Goal: Task Accomplishment & Management: Use online tool/utility

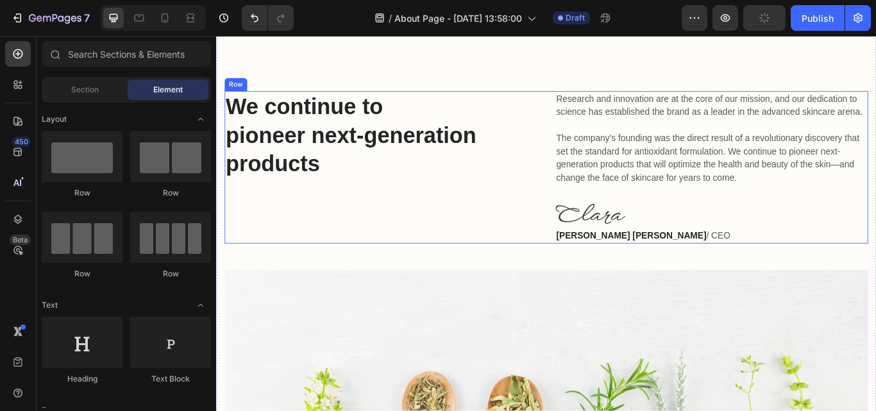
scroll to position [449, 0]
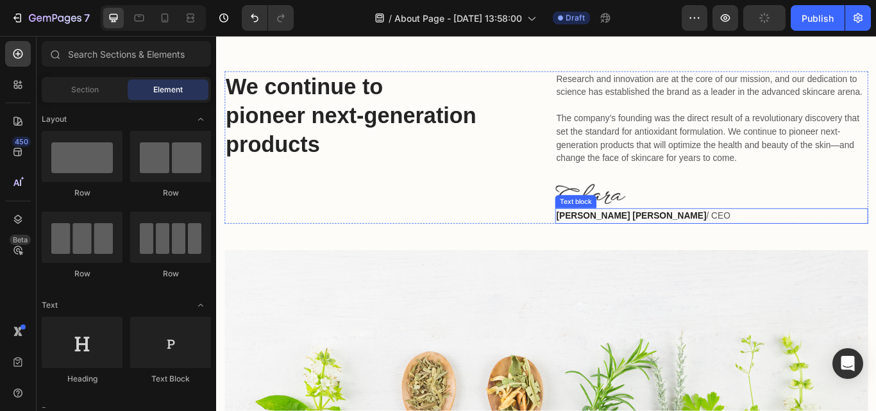
drag, startPoint x: 635, startPoint y: 263, endPoint x: 651, endPoint y: 231, distance: 35.6
click at [636, 251] on strong "[PERSON_NAME] [PERSON_NAME]" at bounding box center [699, 245] width 175 height 11
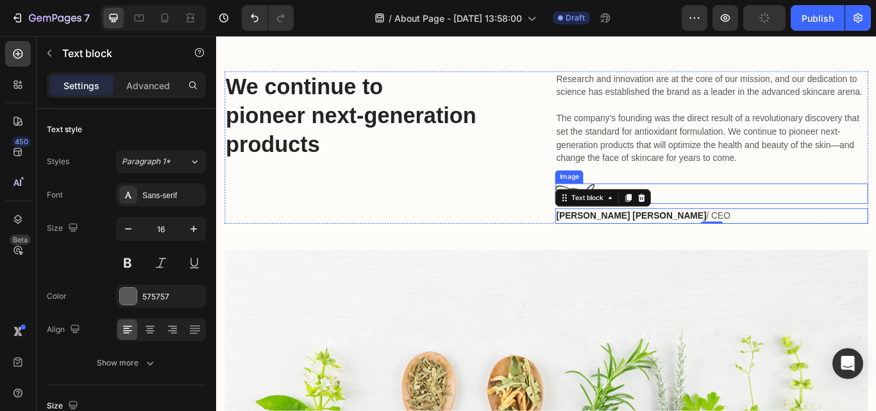
click at [659, 228] on img at bounding box center [652, 220] width 82 height 24
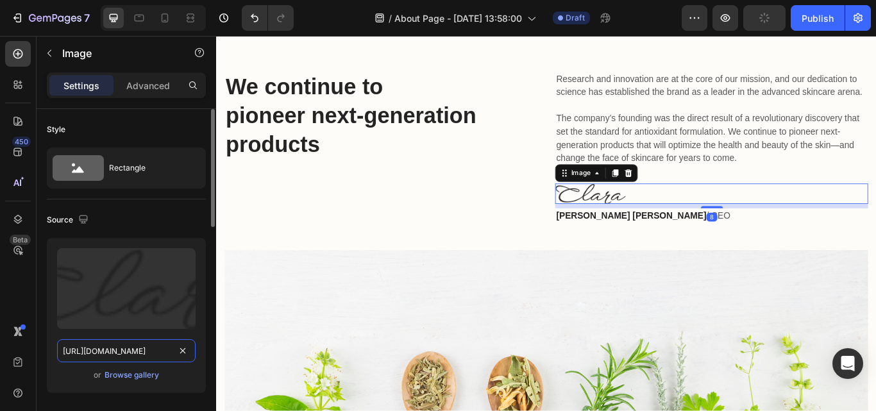
click at [128, 351] on input "[URL][DOMAIN_NAME]" at bounding box center [126, 350] width 139 height 23
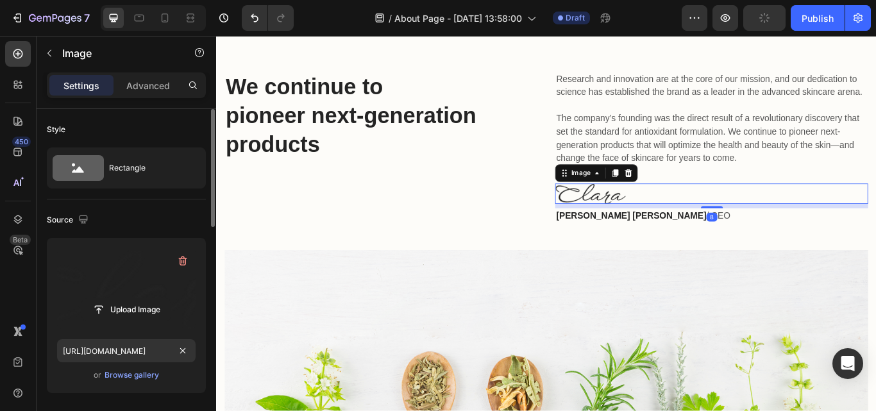
click at [136, 298] on label at bounding box center [126, 288] width 139 height 81
click at [136, 299] on input "file" at bounding box center [126, 310] width 88 height 22
click at [139, 310] on input "file" at bounding box center [126, 310] width 88 height 22
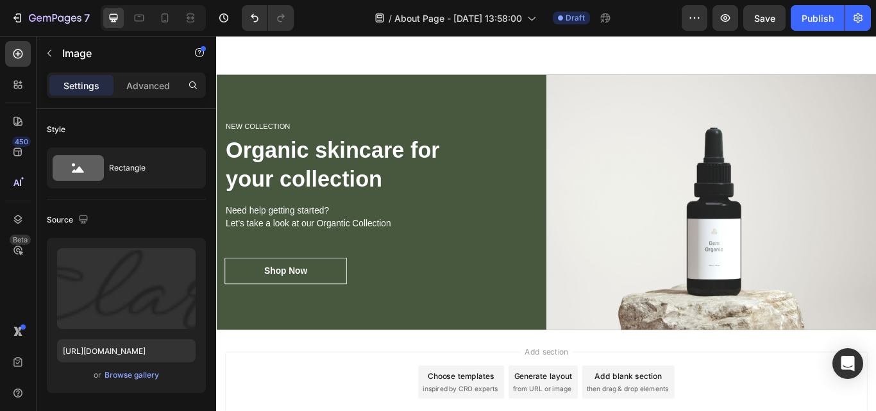
scroll to position [2592, 0]
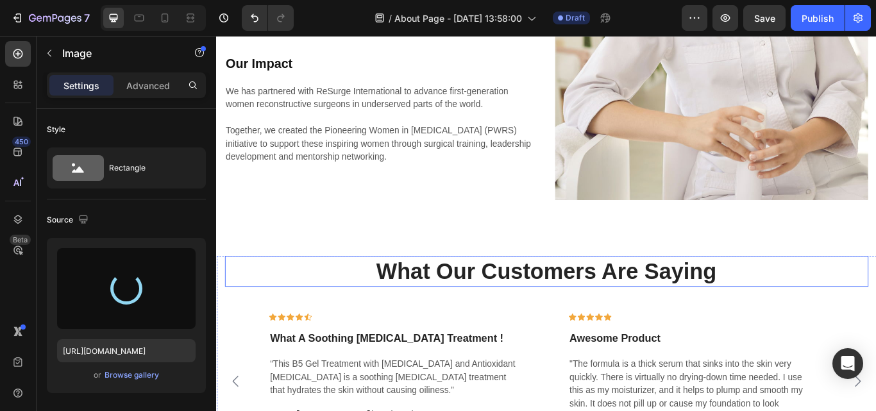
type input "https://cdn.shopify.com/s/files/1/0782/1249/7644/files/gempages_586428600417256…"
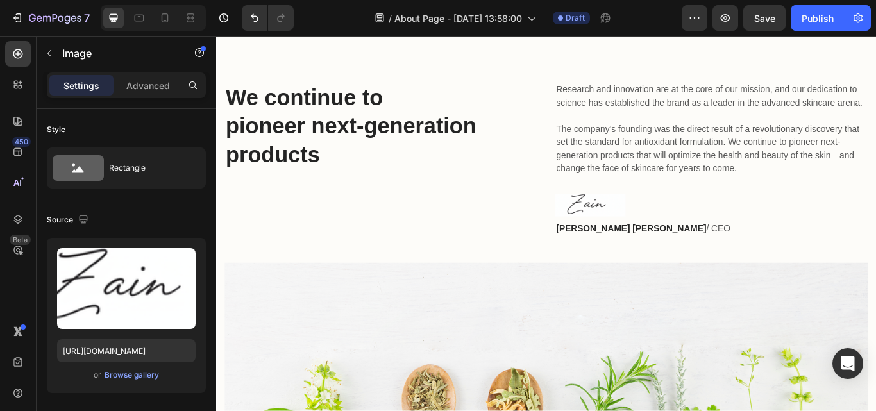
scroll to position [438, 0]
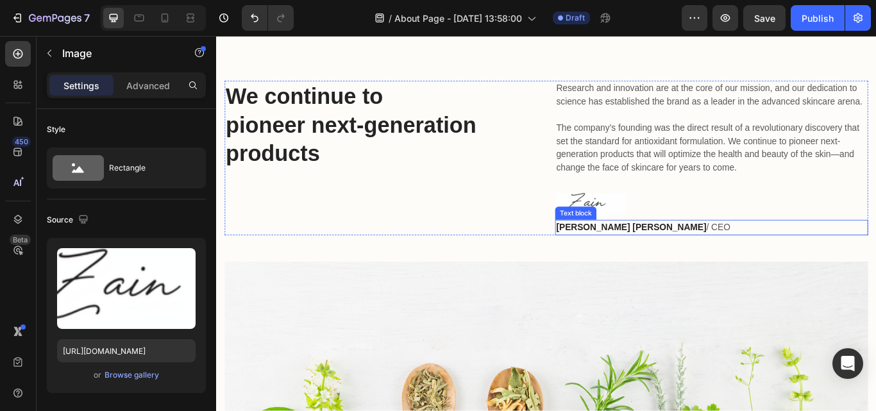
click at [654, 265] on strong "Clara Christine" at bounding box center [699, 259] width 175 height 11
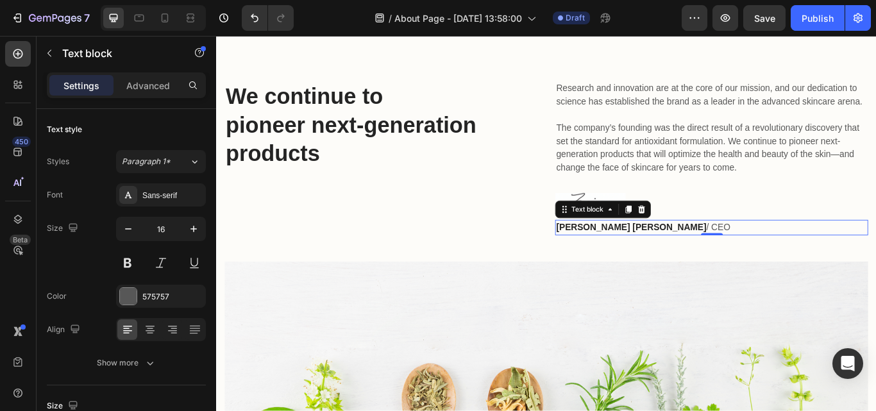
click at [656, 265] on strong "Clara Christine" at bounding box center [699, 259] width 175 height 11
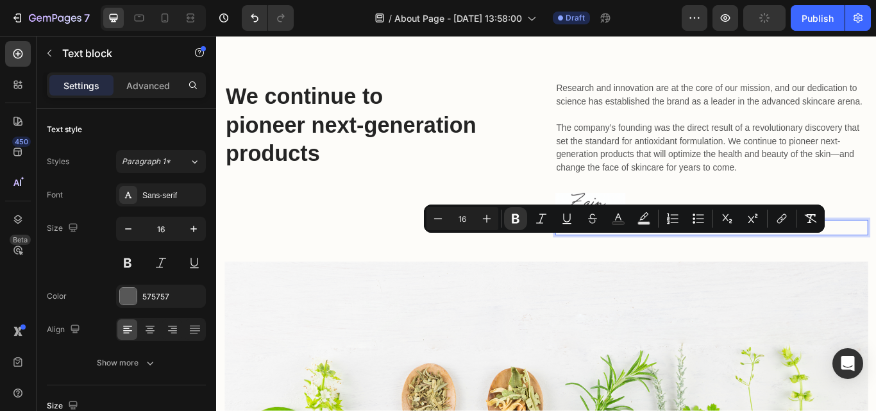
click at [682, 267] on p "Clara Christine / CEO" at bounding box center [793, 259] width 362 height 15
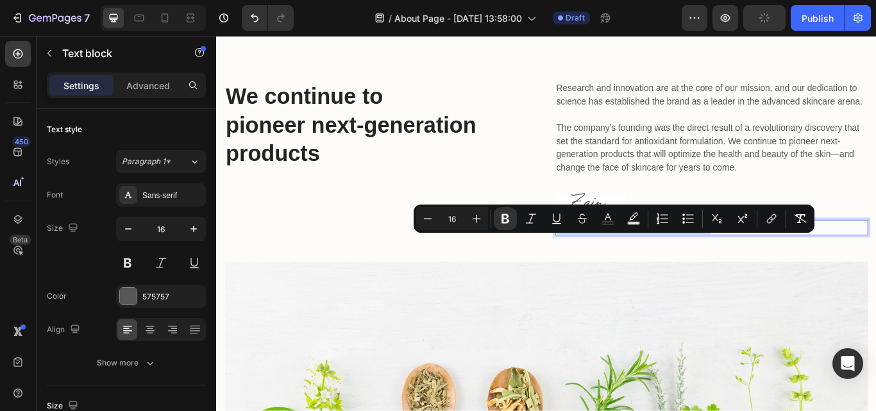
drag, startPoint x: 682, startPoint y: 273, endPoint x: 628, endPoint y: 267, distance: 54.2
click at [628, 267] on p "Clara Christine / CEO" at bounding box center [793, 259] width 362 height 15
click at [682, 267] on p "Clara Christine / CEO" at bounding box center [793, 259] width 362 height 15
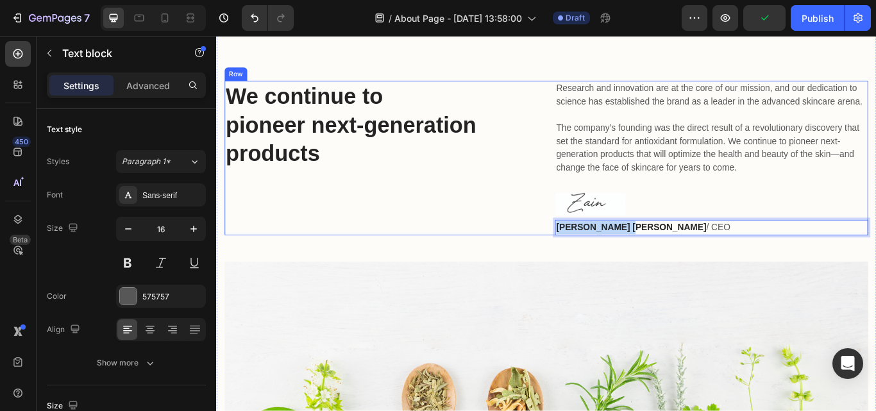
drag, startPoint x: 680, startPoint y: 273, endPoint x: 610, endPoint y: 264, distance: 70.5
click at [611, 264] on div "Research and innovation are at the core of our mission, and our dedication to s…" at bounding box center [793, 178] width 365 height 180
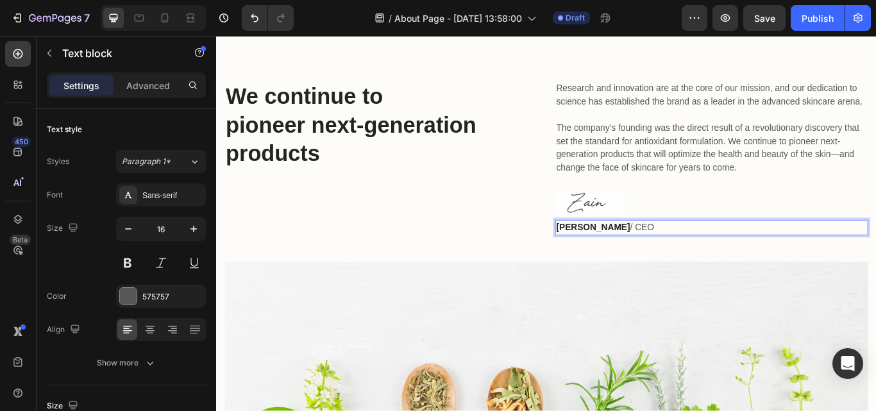
click at [612, 265] on strong "zain khushik" at bounding box center [655, 259] width 86 height 11
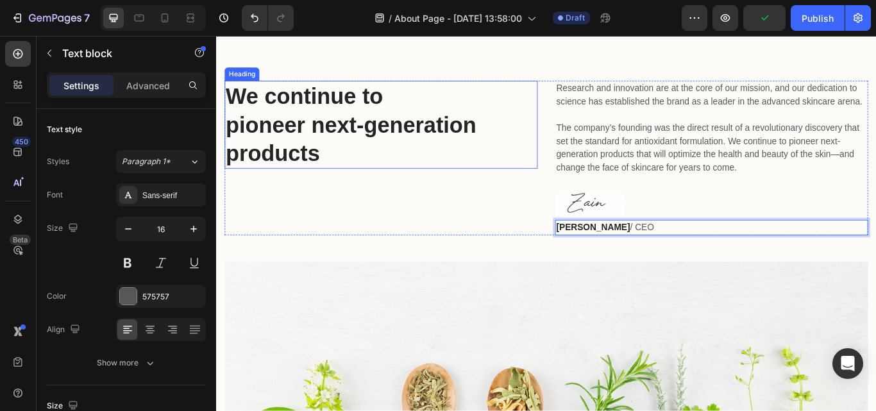
click at [362, 158] on p "We continue to pioneer next-generation products" at bounding box center [408, 140] width 362 height 100
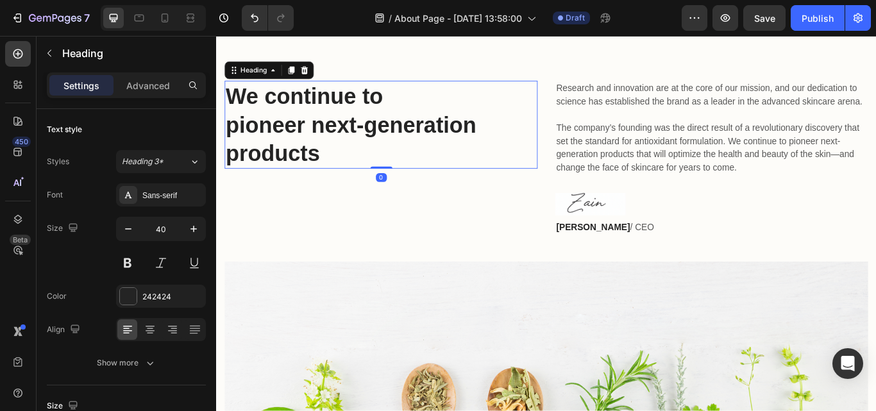
click at [406, 149] on p "We continue to pioneer next-generation products" at bounding box center [408, 140] width 362 height 100
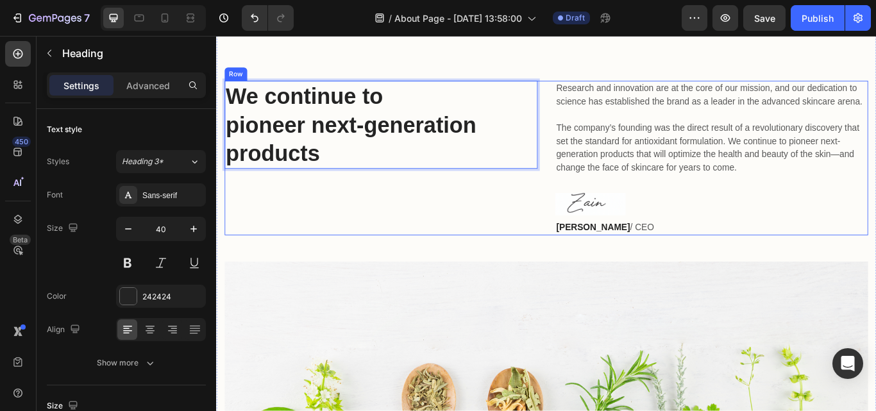
click at [478, 228] on div "We continue to pioneer next-generation products Heading 0" at bounding box center [408, 178] width 365 height 180
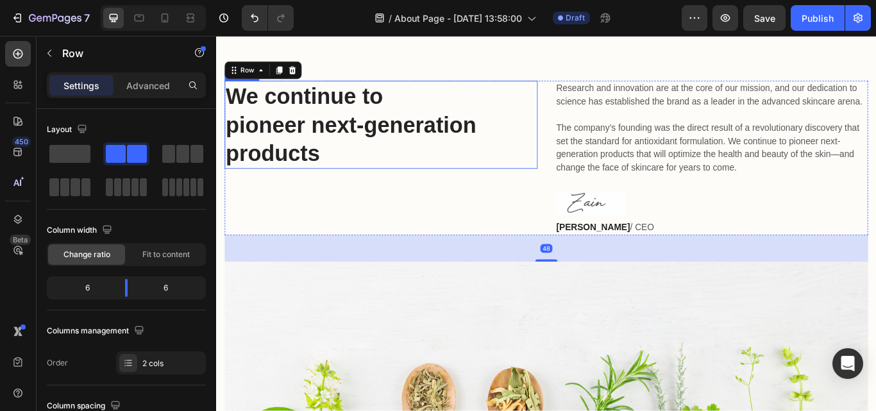
click at [444, 147] on p "We continue to pioneer next-generation products" at bounding box center [408, 140] width 362 height 100
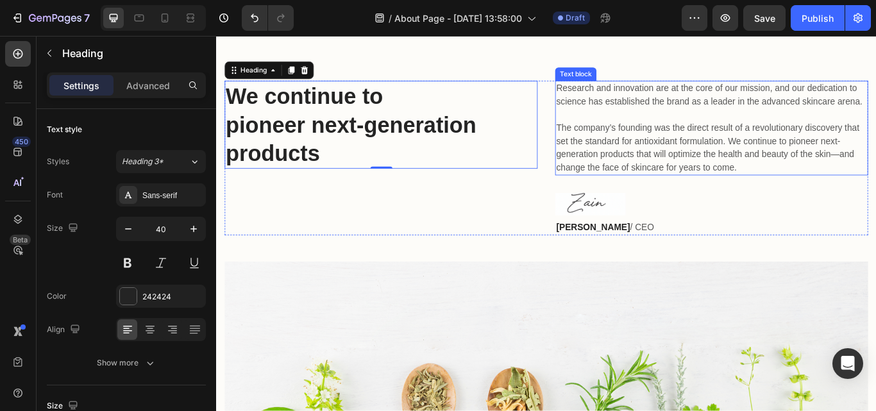
click at [692, 187] on p "Research and innovation are at the core of our mission, and our dedication to s…" at bounding box center [793, 144] width 362 height 108
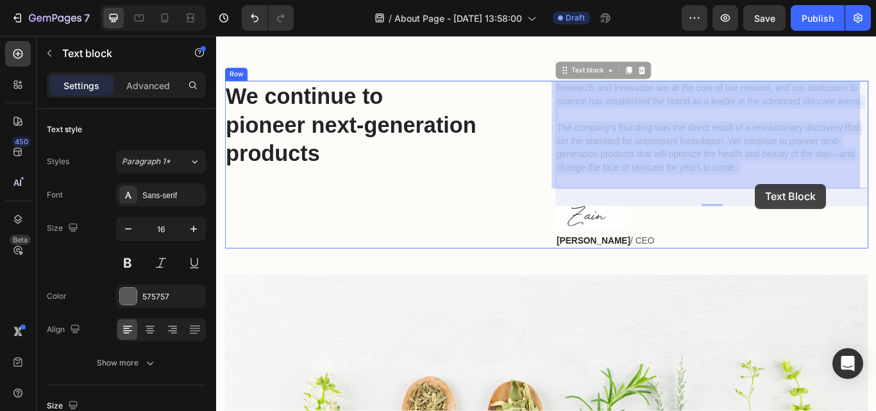
drag, startPoint x: 608, startPoint y: 96, endPoint x: 845, endPoint y: 208, distance: 261.9
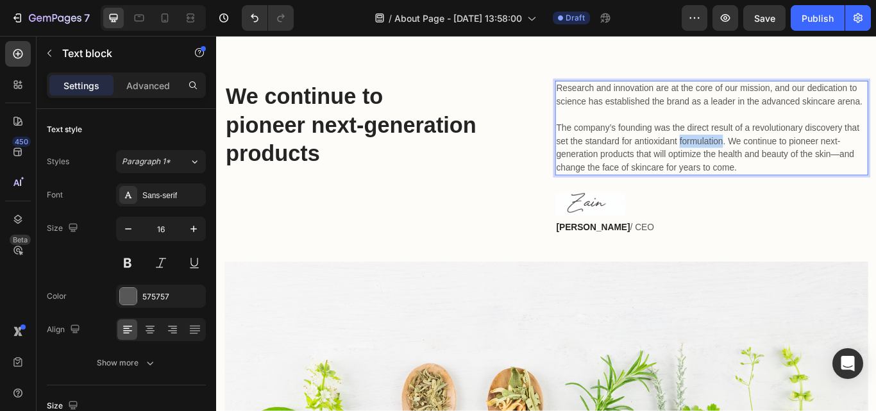
click at [797, 181] on p "Research and innovation are at the core of our mission, and our dedication to s…" at bounding box center [793, 144] width 362 height 108
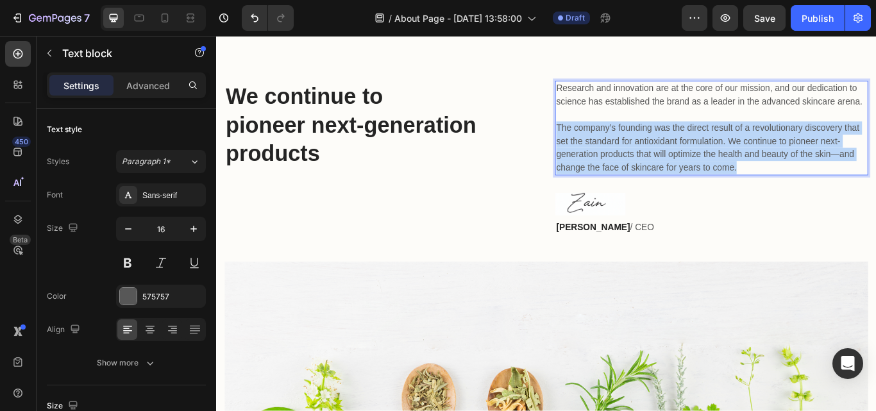
click at [797, 181] on p "Research and innovation are at the core of our mission, and our dedication to s…" at bounding box center [793, 144] width 362 height 108
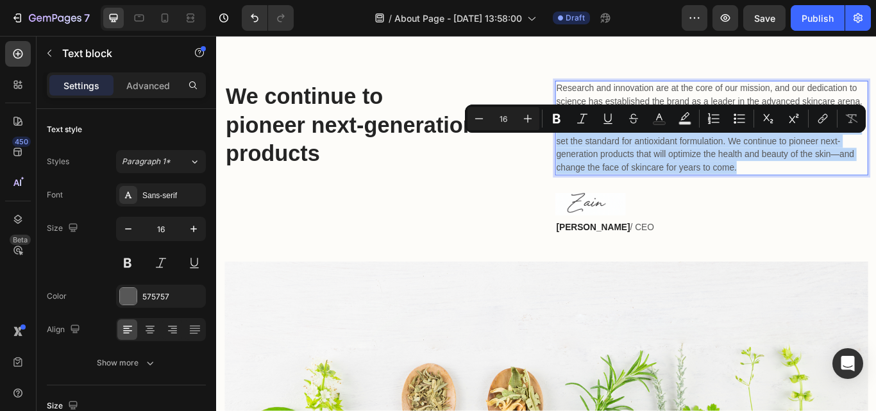
click at [797, 181] on p "Research and innovation are at the core of our mission, and our dedication to s…" at bounding box center [793, 144] width 362 height 108
click at [781, 164] on p "Research and innovation are at the core of our mission, and our dedication to s…" at bounding box center [793, 144] width 362 height 108
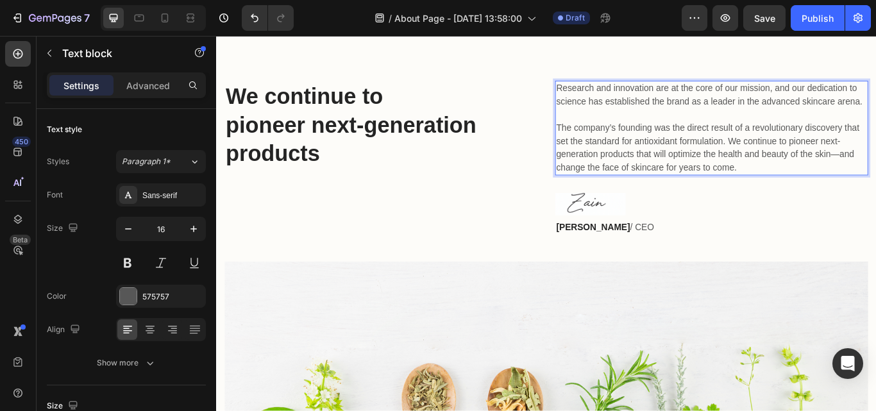
click at [730, 110] on p "Research and innovation are at the core of our mission, and our dedication to s…" at bounding box center [793, 144] width 362 height 108
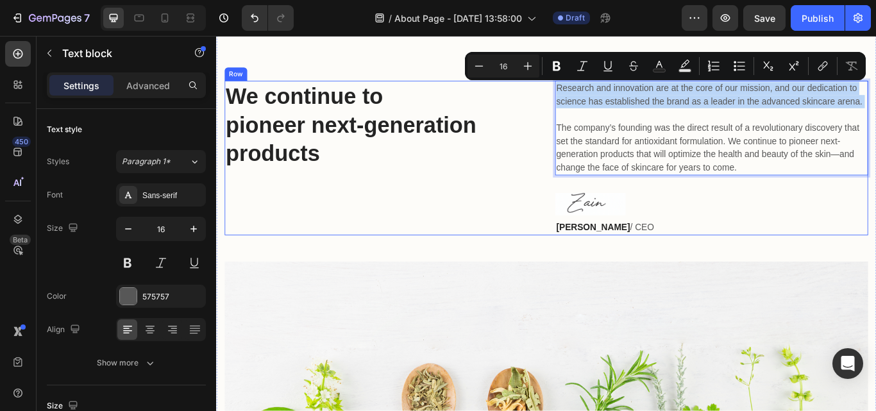
click at [640, 249] on div "Text block" at bounding box center [635, 243] width 43 height 12
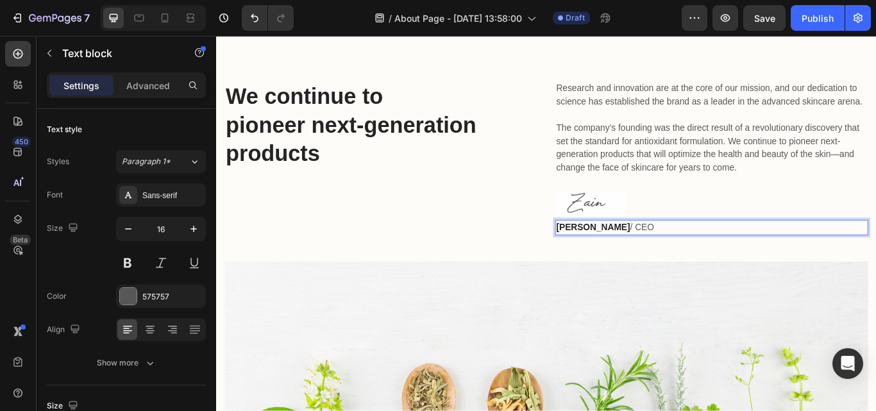
click at [671, 265] on strong "[PERSON_NAME]" at bounding box center [655, 259] width 86 height 11
click at [687, 267] on p "Zain khushik / CEO" at bounding box center [793, 259] width 362 height 15
click at [701, 267] on p "Zain khushik / CEO" at bounding box center [793, 259] width 362 height 15
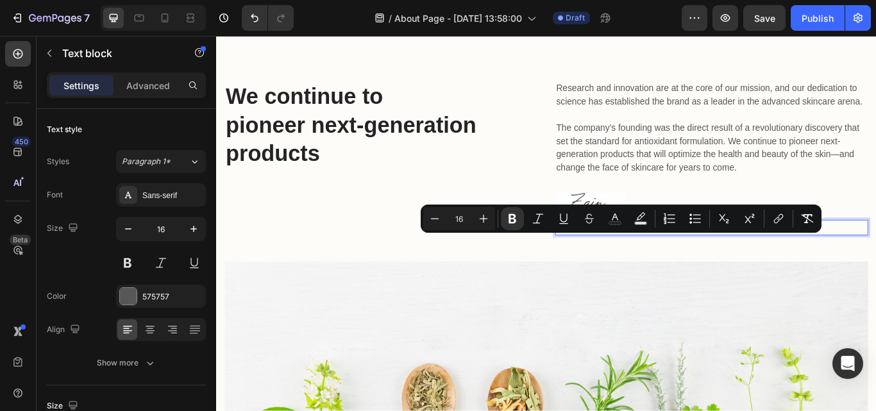
click at [707, 267] on p "Zain khushik / CEO" at bounding box center [793, 259] width 362 height 15
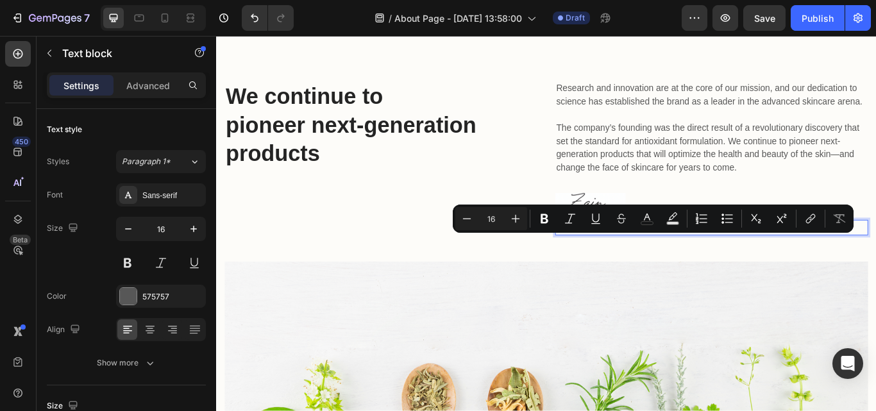
drag, startPoint x: 680, startPoint y: 273, endPoint x: 721, endPoint y: 282, distance: 41.9
click at [721, 267] on p "Zain khushik / CEO" at bounding box center [793, 259] width 362 height 15
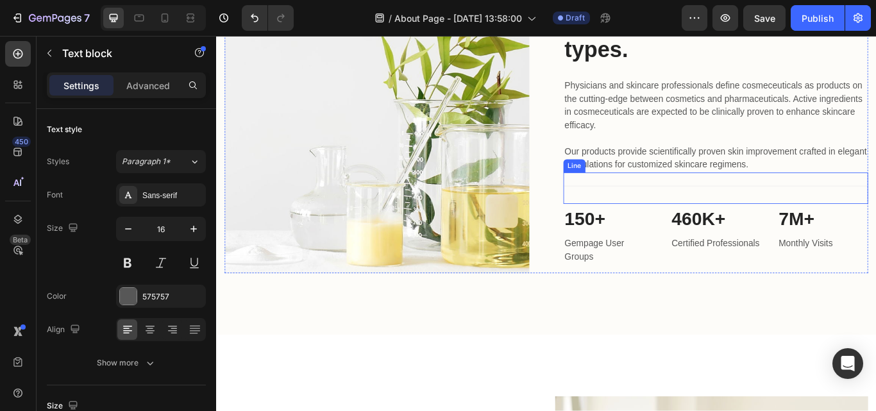
scroll to position [1359, 0]
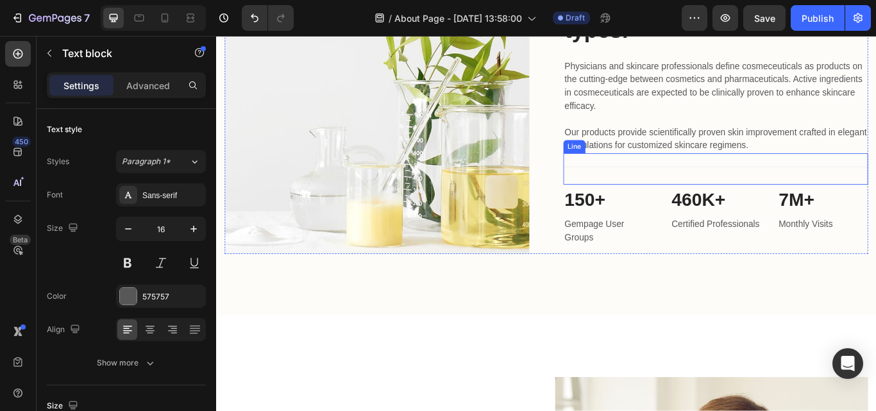
click at [700, 173] on div "Title Line" at bounding box center [798, 191] width 355 height 37
click at [711, 211] on p "150+" at bounding box center [673, 227] width 103 height 32
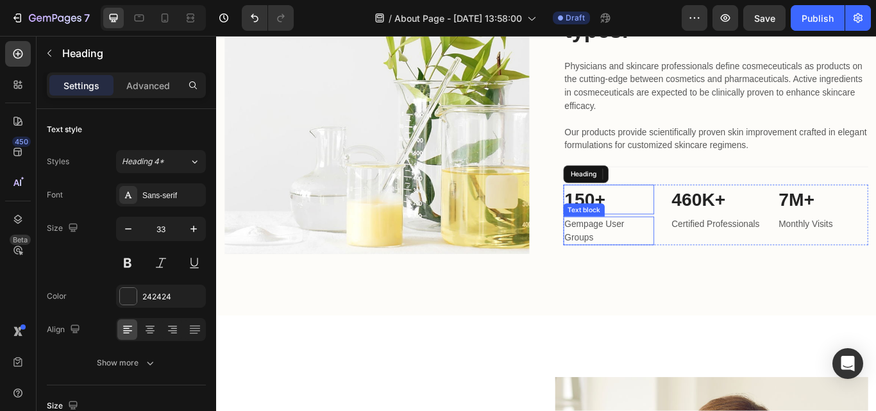
click at [658, 248] on p "Gempage User Groups" at bounding box center [673, 263] width 103 height 31
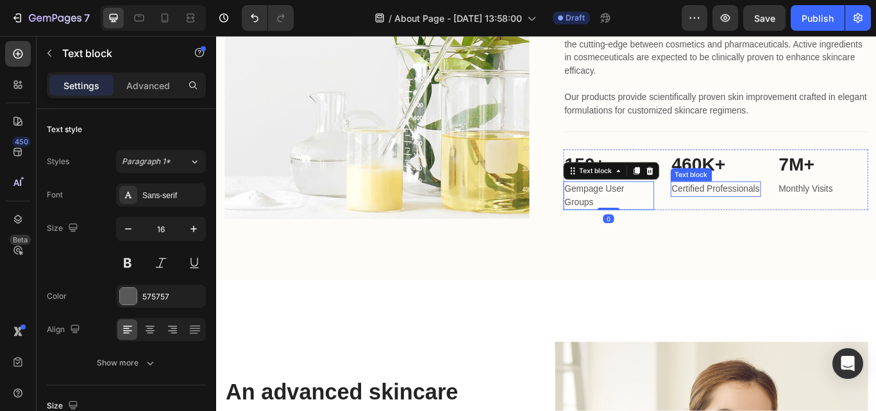
click at [781, 217] on p "Certified Professionals" at bounding box center [798, 214] width 103 height 15
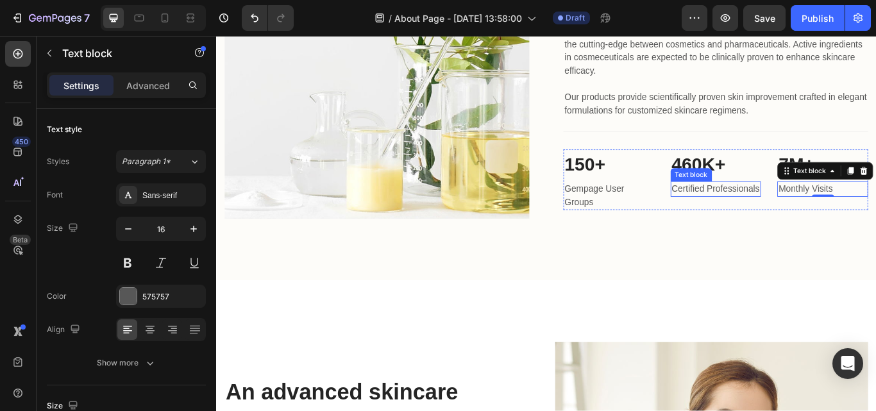
click at [797, 219] on p "Certified Professionals" at bounding box center [798, 214] width 103 height 15
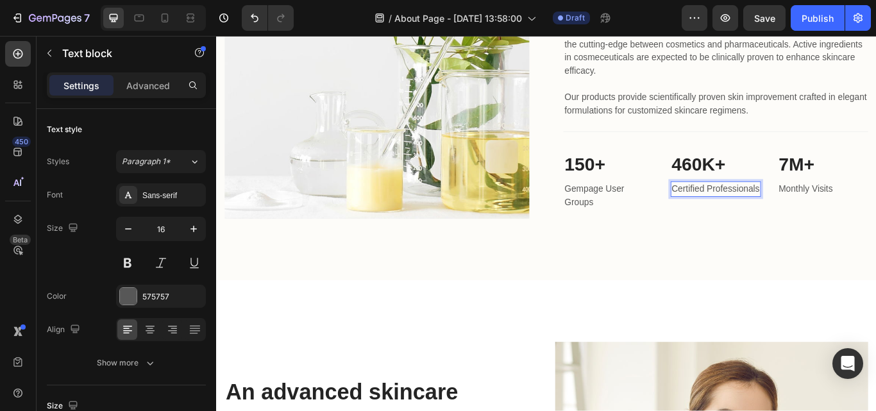
click at [799, 221] on p "Certified Professionals" at bounding box center [798, 214] width 103 height 15
click at [758, 223] on p "Certified Professionals" at bounding box center [798, 214] width 103 height 15
click at [762, 223] on p "Certified Professionals" at bounding box center [798, 214] width 103 height 15
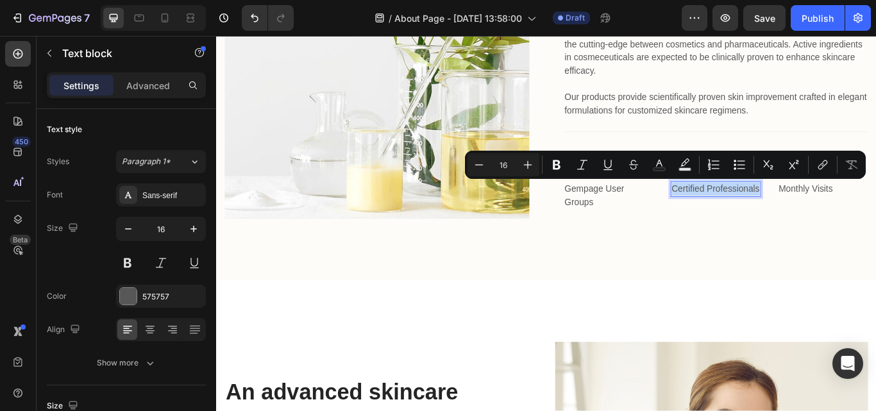
click at [778, 208] on p "Certified Professionals" at bounding box center [798, 214] width 103 height 15
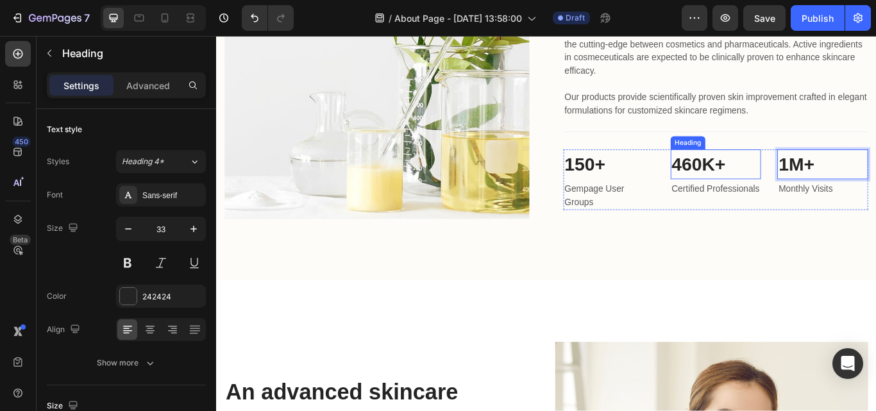
click at [788, 185] on p "460K+" at bounding box center [798, 186] width 103 height 32
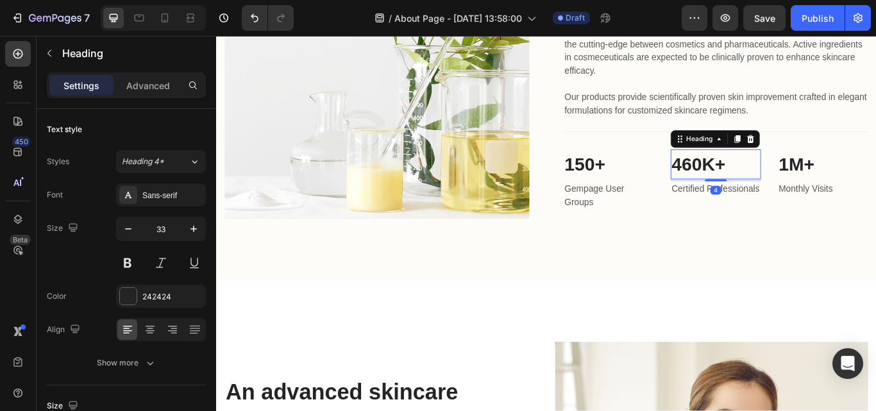
click at [769, 182] on p "460K+" at bounding box center [798, 186] width 103 height 32
click at [775, 187] on p "460K+" at bounding box center [798, 186] width 103 height 32
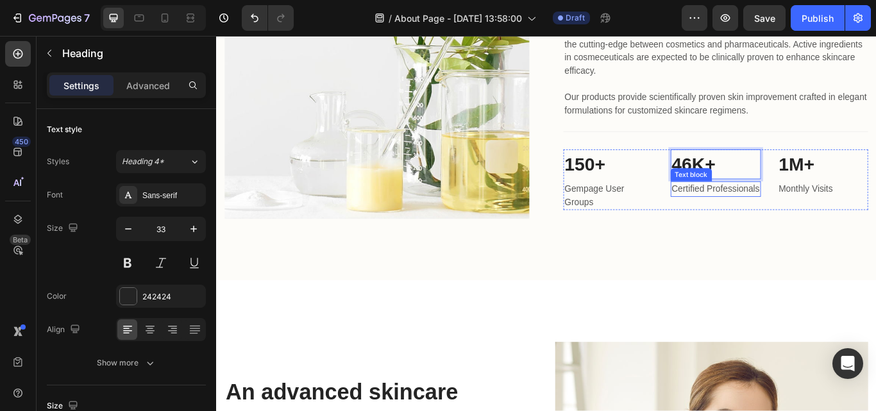
click at [780, 210] on p "Certified Professionals" at bounding box center [798, 214] width 103 height 15
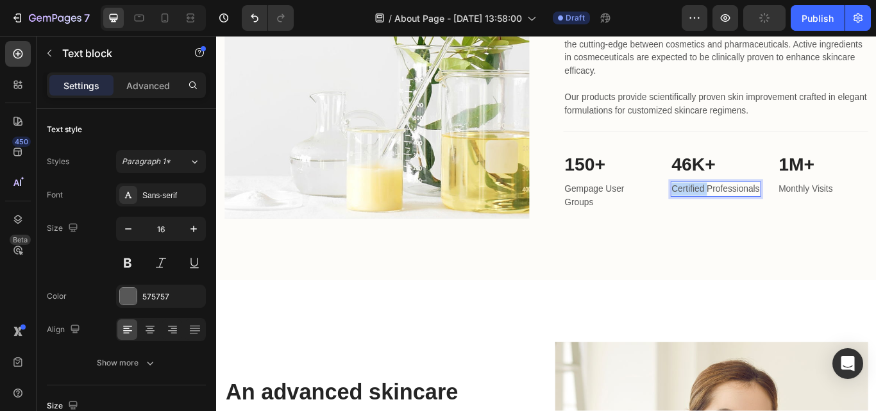
click at [747, 217] on p "Certified Professionals" at bounding box center [798, 214] width 103 height 15
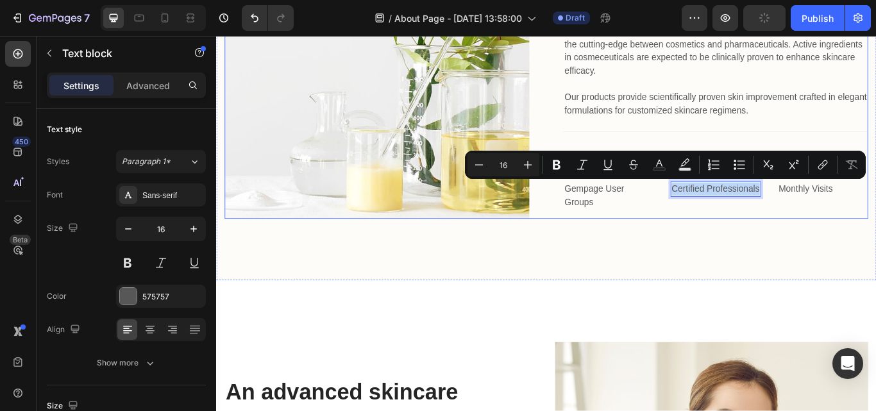
click at [752, 244] on div "Skin-improving formulas exclusively for all skin types. Heading Physicians and …" at bounding box center [798, 71] width 355 height 355
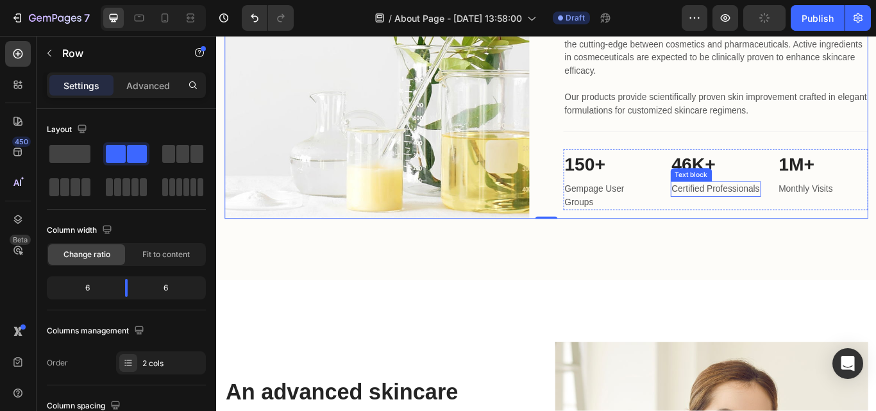
click at [762, 218] on p "Certified Professionals" at bounding box center [798, 214] width 103 height 15
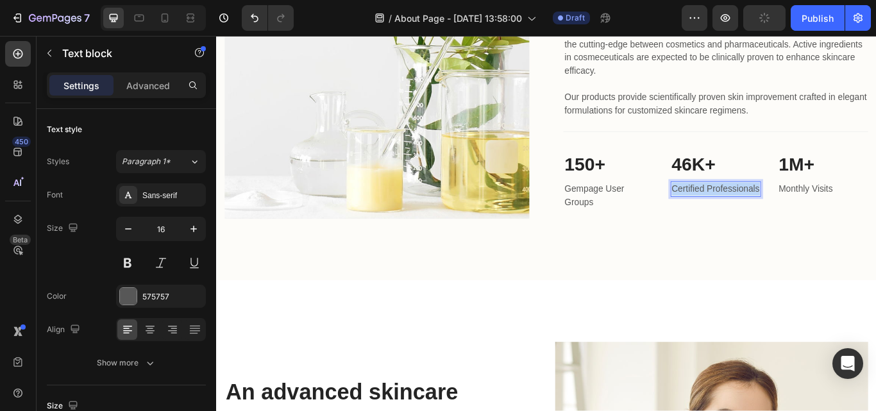
click at [762, 218] on p "Certified Professionals" at bounding box center [798, 214] width 103 height 15
click at [673, 223] on p "Gempage User Groups" at bounding box center [673, 222] width 103 height 31
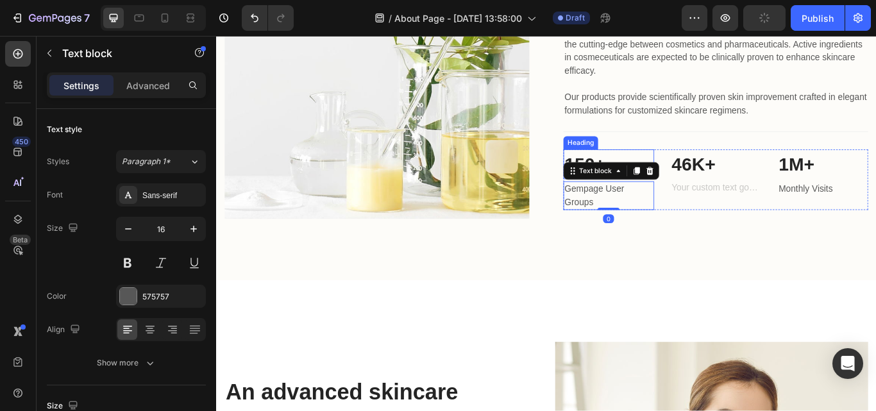
click at [678, 172] on p "150+" at bounding box center [673, 186] width 103 height 32
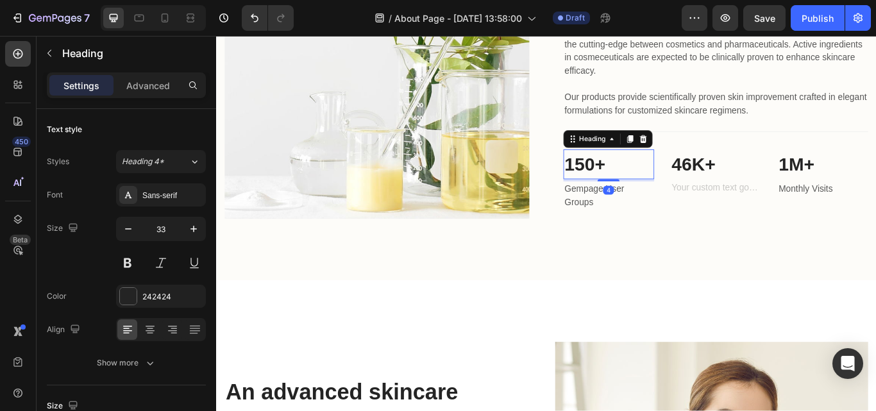
click at [650, 183] on p "150+" at bounding box center [673, 186] width 103 height 32
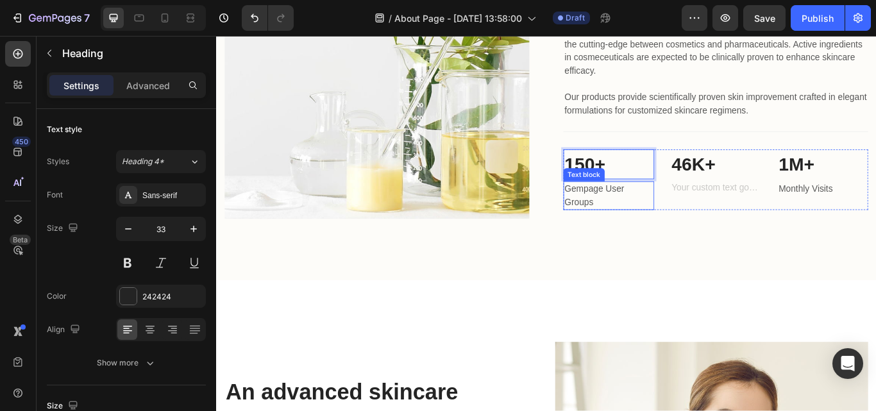
click at [664, 207] on p "Gempage User Groups" at bounding box center [673, 222] width 103 height 31
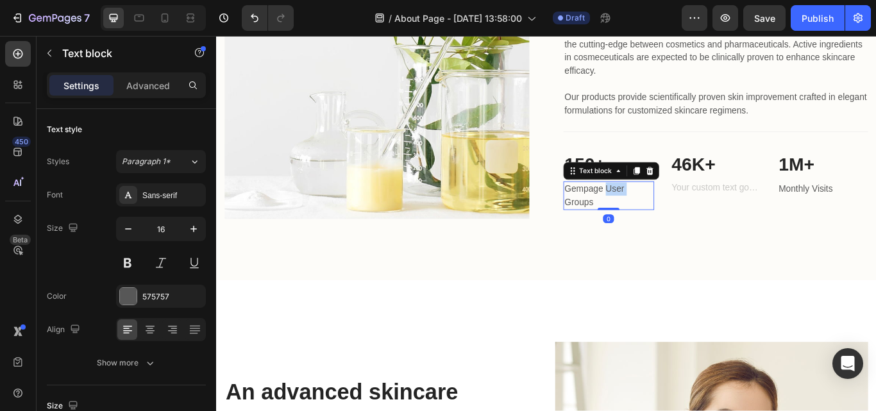
scroll to position [1383, 0]
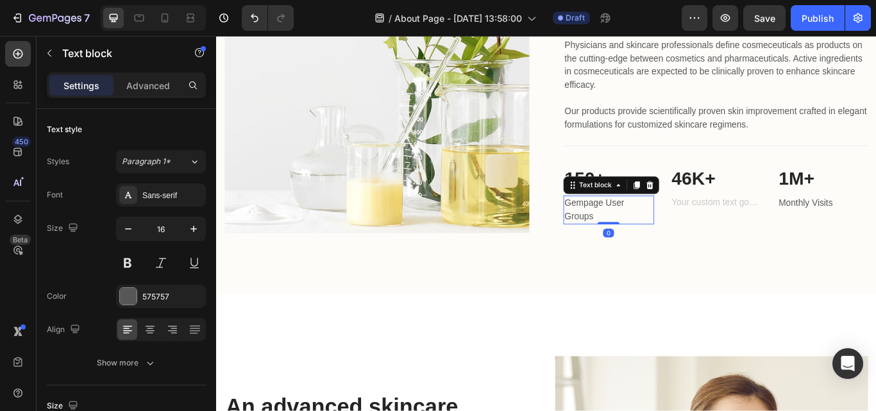
click at [664, 205] on div "Text block" at bounding box center [658, 211] width 43 height 12
click at [658, 231] on p "Gempage User Groups" at bounding box center [673, 239] width 103 height 31
click at [659, 230] on p "Gempage User Groups" at bounding box center [673, 239] width 103 height 31
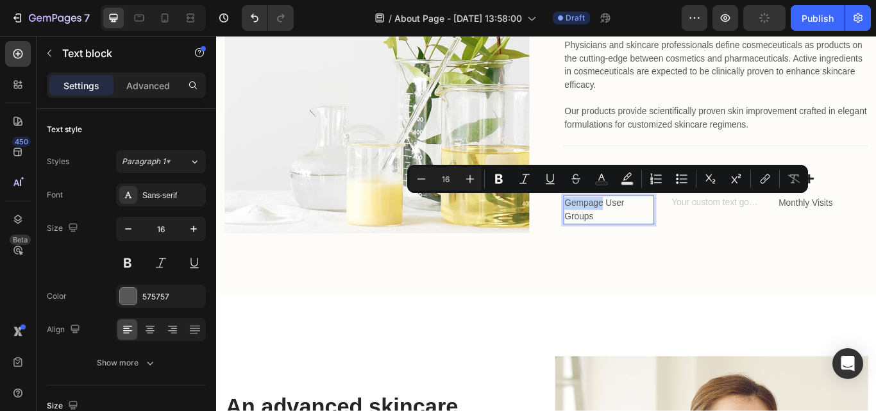
click at [659, 230] on p "Gempage User Groups" at bounding box center [673, 239] width 103 height 31
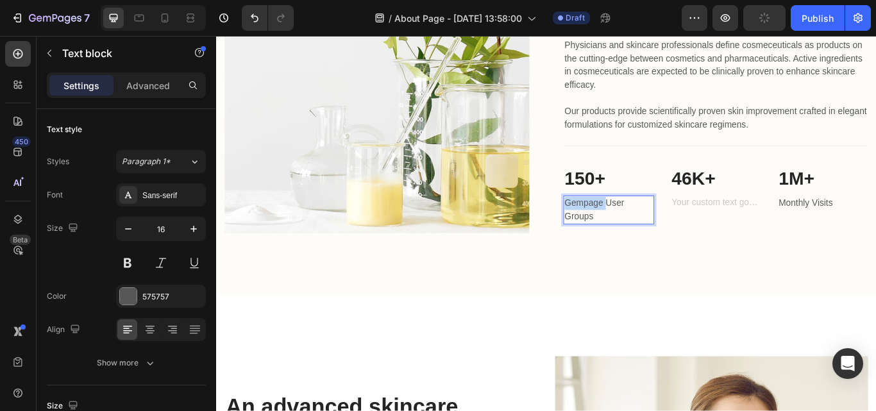
click at [659, 230] on p "Gempage User Groups" at bounding box center [673, 239] width 103 height 31
click at [658, 237] on p "Gempage User Groups" at bounding box center [673, 239] width 103 height 31
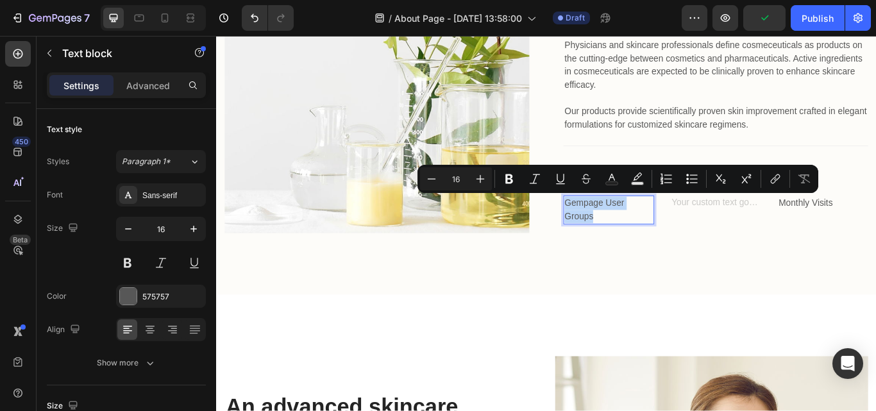
click at [658, 237] on p "Gempage User Groups" at bounding box center [673, 239] width 103 height 31
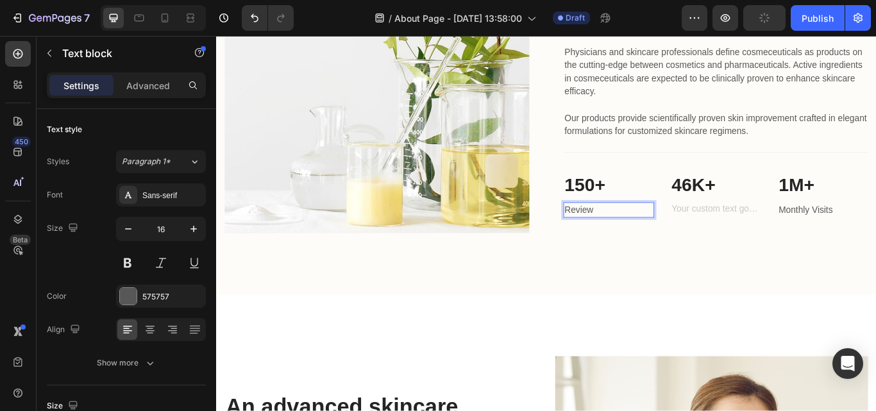
click at [671, 237] on p "Review" at bounding box center [673, 238] width 103 height 15
click at [622, 235] on p "Review" at bounding box center [673, 238] width 103 height 15
click at [622, 235] on p "customer Review" at bounding box center [673, 238] width 103 height 15
click at [673, 239] on p "Customer Review" at bounding box center [673, 238] width 103 height 15
click at [771, 240] on div "Rich Text Editor. Editing area: main" at bounding box center [799, 239] width 106 height 18
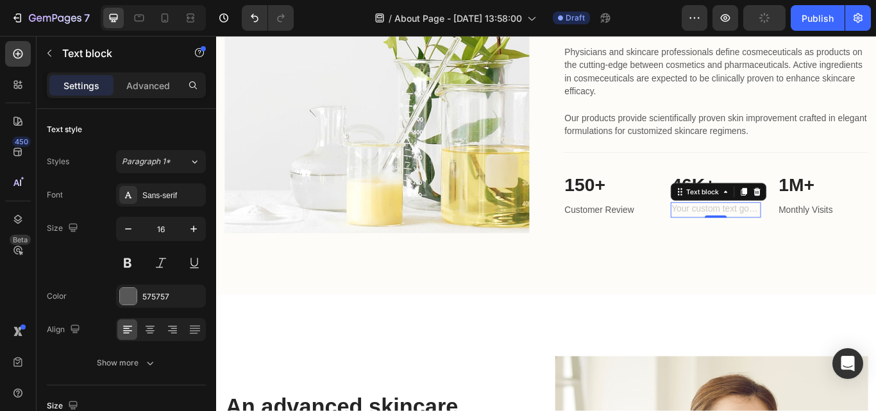
click at [768, 240] on div "Rich Text Editor. Editing area: main" at bounding box center [799, 239] width 106 height 18
click at [767, 237] on div "Rich Text Editor. Editing area: main" at bounding box center [799, 239] width 106 height 18
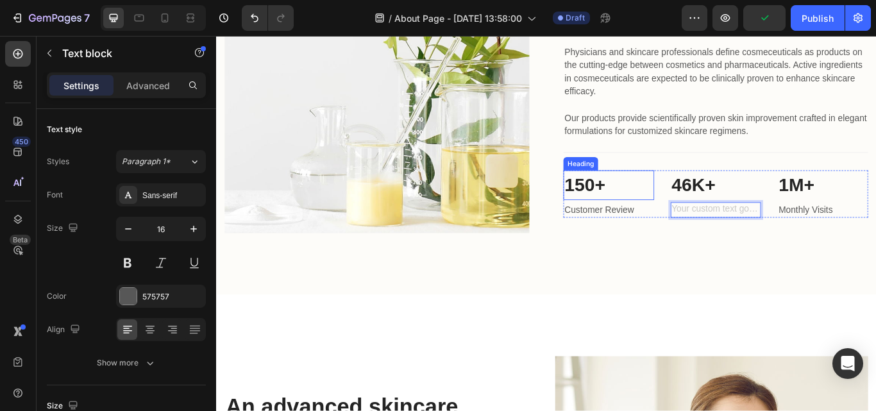
click at [682, 217] on p "150+" at bounding box center [673, 210] width 103 height 32
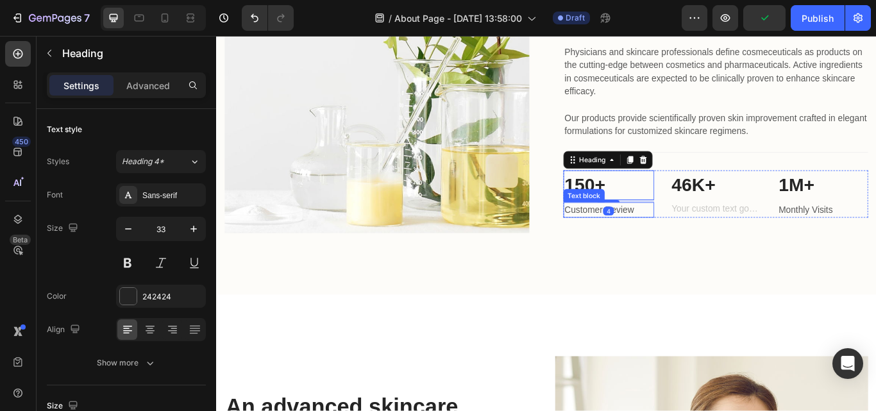
click at [700, 231] on p "Customer Review" at bounding box center [673, 238] width 103 height 15
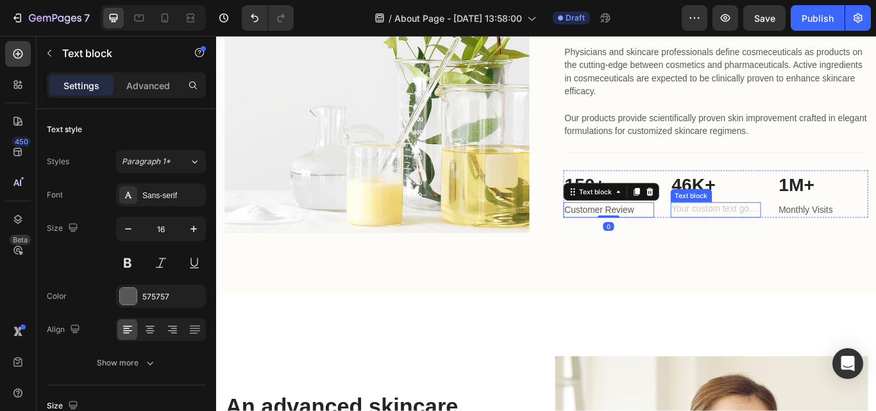
click at [766, 236] on div "Rich Text Editor. Editing area: main" at bounding box center [799, 239] width 106 height 18
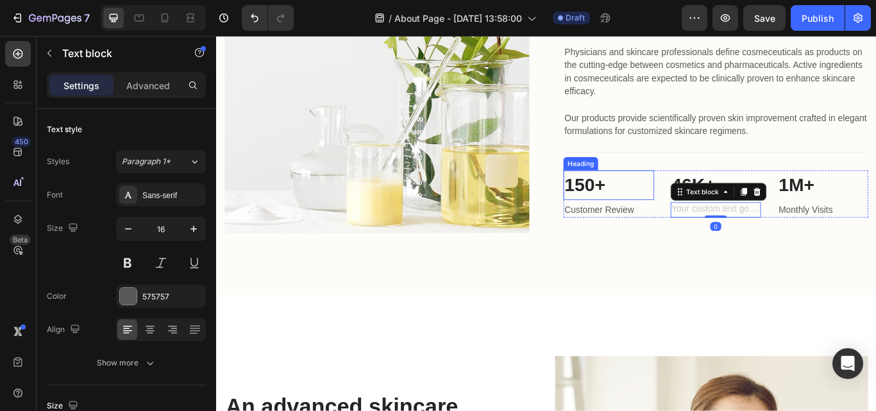
click at [698, 206] on p "150+" at bounding box center [673, 210] width 103 height 32
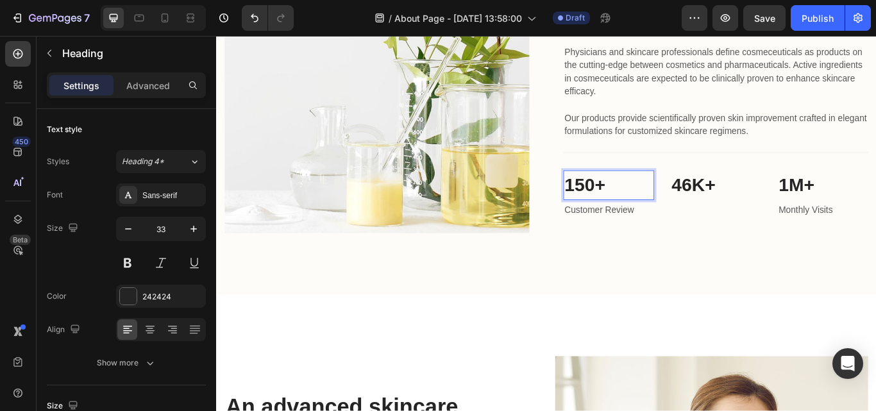
click at [656, 210] on p "150+" at bounding box center [673, 210] width 103 height 32
click at [689, 217] on p "1500+" at bounding box center [673, 210] width 103 height 32
click at [784, 242] on p "Rich Text Editor. Editing area: main" at bounding box center [798, 238] width 103 height 15
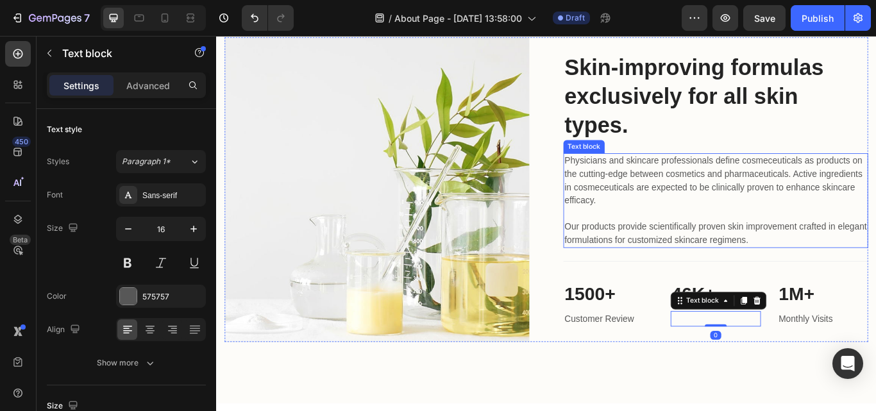
scroll to position [1255, 0]
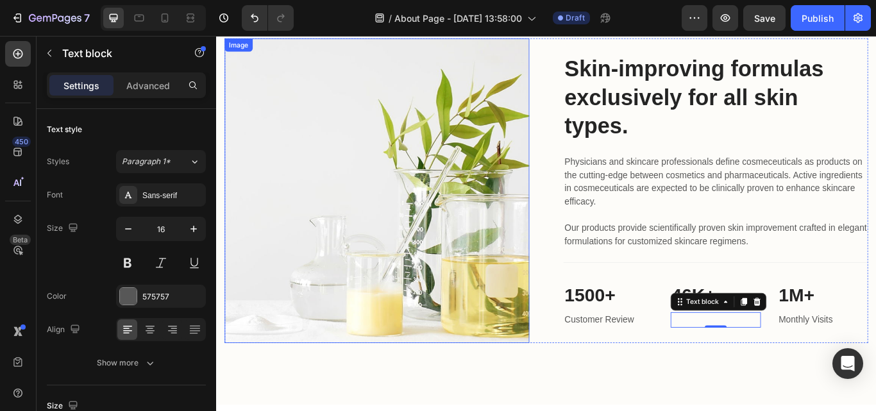
click at [543, 265] on img at bounding box center [403, 216] width 355 height 355
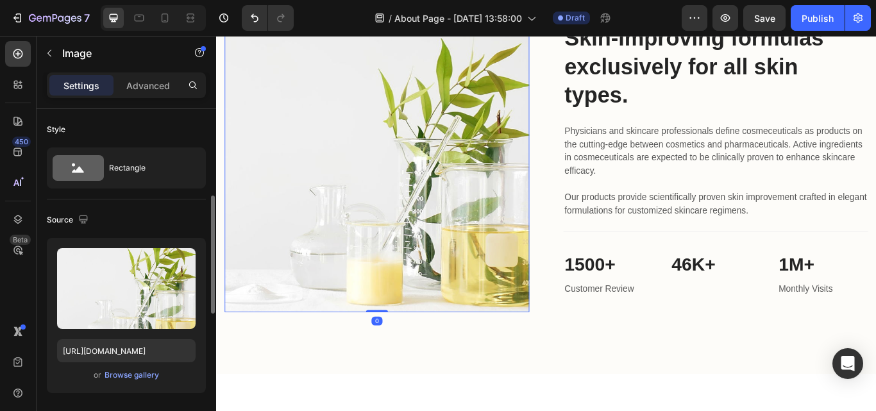
scroll to position [64, 0]
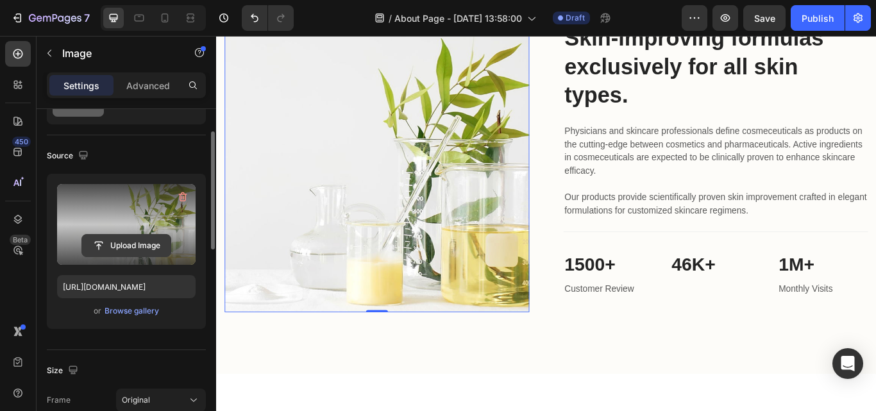
click at [143, 251] on input "file" at bounding box center [126, 246] width 88 height 22
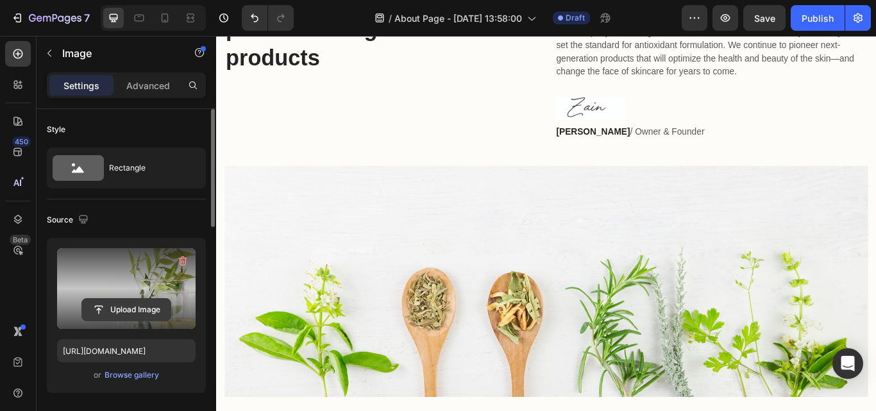
scroll to position [870, 0]
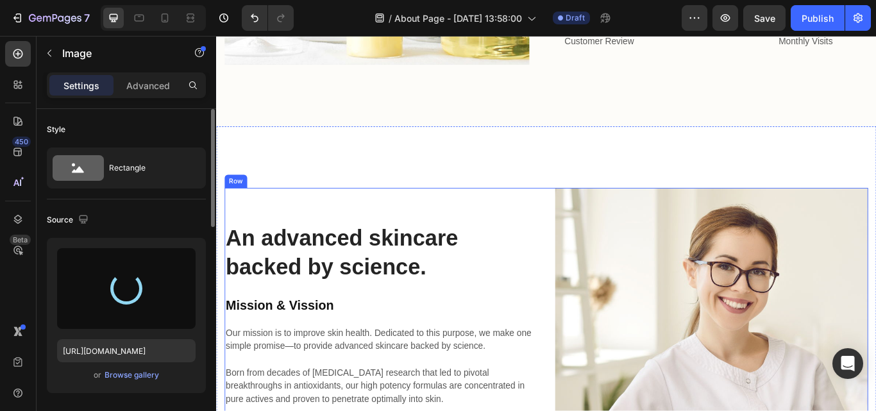
type input "https://cdn.shopify.com/s/files/1/0782/1249/7644/files/gempages_586428600417256…"
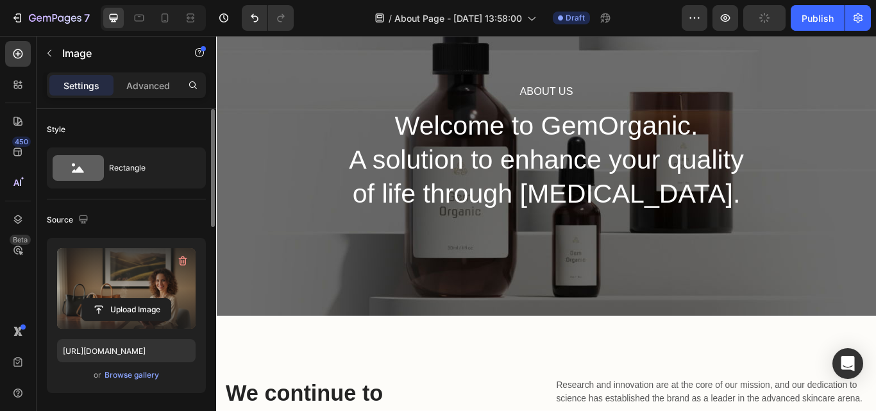
scroll to position [0, 0]
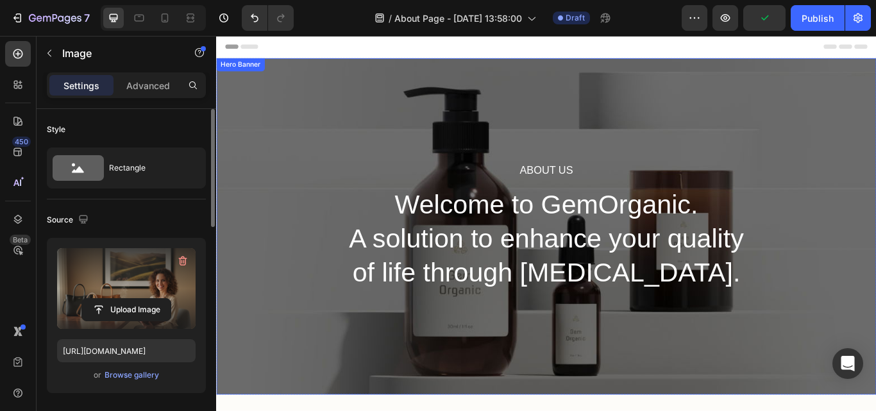
click at [875, 142] on div "About Us Heading Welcome to GemOrganic. A solution to enhance your quality of l…" at bounding box center [601, 258] width 770 height 392
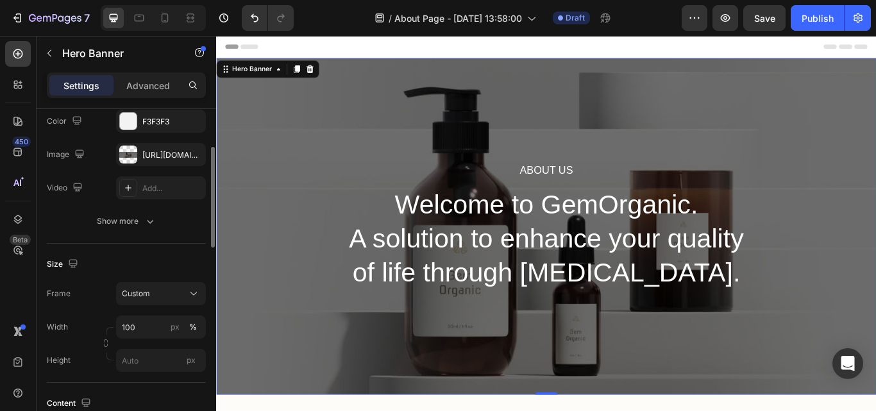
scroll to position [64, 0]
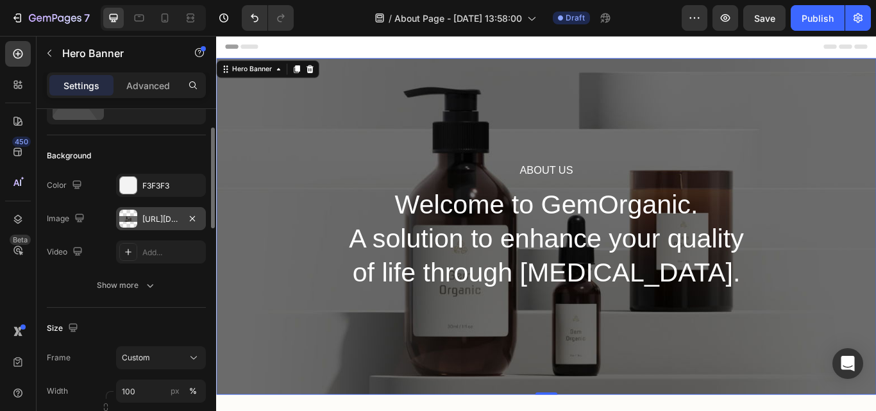
click at [166, 222] on div "https://ucarecdn.com/4fb72192-f465-4825-b116-5a4fbe82ed3a/-/format/auto/" at bounding box center [160, 220] width 37 height 12
click at [155, 219] on div "https://ucarecdn.com/4fb72192-f465-4825-b116-5a4fbe82ed3a/-/format/auto/" at bounding box center [160, 220] width 37 height 12
click at [148, 219] on div "https://ucarecdn.com/4fb72192-f465-4825-b116-5a4fbe82ed3a/-/format/auto/" at bounding box center [160, 220] width 37 height 12
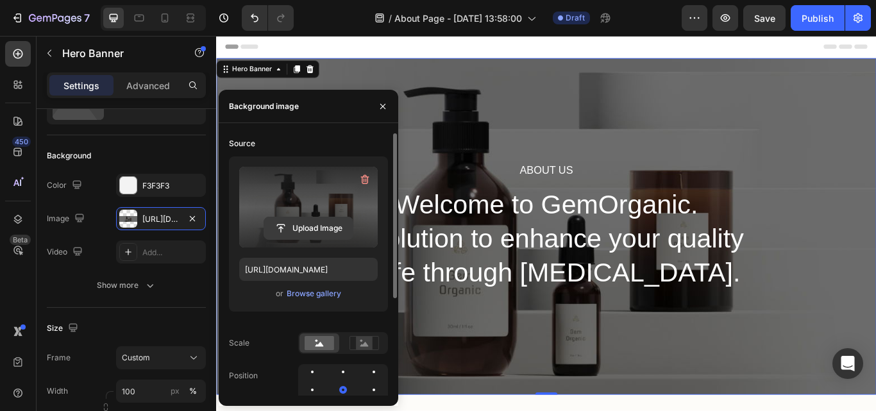
click at [314, 230] on input "file" at bounding box center [308, 228] width 88 height 22
click at [312, 228] on input "file" at bounding box center [308, 228] width 88 height 22
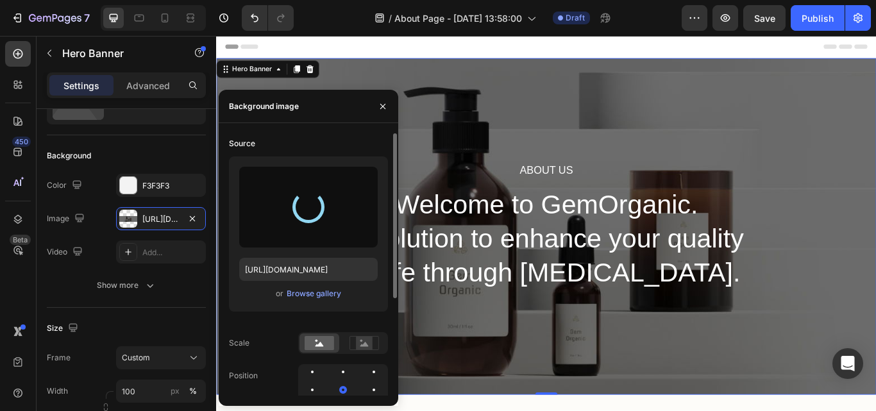
type input "https://cdn.shopify.com/s/files/1/0782/1249/7644/files/gempages_586428600417256…"
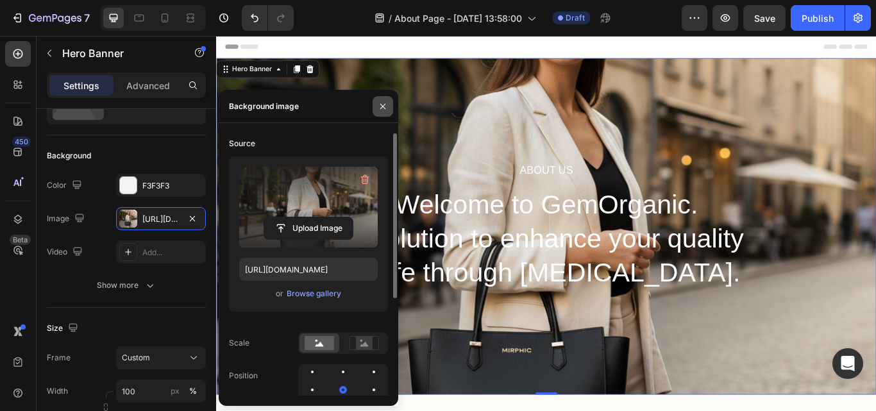
click at [385, 104] on icon "button" at bounding box center [382, 105] width 5 height 5
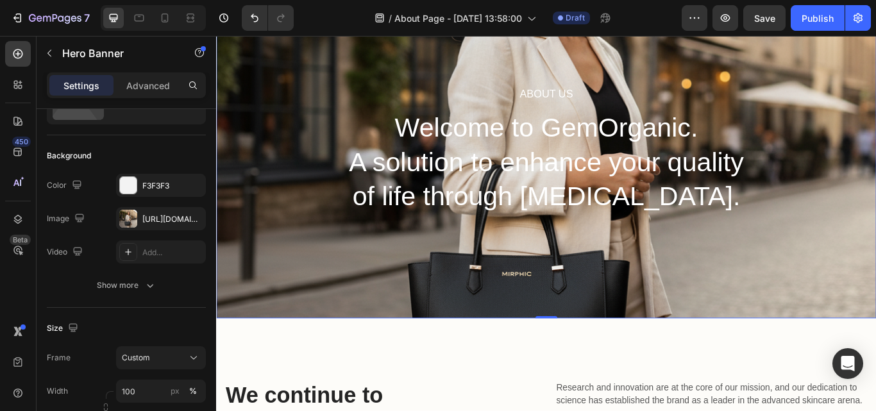
scroll to position [0, 0]
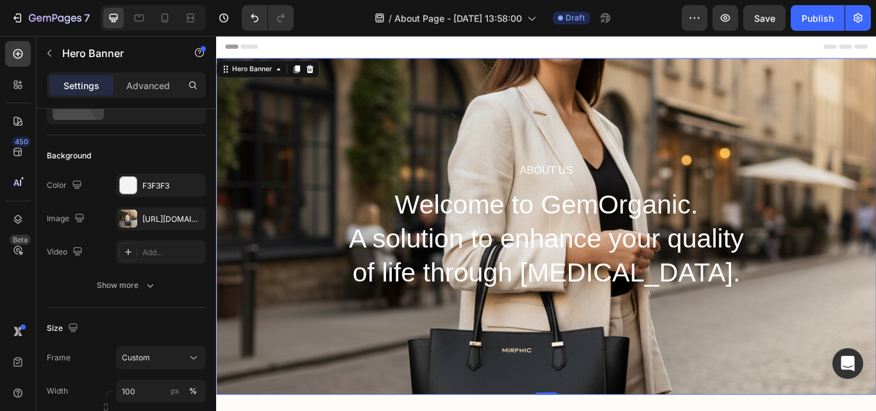
click at [642, 140] on div "About Us Heading Welcome to GemOrganic. A solution to enhance your quality of l…" at bounding box center [601, 258] width 770 height 392
click at [159, 22] on icon at bounding box center [164, 18] width 13 height 13
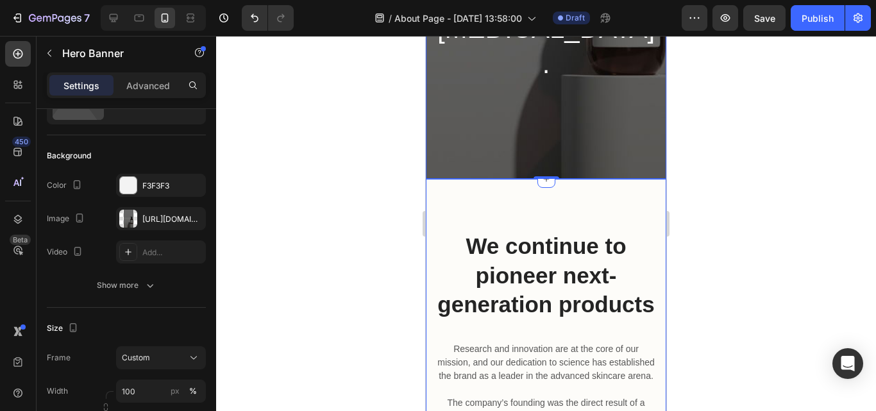
scroll to position [257, 0]
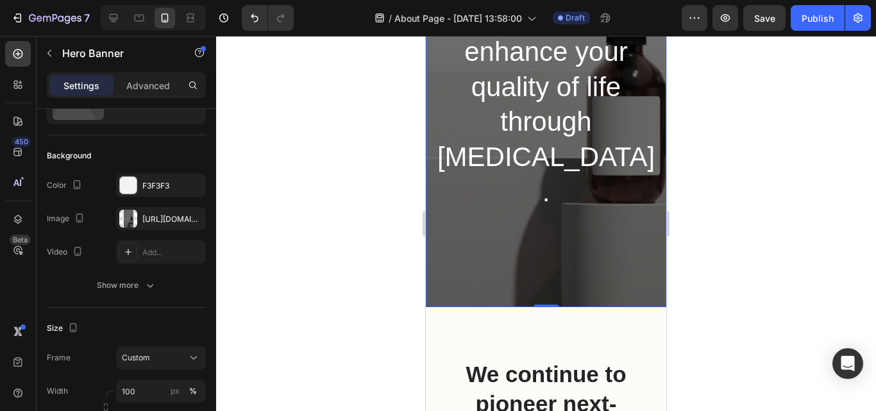
click at [582, 178] on div "About Us Heading Welcome to GemOrganic. A solution to enhance your quality of l…" at bounding box center [546, 56] width 240 height 501
click at [140, 221] on div "https://ucarecdn.com/6ce10fc4-69d3-4712-85aa-4984d9112044/-/format/auto/" at bounding box center [161, 218] width 90 height 23
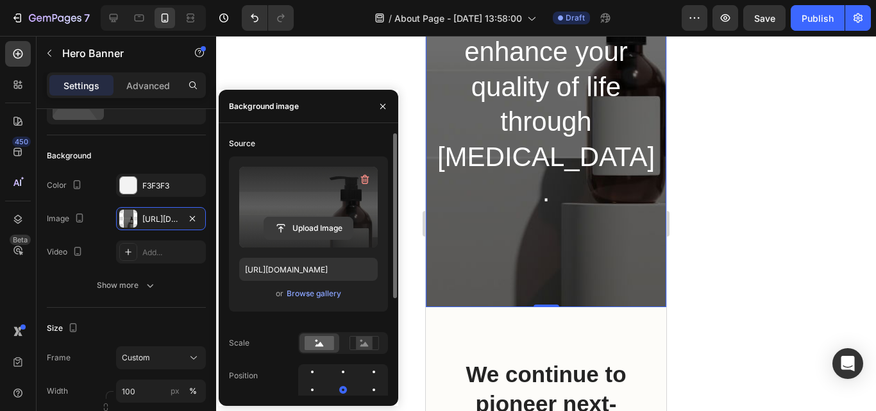
click at [317, 235] on input "file" at bounding box center [308, 228] width 88 height 22
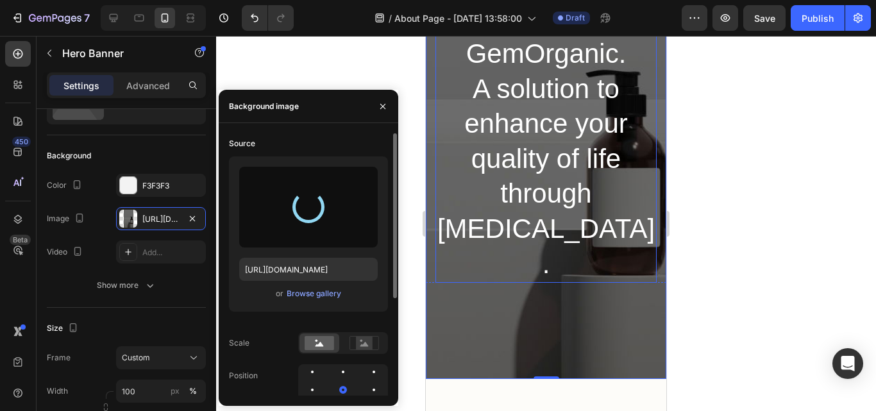
scroll to position [128, 0]
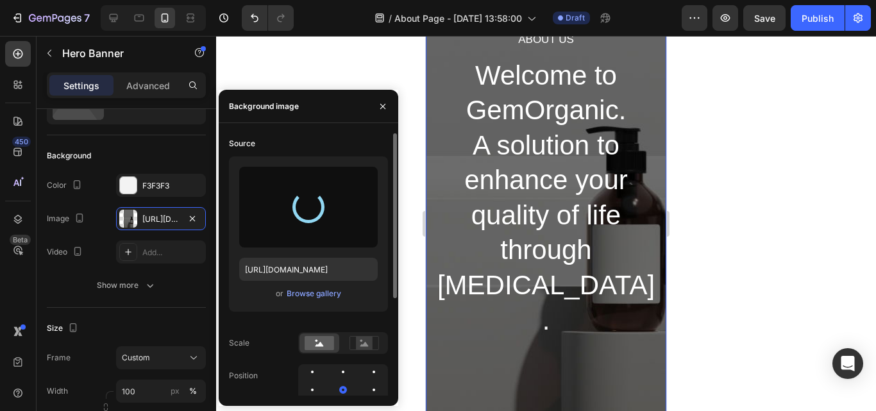
click at [709, 204] on div at bounding box center [546, 223] width 660 height 375
click at [546, 206] on p "Welcome to GemOrganic. A solution to enhance your quality of life through skin …" at bounding box center [546, 198] width 219 height 280
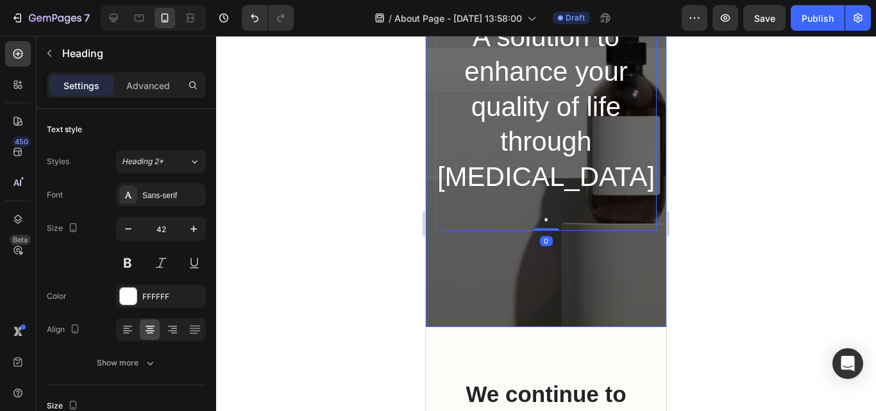
scroll to position [257, 0]
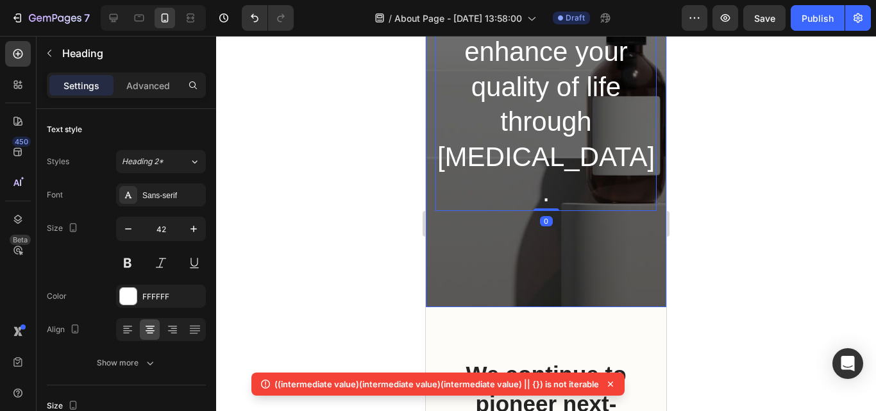
click at [564, 254] on div "About Us Heading Welcome to GemOrganic. A solution to enhance your quality of l…" at bounding box center [546, 56] width 240 height 501
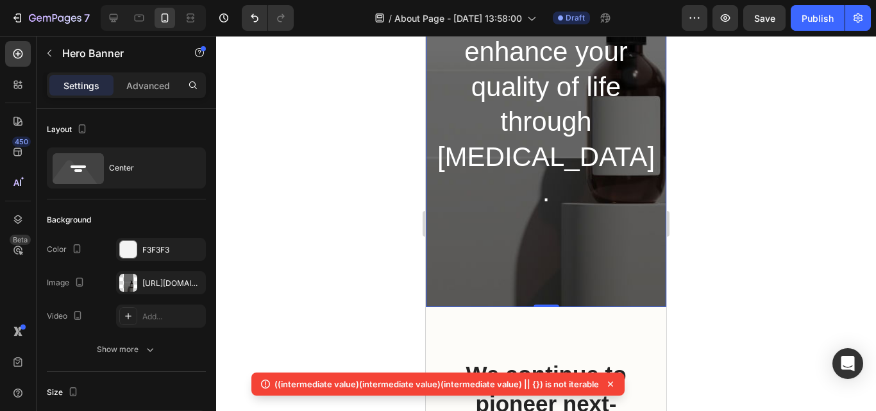
click at [566, 246] on div "About Us Heading Welcome to GemOrganic. A solution to enhance your quality of l…" at bounding box center [546, 56] width 240 height 501
click at [566, 247] on div "About Us Heading Welcome to GemOrganic. A solution to enhance your quality of l…" at bounding box center [546, 56] width 240 height 501
click at [167, 283] on div "https://ucarecdn.com/6ce10fc4-69d3-4712-85aa-4984d9112044/-/format/auto/" at bounding box center [160, 284] width 37 height 12
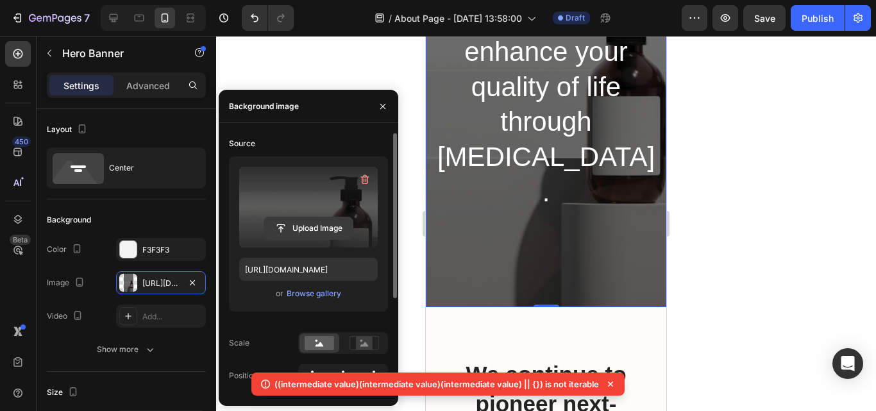
click at [316, 233] on input "file" at bounding box center [308, 228] width 88 height 22
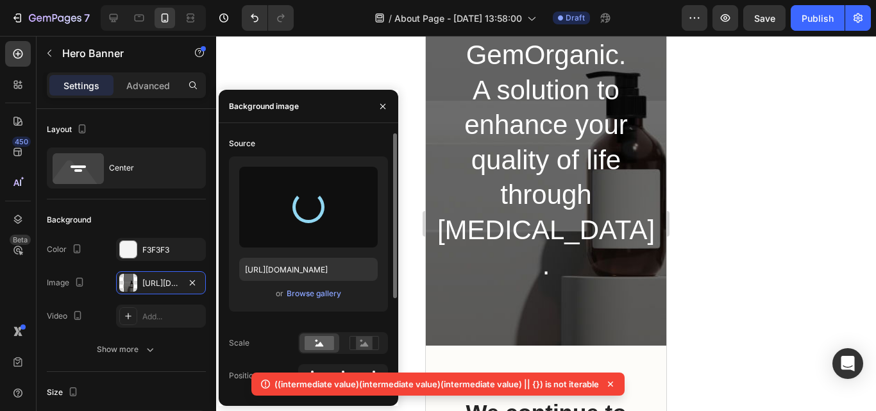
scroll to position [0, 0]
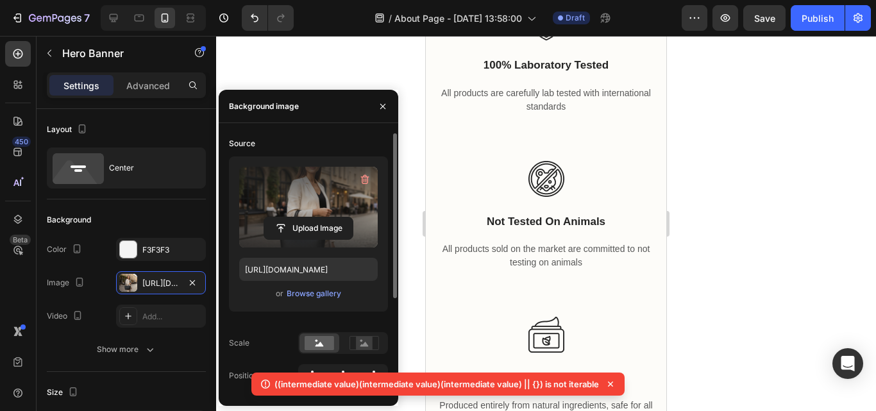
type input "https://cdn.shopify.com/s/files/1/0782/1249/7644/files/gempages_586428600417256…"
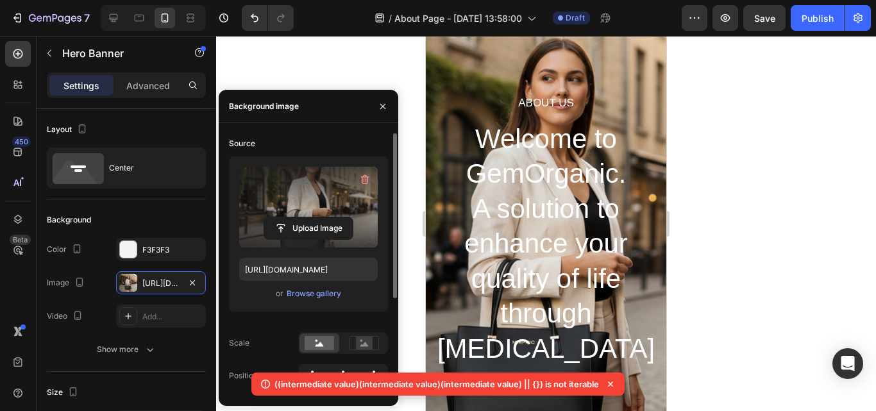
scroll to position [64, 0]
click at [376, 102] on button "button" at bounding box center [383, 106] width 21 height 21
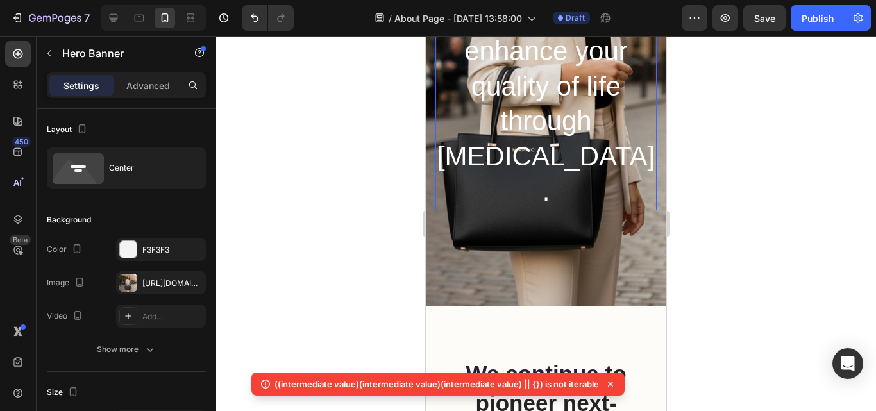
scroll to position [128, 0]
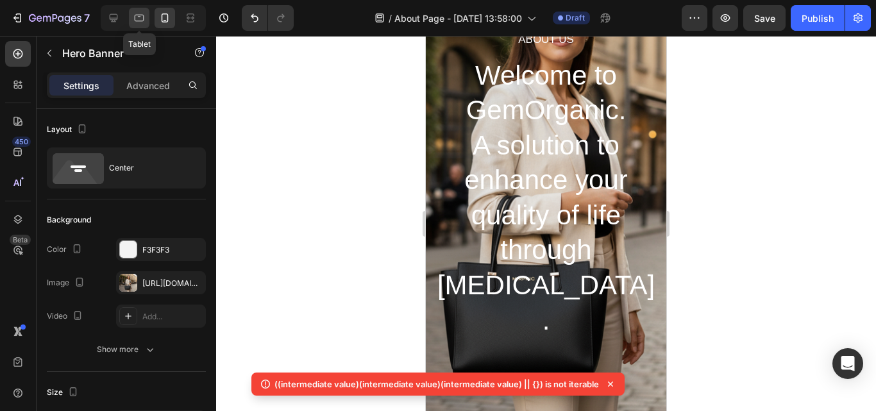
click at [137, 14] on icon at bounding box center [139, 18] width 13 height 13
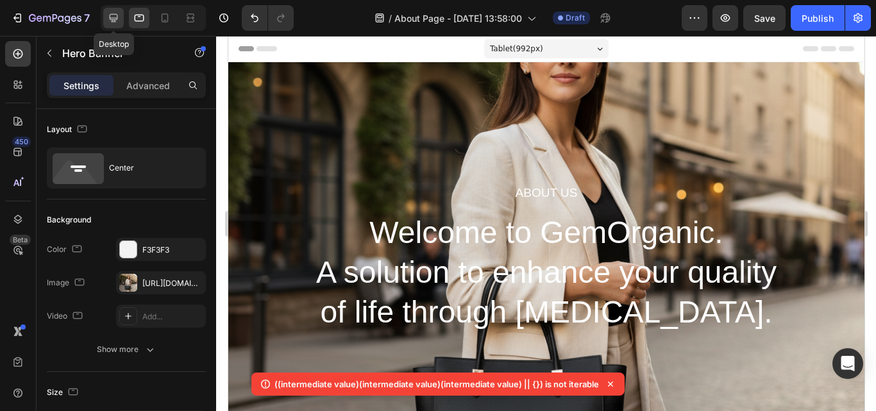
click at [121, 15] on div at bounding box center [113, 18] width 21 height 21
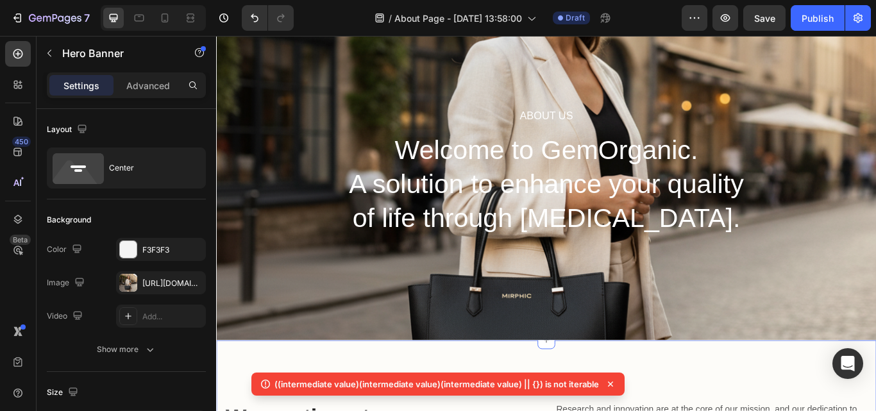
scroll to position [64, 0]
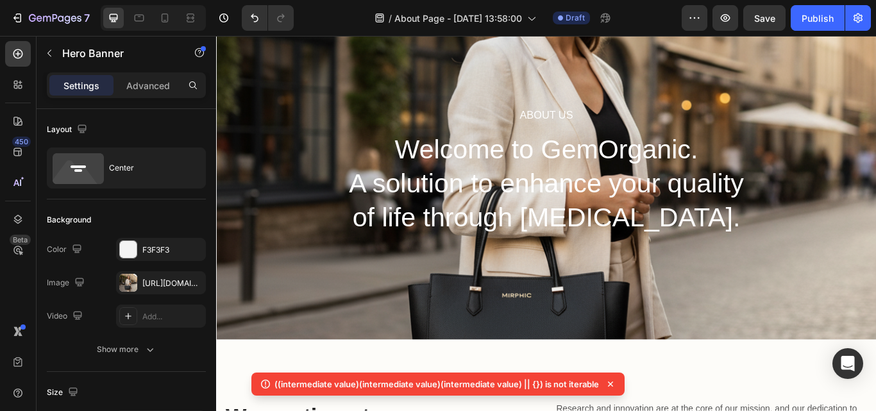
click at [616, 387] on div "((intermediate value)(intermediate value)(intermediate value) || {}) is not ite…" at bounding box center [437, 384] width 373 height 23
click at [618, 381] on div "((intermediate value)(intermediate value)(intermediate value) || {}) is not ite…" at bounding box center [437, 384] width 373 height 23
click at [616, 378] on div "((intermediate value)(intermediate value)(intermediate value) || {}) is not ite…" at bounding box center [437, 384] width 373 height 23
click at [607, 380] on icon at bounding box center [610, 384] width 13 height 13
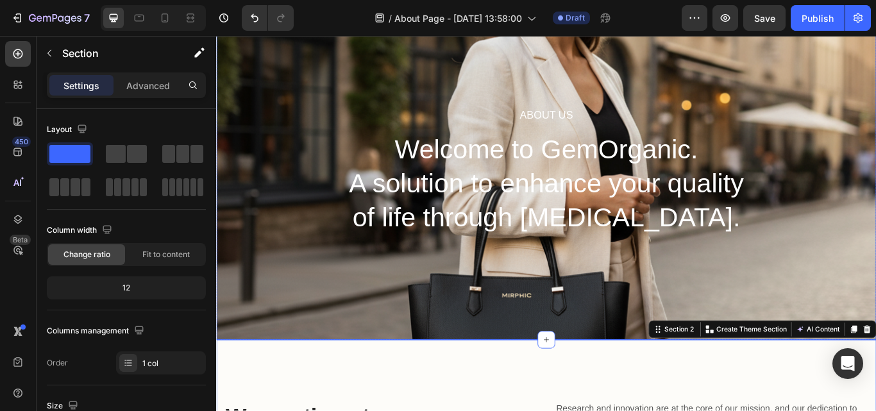
click at [619, 307] on div "About Us Heading Welcome to GemOrganic. A solution to enhance your quality of l…" at bounding box center [601, 194] width 770 height 392
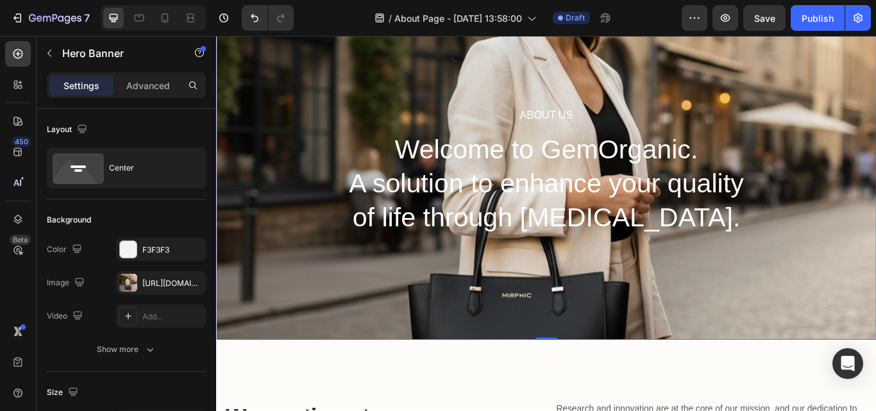
scroll to position [0, 0]
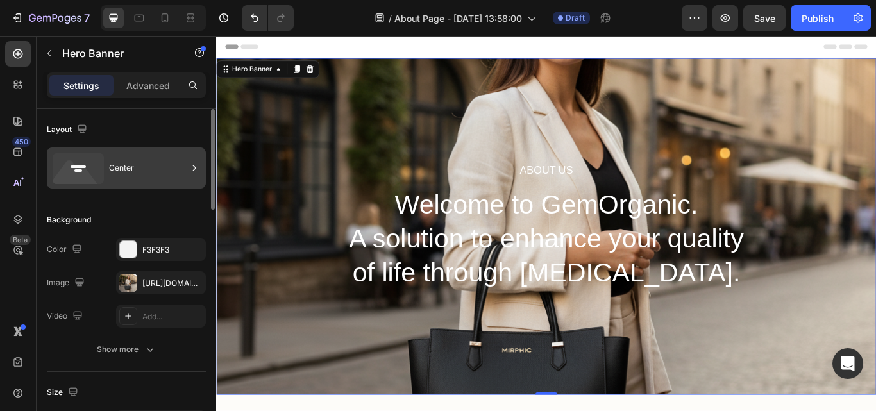
click at [142, 170] on div "Center" at bounding box center [148, 167] width 78 height 29
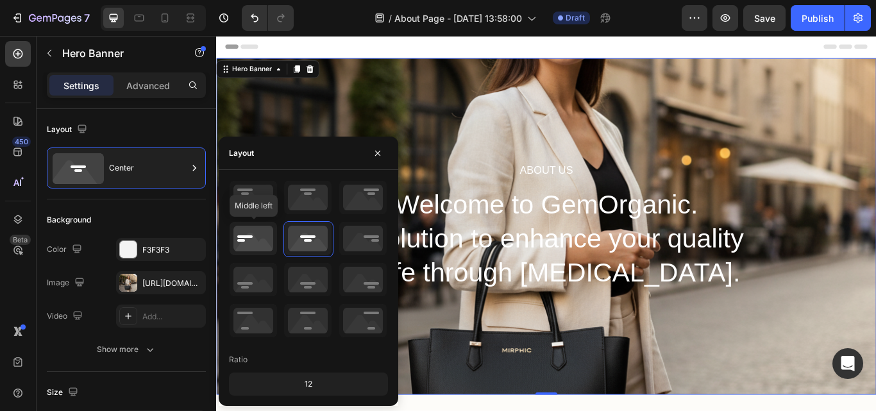
click at [259, 233] on icon at bounding box center [253, 238] width 47 height 33
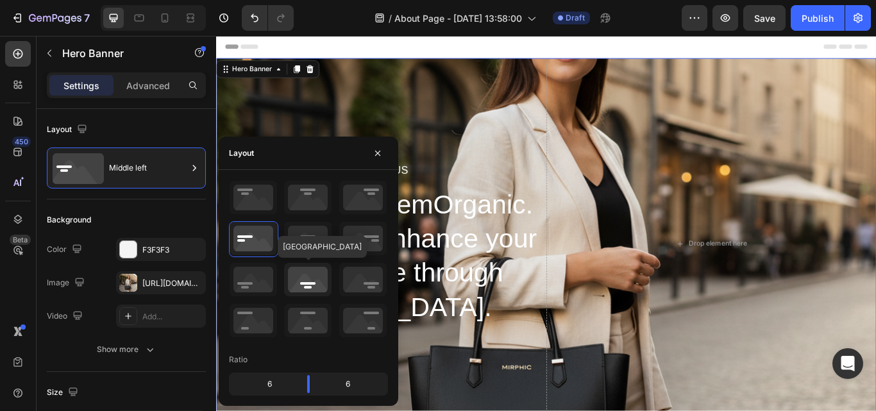
click at [305, 290] on icon at bounding box center [307, 279] width 47 height 33
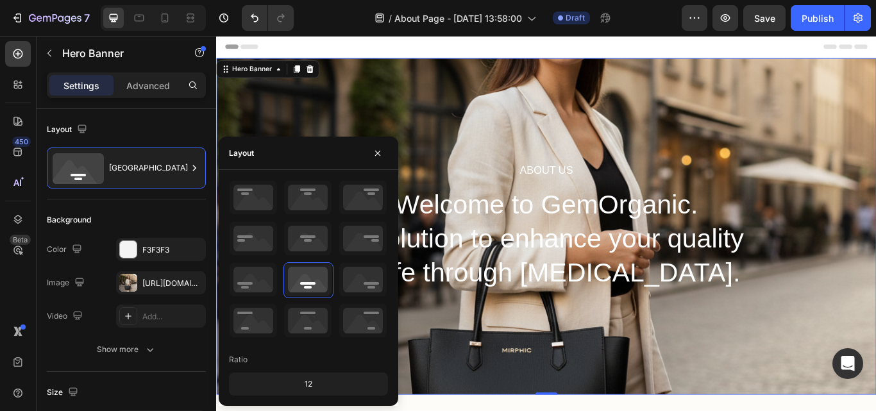
click at [694, 315] on p "Welcome to GemOrganic. A solution to enhance your quality of life through skin …" at bounding box center [601, 273] width 475 height 120
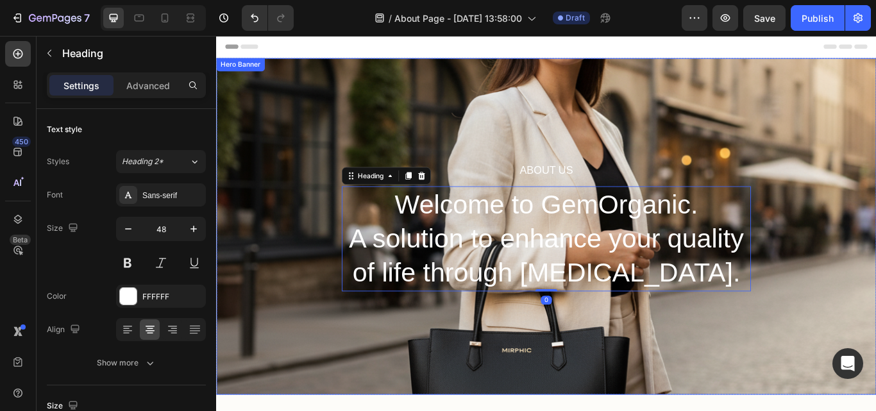
click at [678, 172] on div "About Us Heading Welcome to GemOrganic. A solution to enhance your quality of l…" at bounding box center [601, 258] width 770 height 392
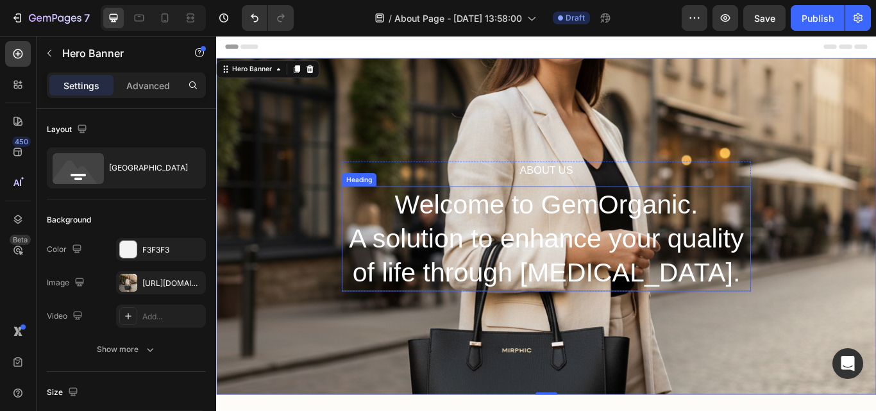
click at [684, 294] on p "Welcome to GemOrganic. A solution to enhance your quality of life through skin …" at bounding box center [601, 273] width 475 height 120
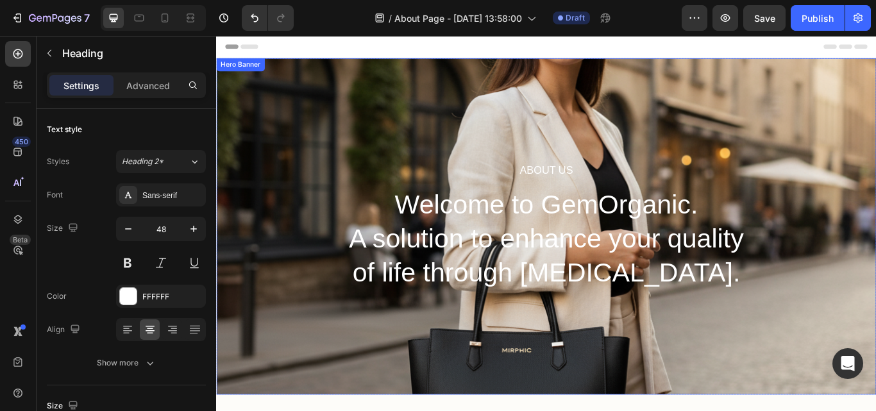
click at [748, 138] on div "About Us Heading Welcome to GemOrganic. A solution to enhance your quality of l…" at bounding box center [601, 258] width 770 height 392
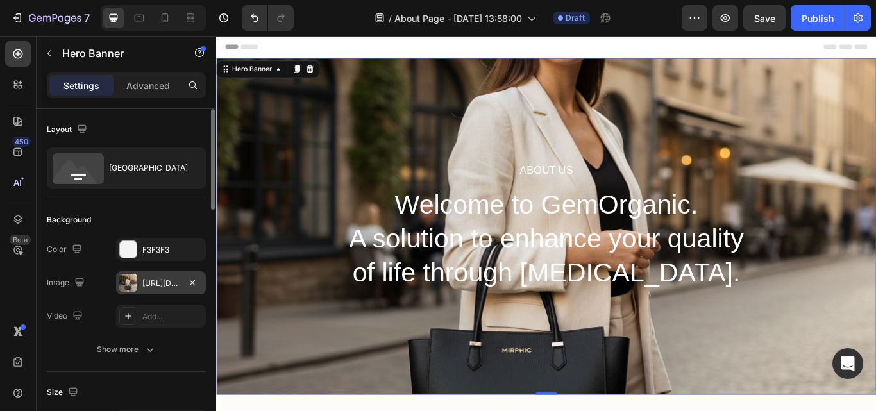
click at [138, 280] on div "https://cdn.shopify.com/s/files/1/0782/1249/7644/files/gempages_586428600417256…" at bounding box center [161, 282] width 90 height 23
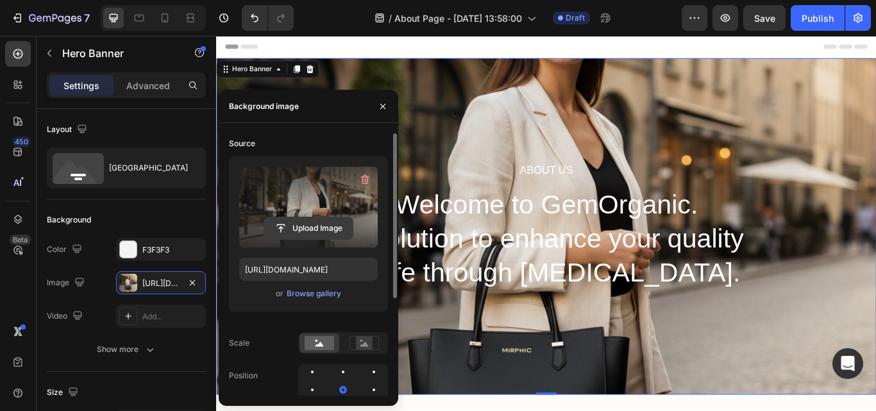
click at [327, 224] on input "file" at bounding box center [308, 228] width 88 height 22
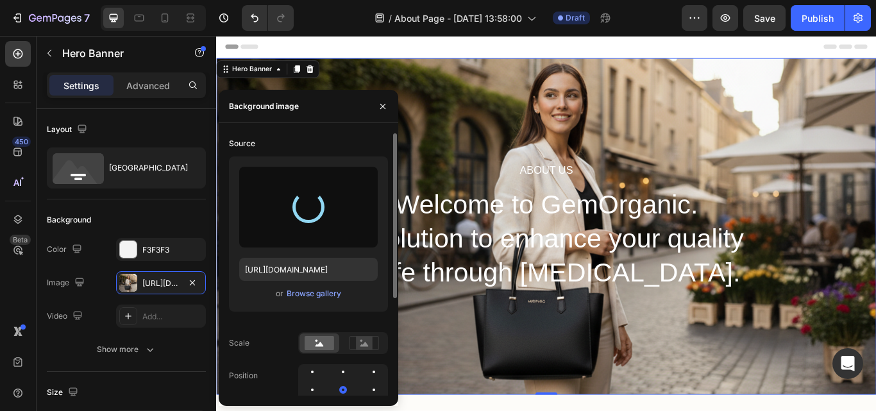
type input "https://cdn.shopify.com/s/files/1/0782/1249/7644/files/gempages_586428600417256…"
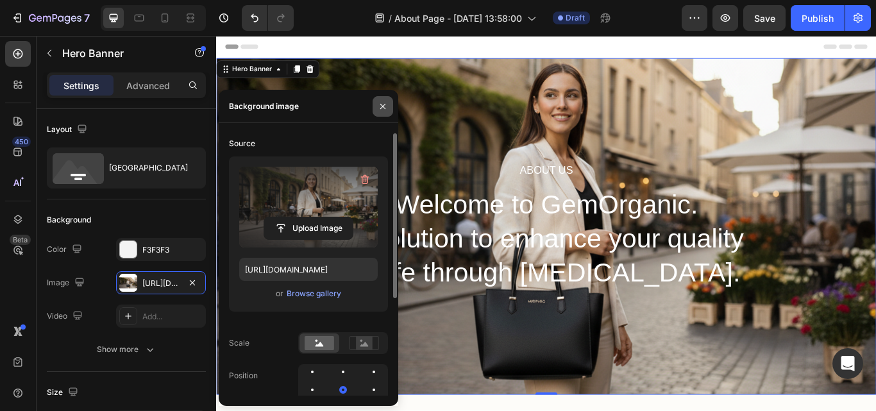
click at [387, 107] on icon "button" at bounding box center [383, 106] width 10 height 10
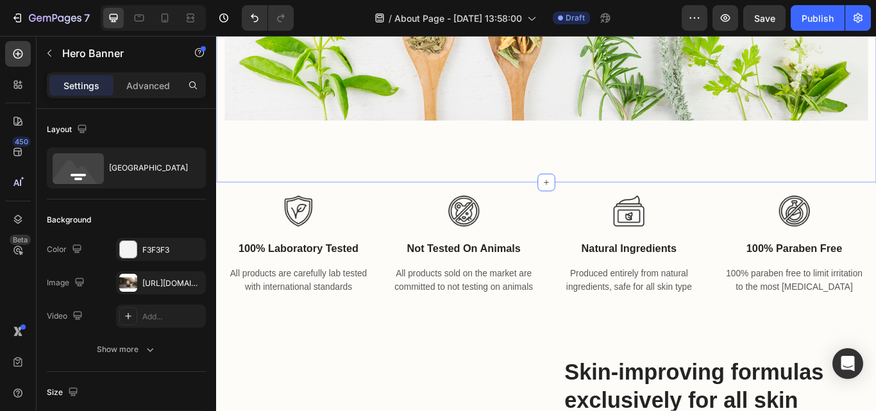
scroll to position [770, 0]
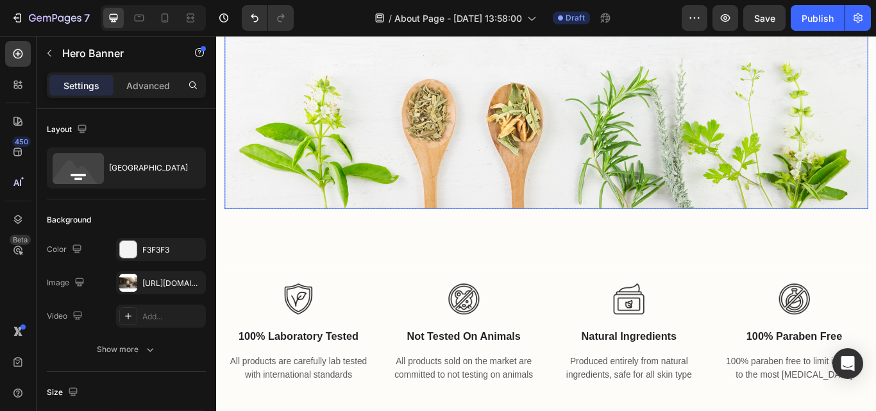
click at [510, 192] on img at bounding box center [601, 103] width 750 height 270
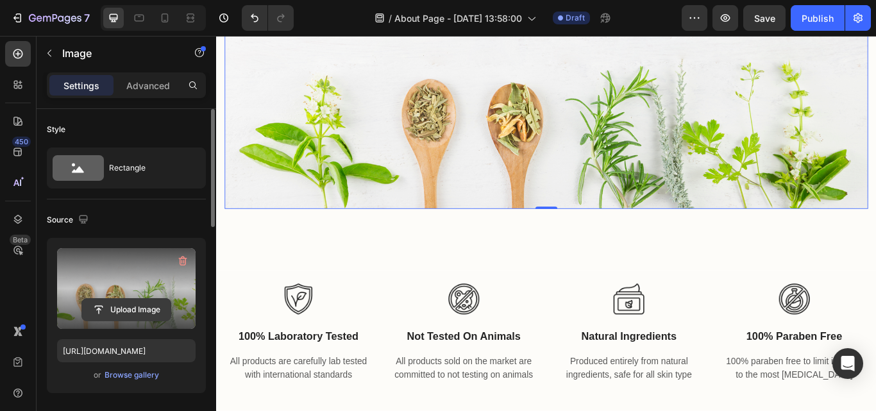
click at [119, 307] on input "file" at bounding box center [126, 310] width 88 height 22
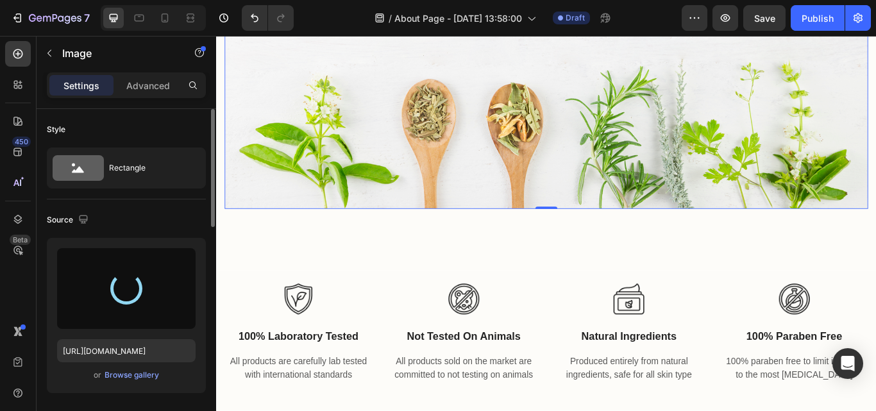
type input "https://cdn.shopify.com/s/files/1/0782/1249/7644/files/gempages_586428600417256…"
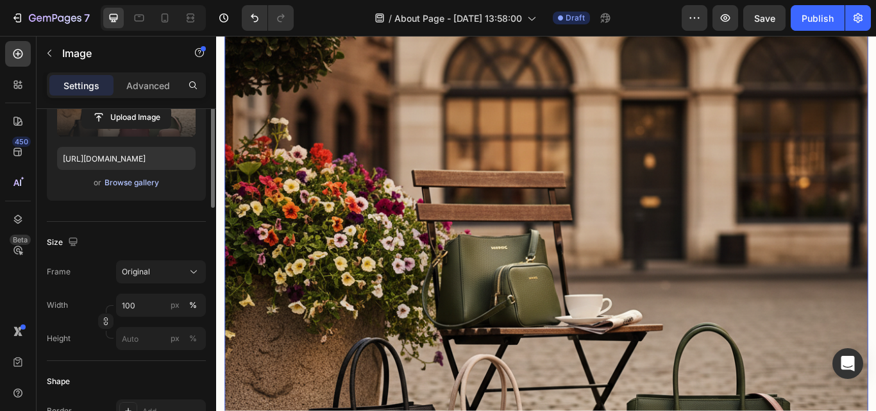
scroll to position [128, 0]
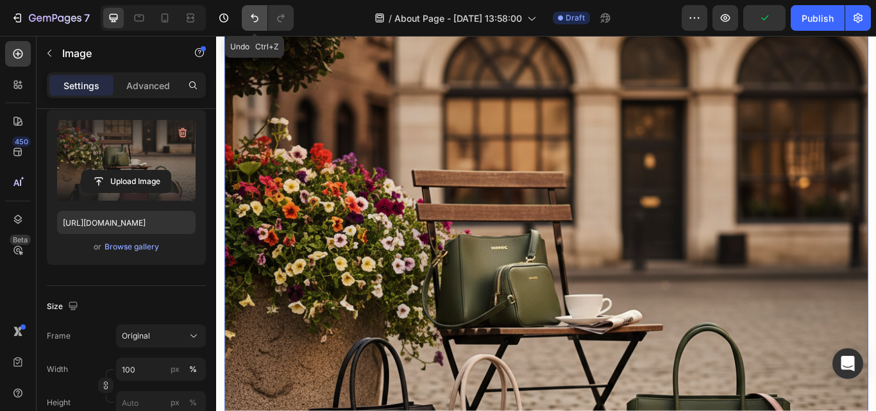
click at [253, 21] on icon "Undo/Redo" at bounding box center [254, 18] width 13 height 13
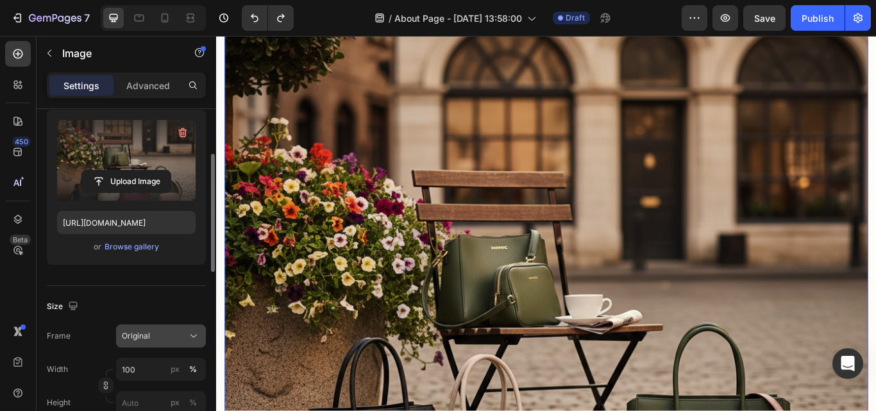
click at [181, 332] on div "Original" at bounding box center [153, 336] width 63 height 12
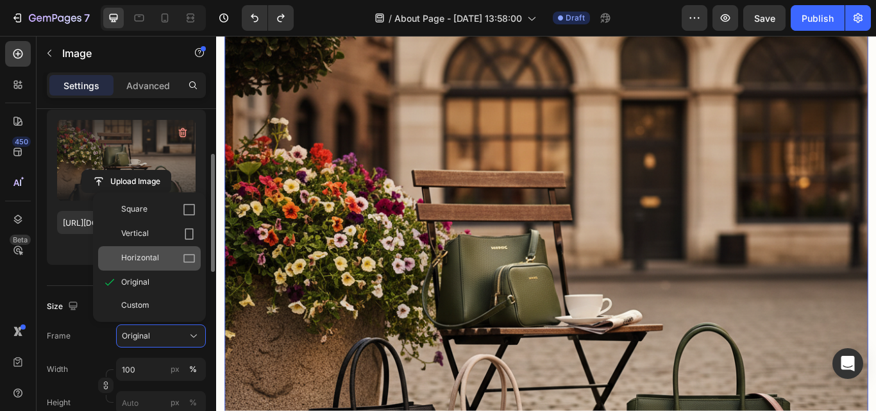
scroll to position [192, 0]
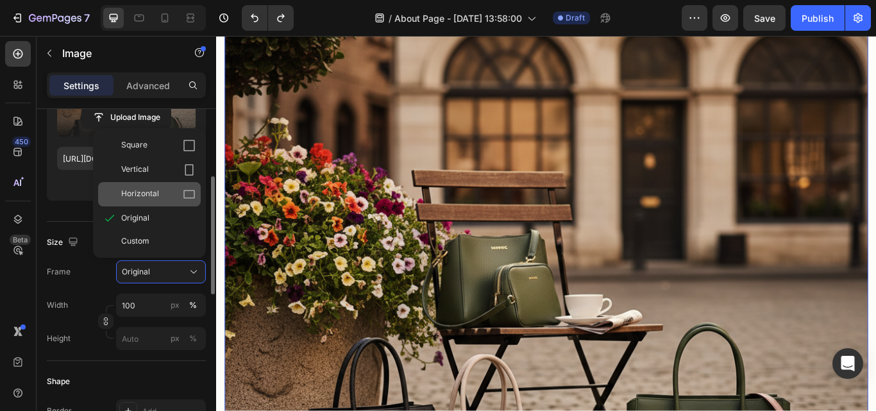
click at [158, 183] on div "Horizontal" at bounding box center [149, 194] width 103 height 24
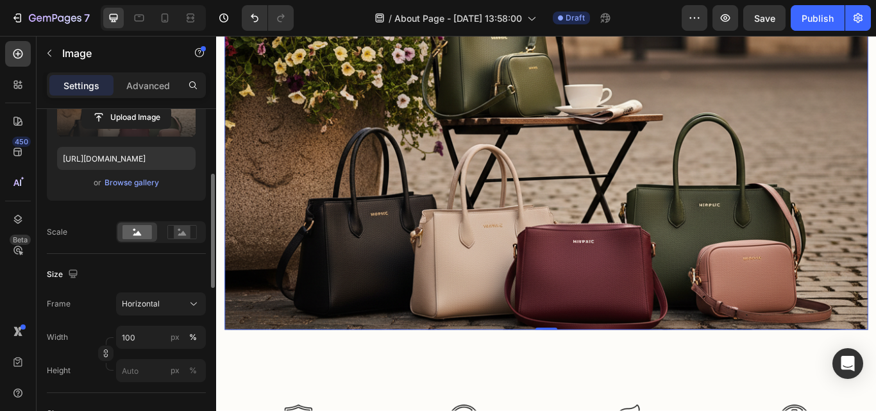
scroll to position [898, 0]
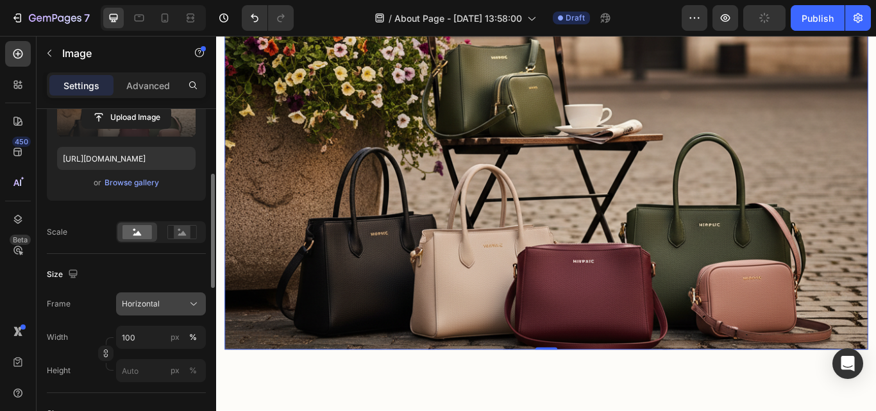
click at [172, 304] on div "Horizontal" at bounding box center [153, 304] width 63 height 12
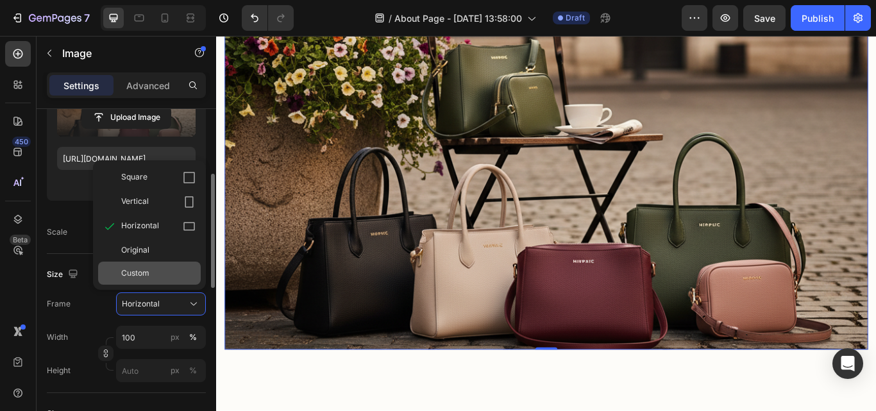
click at [171, 269] on div "Custom" at bounding box center [158, 273] width 74 height 12
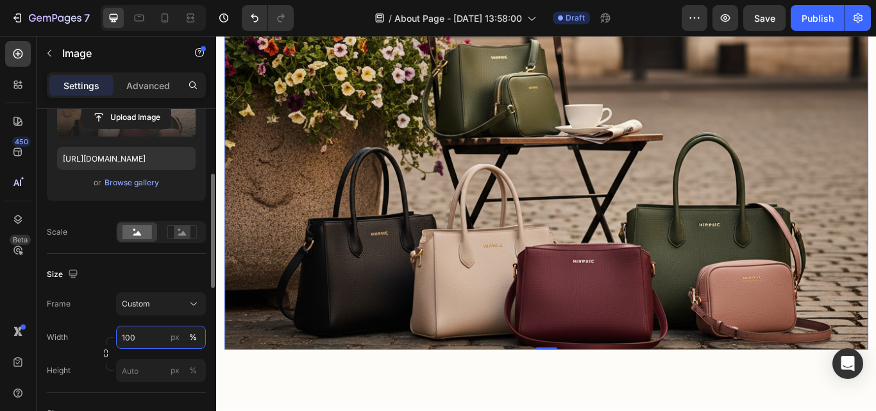
click at [156, 333] on input "100" at bounding box center [161, 337] width 90 height 23
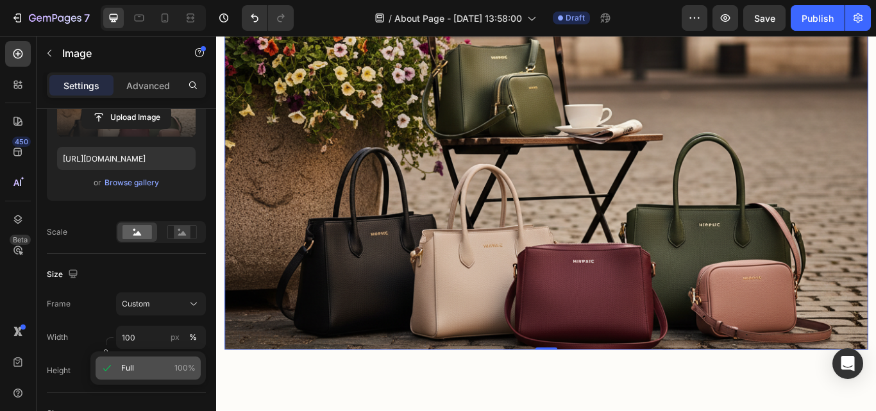
click at [151, 366] on p "Full 100%" at bounding box center [158, 368] width 74 height 12
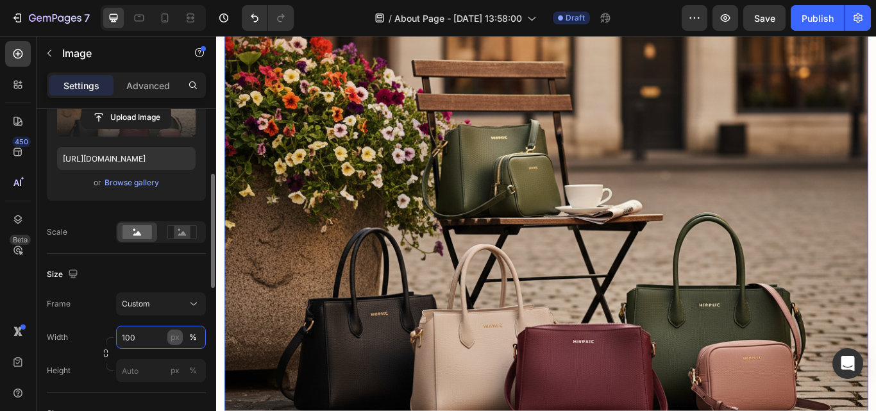
click at [162, 339] on input "100" at bounding box center [161, 337] width 90 height 23
click at [177, 335] on div "px" at bounding box center [175, 338] width 9 height 12
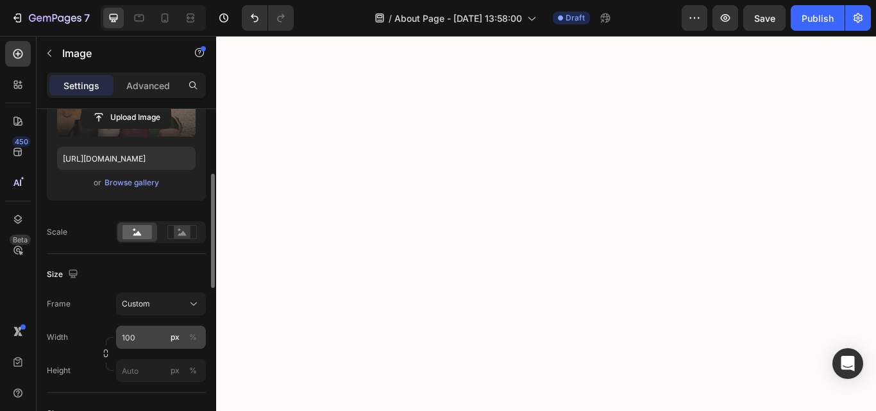
click at [174, 340] on div "px" at bounding box center [175, 338] width 9 height 12
click at [151, 337] on input "100" at bounding box center [161, 337] width 90 height 23
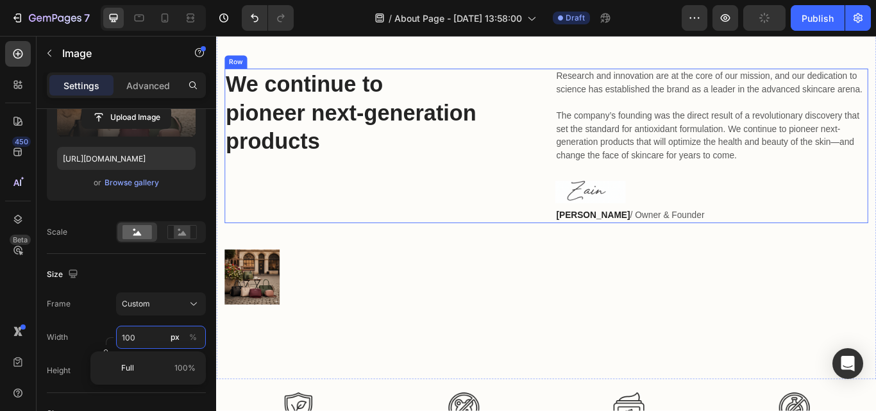
scroll to position [513, 0]
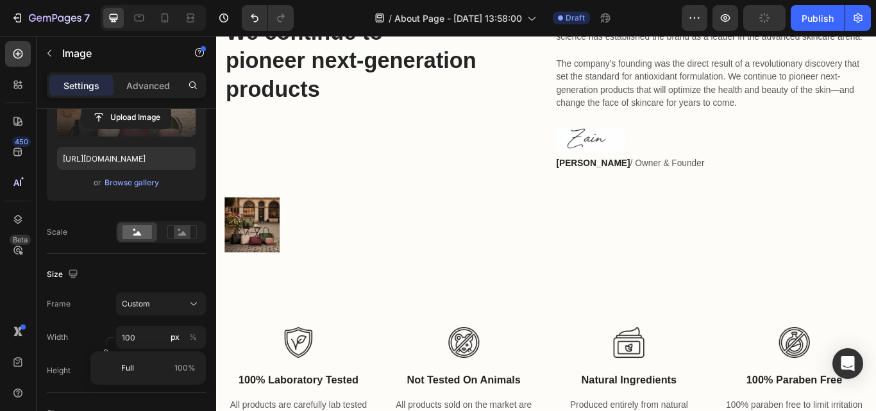
click at [290, 289] on div at bounding box center [601, 256] width 750 height 64
click at [285, 284] on img at bounding box center [258, 256] width 64 height 64
click at [130, 341] on input "100" at bounding box center [161, 337] width 90 height 23
click at [141, 364] on p "Full 100%" at bounding box center [158, 368] width 74 height 12
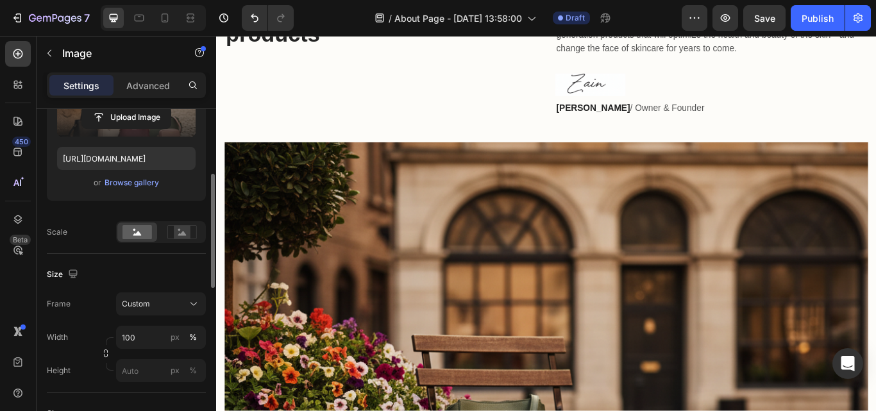
scroll to position [257, 0]
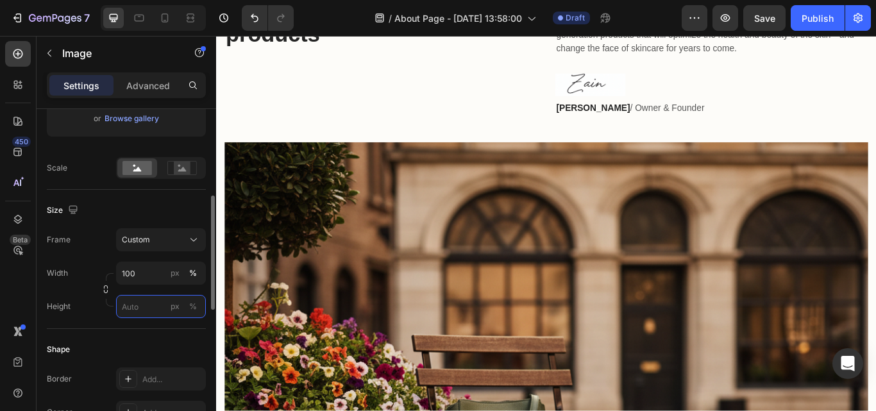
click at [145, 301] on input "px %" at bounding box center [161, 306] width 90 height 23
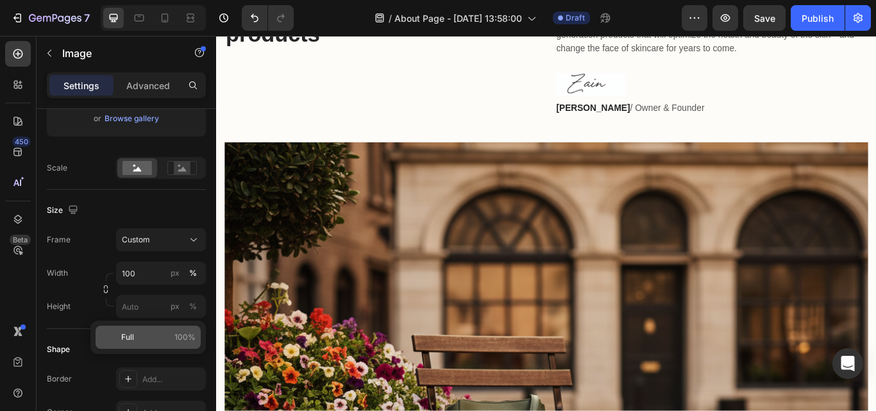
click at [157, 337] on p "Full 100%" at bounding box center [158, 338] width 74 height 12
type input "100"
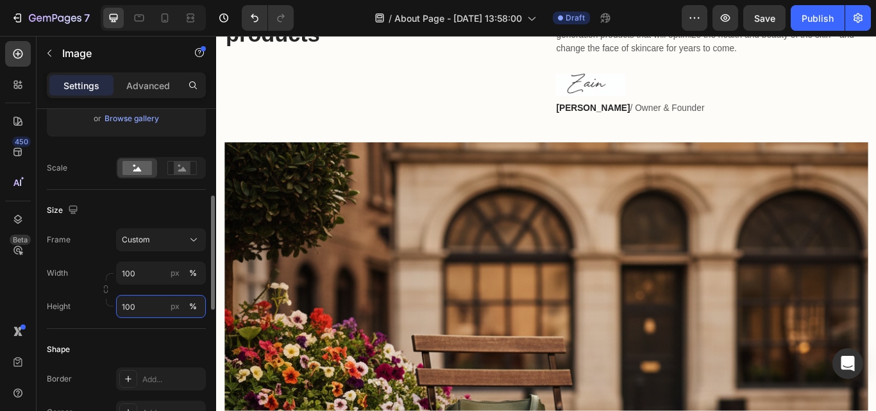
click at [155, 310] on input "100" at bounding box center [161, 306] width 90 height 23
click at [131, 307] on input "100" at bounding box center [161, 306] width 90 height 23
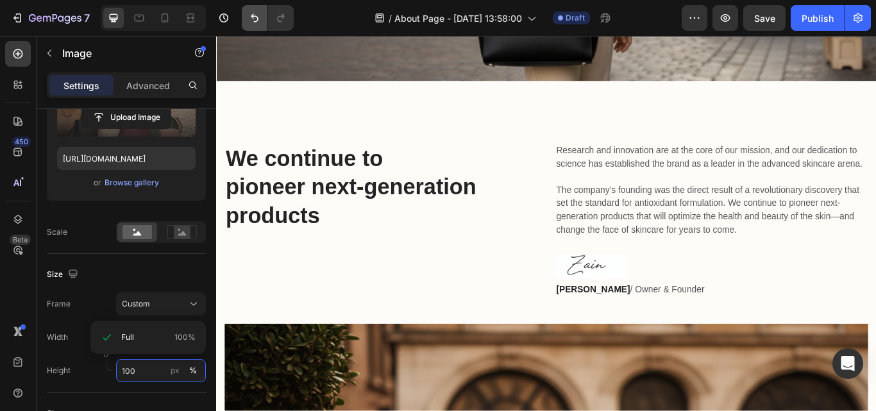
scroll to position [64, 0]
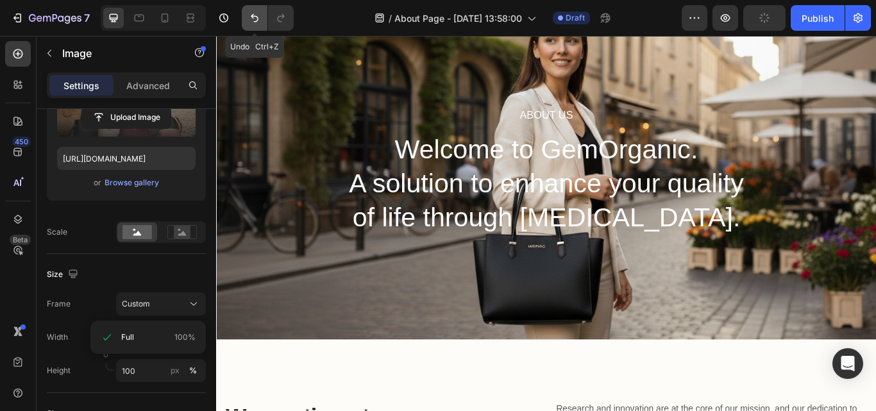
click at [246, 21] on button "Undo/Redo" at bounding box center [255, 18] width 26 height 26
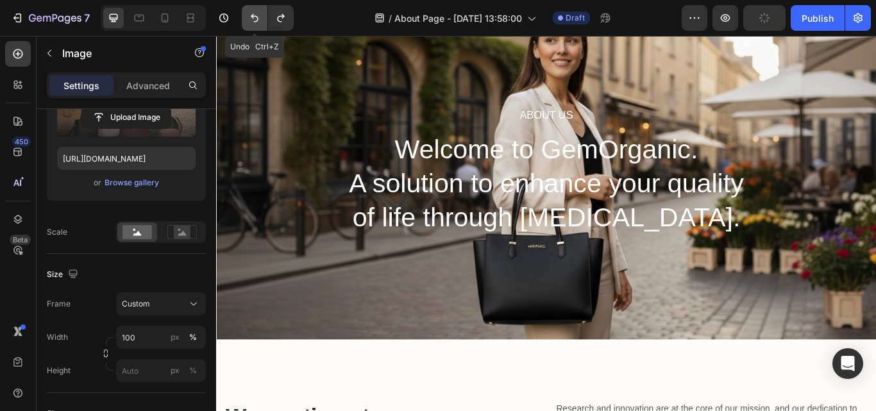
click at [246, 21] on button "Undo/Redo" at bounding box center [255, 18] width 26 height 26
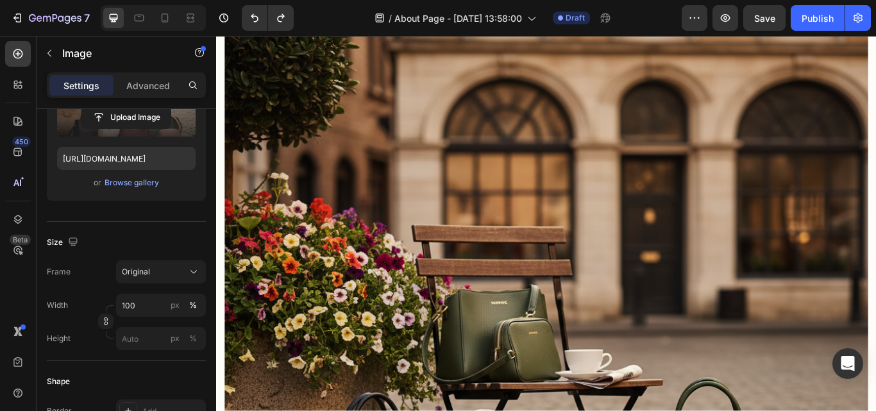
scroll to position [770, 0]
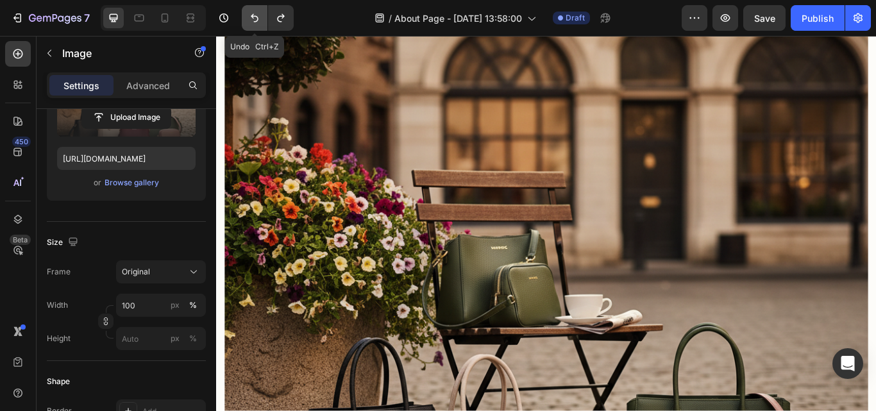
click at [256, 15] on icon "Undo/Redo" at bounding box center [254, 18] width 13 height 13
type input "https://ucarecdn.com/e87aaef0-43f5-498e-a536-e7baf293fba8/-/format/auto/"
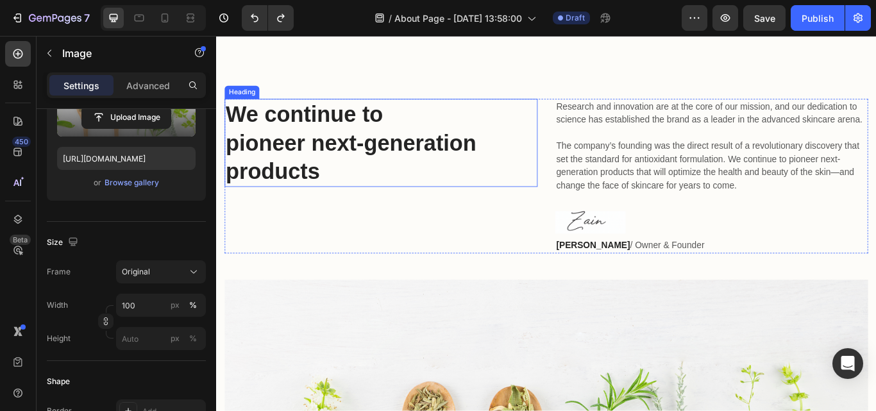
scroll to position [385, 0]
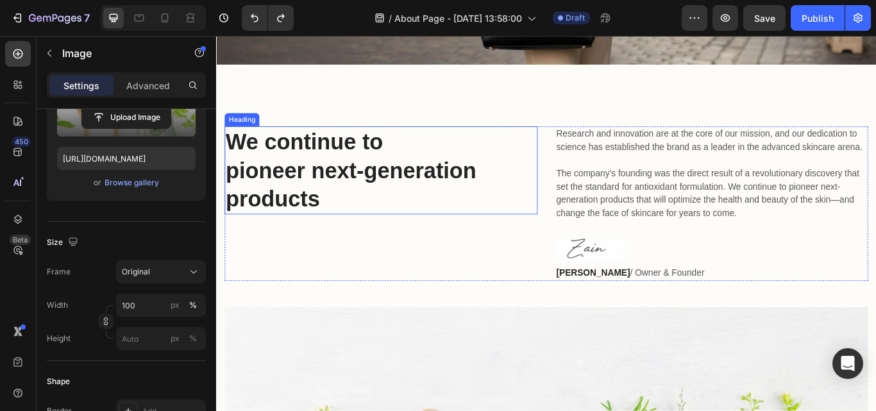
click at [449, 213] on p "We continue to pioneer next-generation products" at bounding box center [408, 193] width 362 height 100
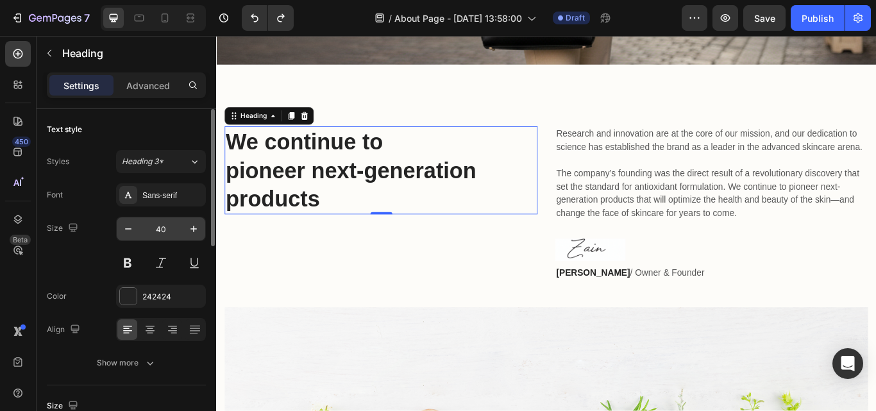
scroll to position [64, 0]
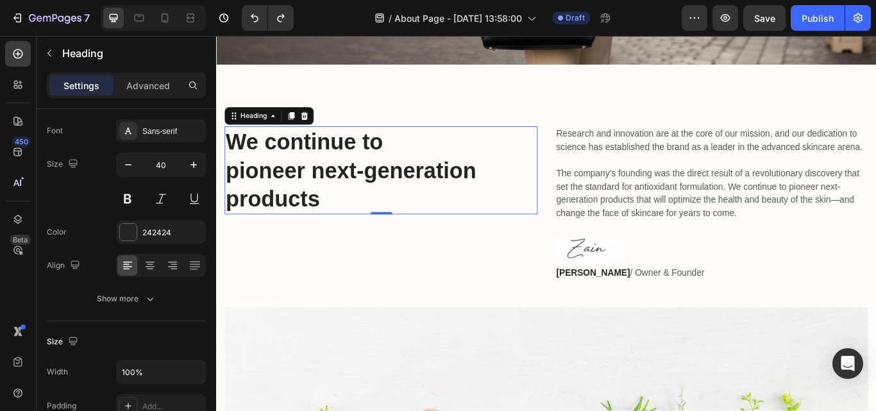
click at [383, 223] on p "We continue to pioneer next-generation products" at bounding box center [408, 193] width 362 height 100
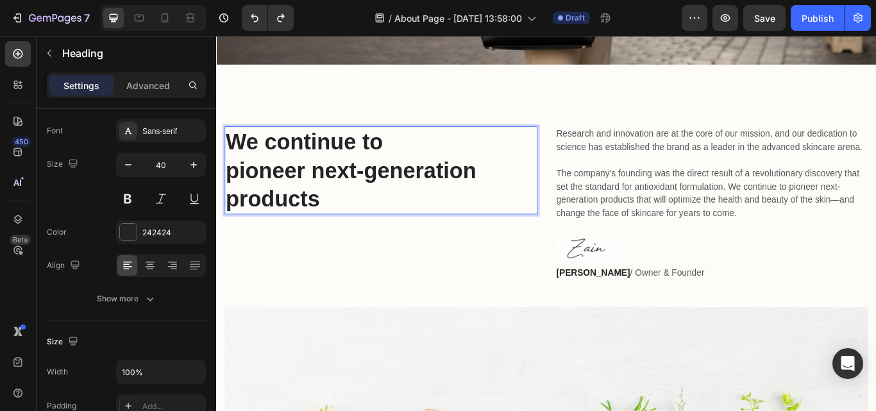
click at [401, 235] on p "We continue to pioneer next-generation products" at bounding box center [408, 193] width 362 height 100
click at [503, 119] on div "We continue to pioneer next-generation products Heading 0 Research and innovati…" at bounding box center [601, 382] width 770 height 625
click at [442, 208] on p "We continue to pioneer next-generation products" at bounding box center [408, 193] width 362 height 100
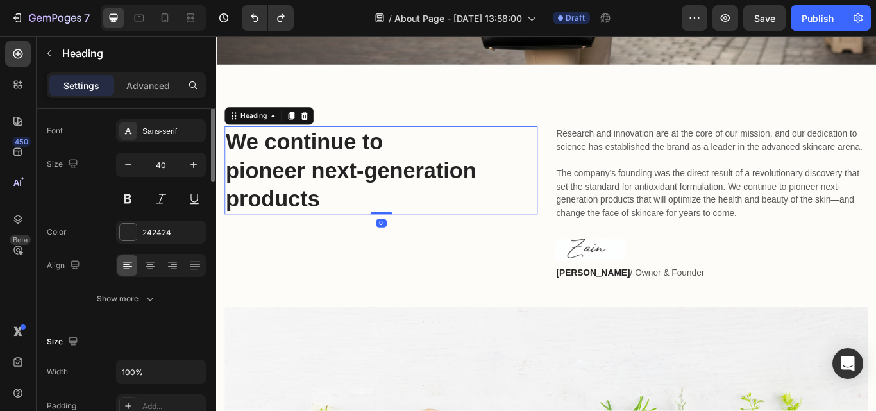
scroll to position [0, 0]
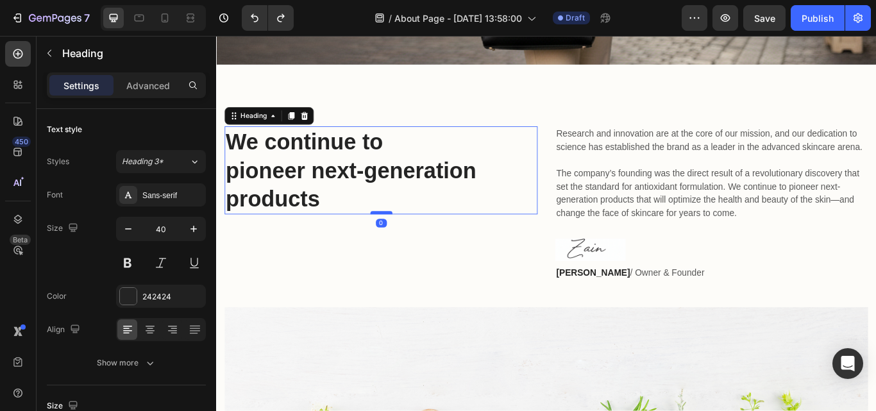
click at [413, 240] on div at bounding box center [409, 242] width 26 height 4
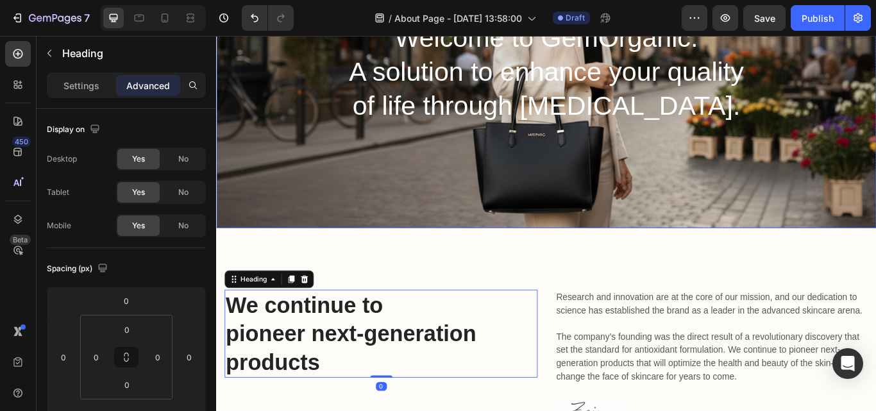
scroll to position [257, 0]
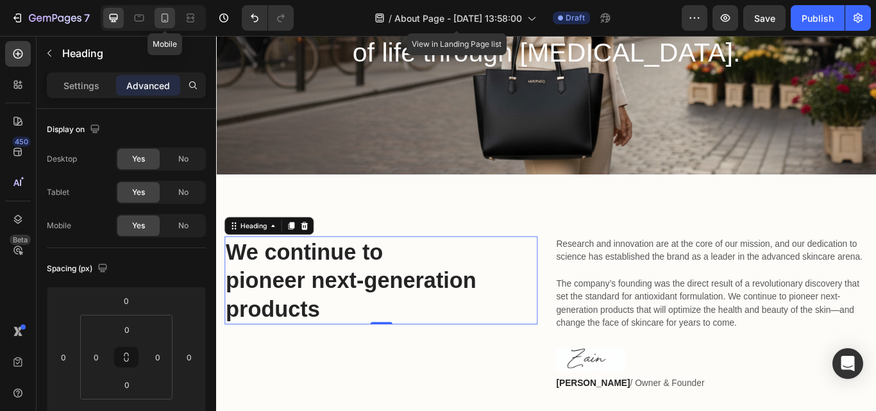
click at [172, 19] on div at bounding box center [165, 18] width 21 height 21
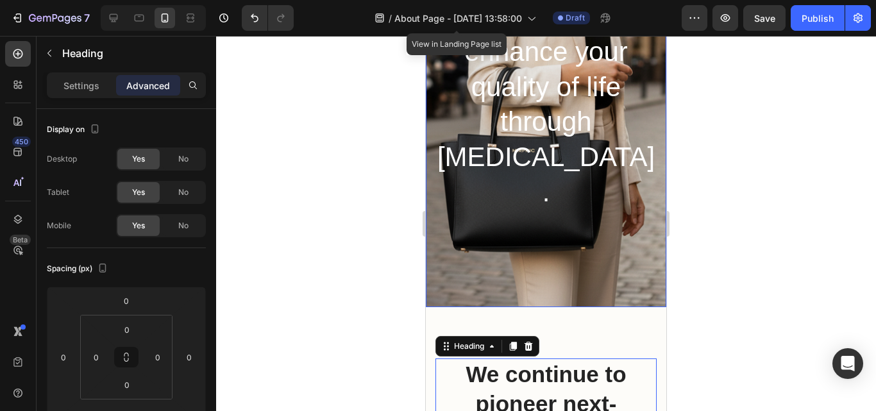
type input "32"
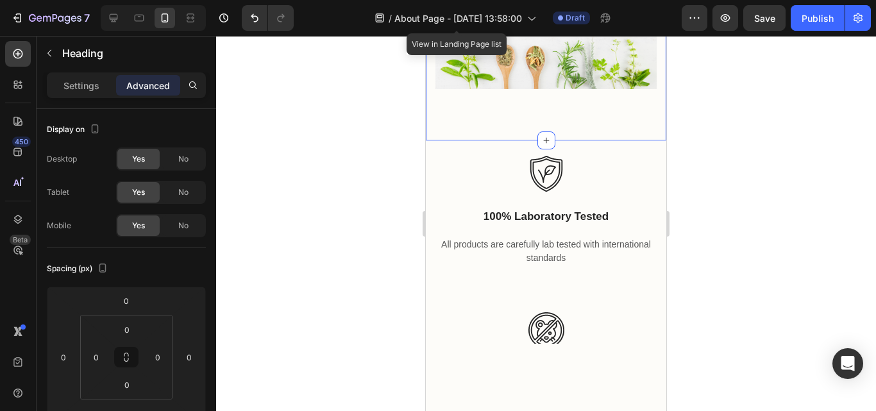
scroll to position [853, 0]
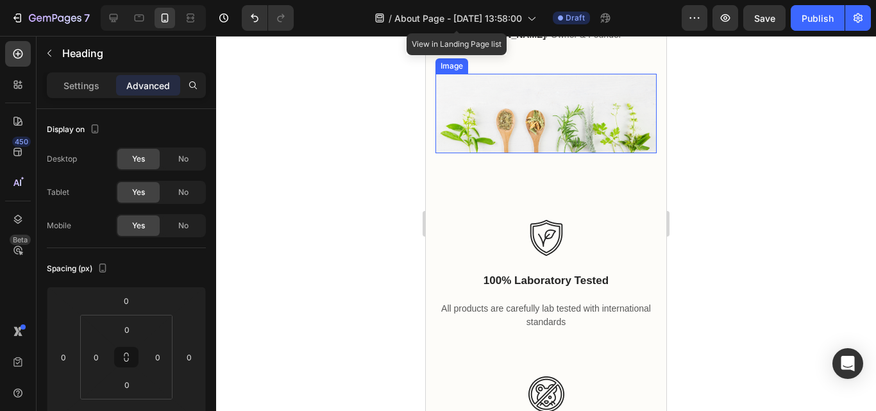
click at [563, 153] on img at bounding box center [545, 114] width 221 height 80
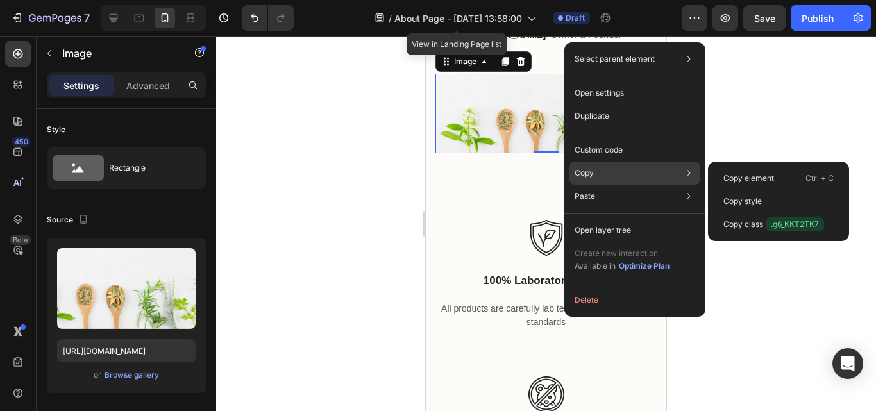
click at [592, 167] on div "Copy Copy element Ctrl + C Copy style Copy class .g6_KKT2TK7" at bounding box center [634, 173] width 131 height 23
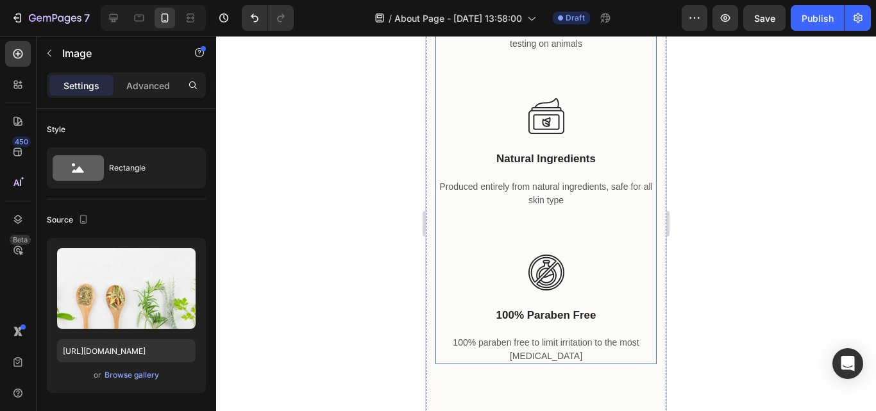
scroll to position [1494, 0]
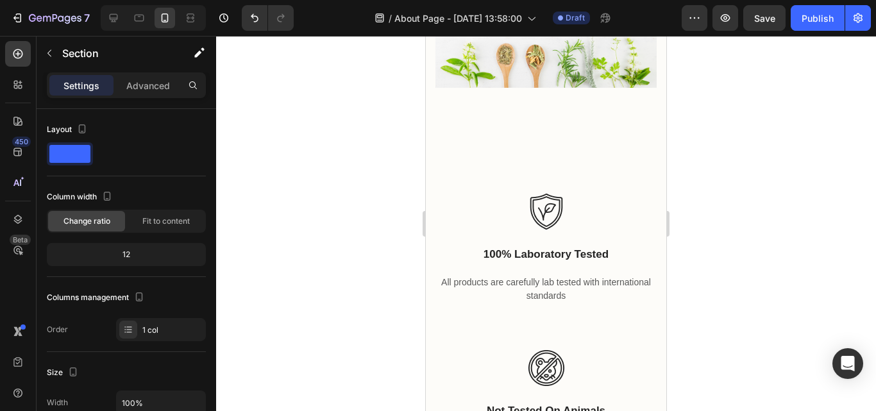
scroll to position [917, 0]
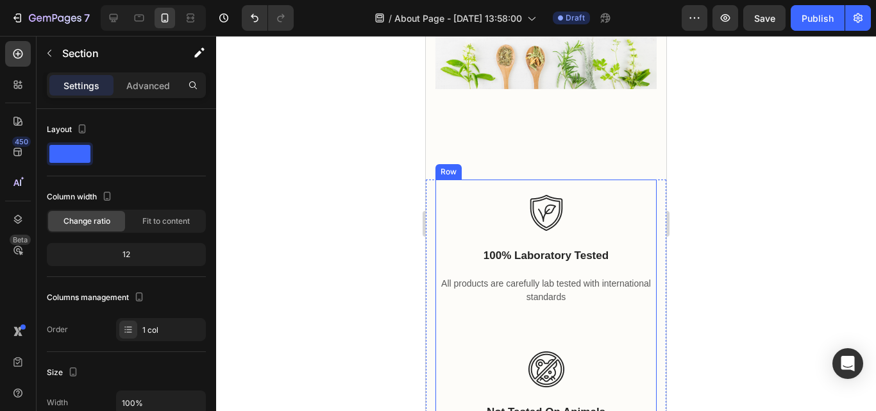
click at [613, 192] on div "Image 100% laboratory tested Text block All products are carefully lab tested w…" at bounding box center [545, 258] width 221 height 156
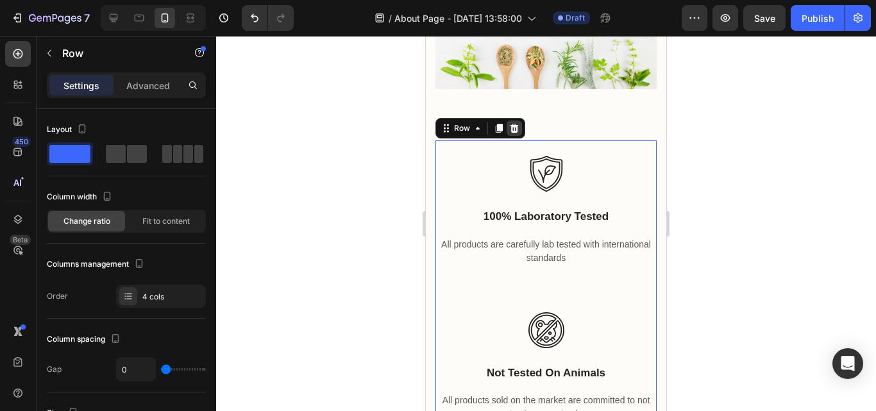
click at [516, 133] on icon at bounding box center [514, 128] width 8 height 9
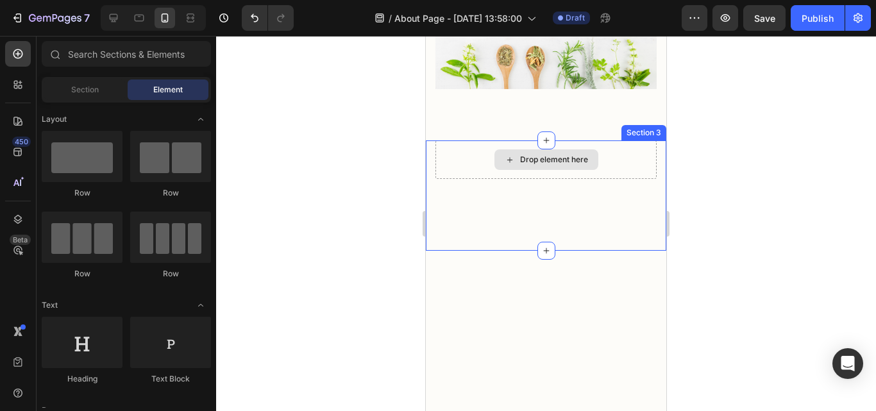
click at [562, 165] on div "Drop element here" at bounding box center [554, 160] width 68 height 10
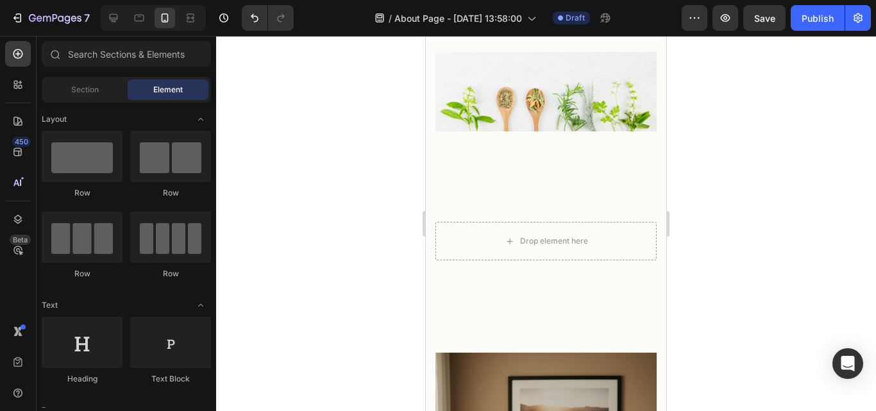
scroll to position [853, 0]
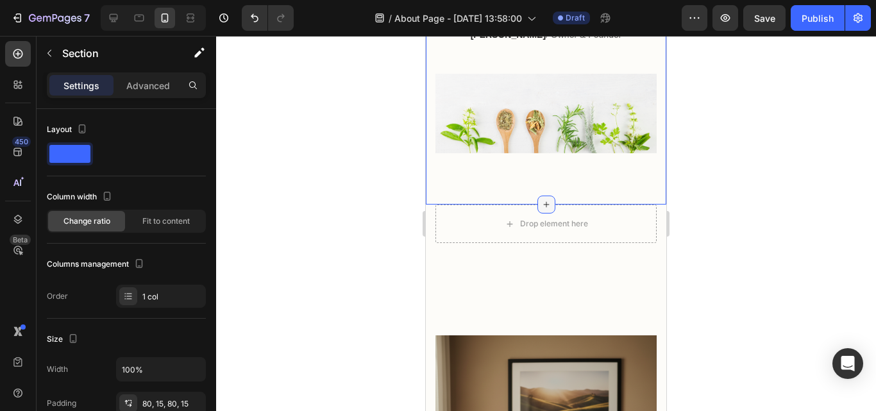
click at [545, 210] on icon at bounding box center [546, 204] width 10 height 10
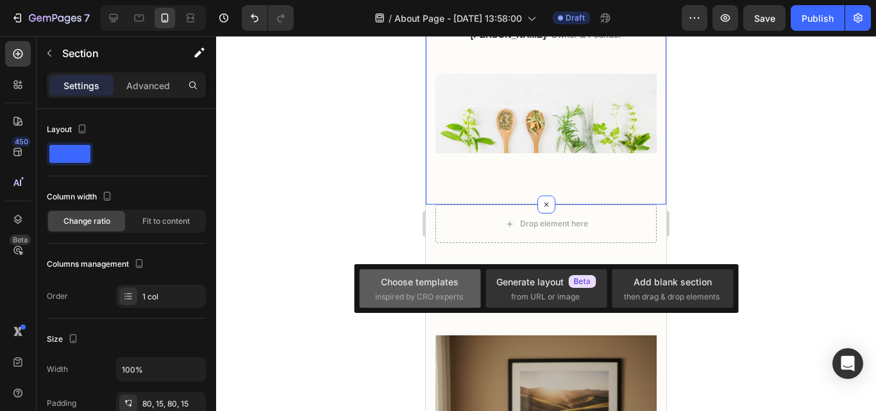
click at [450, 287] on div "Choose templates" at bounding box center [420, 281] width 78 height 13
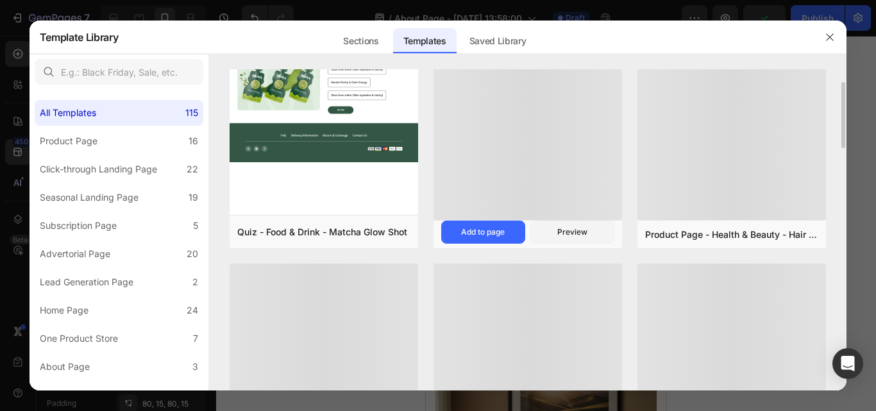
scroll to position [0, 0]
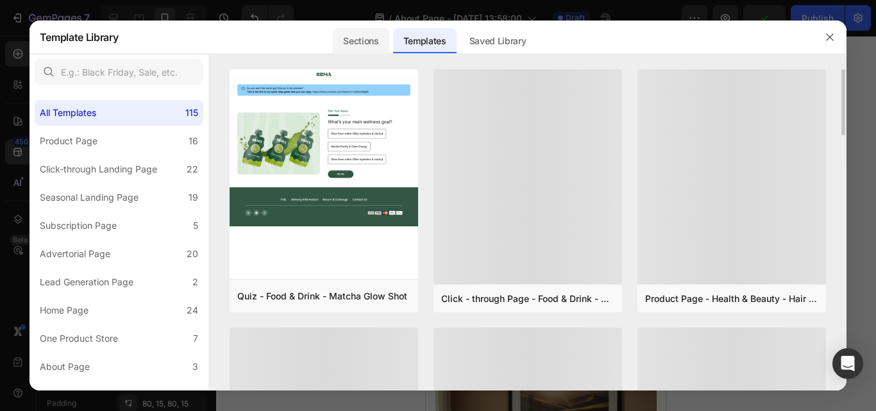
click at [361, 50] on div "Sections" at bounding box center [361, 41] width 56 height 26
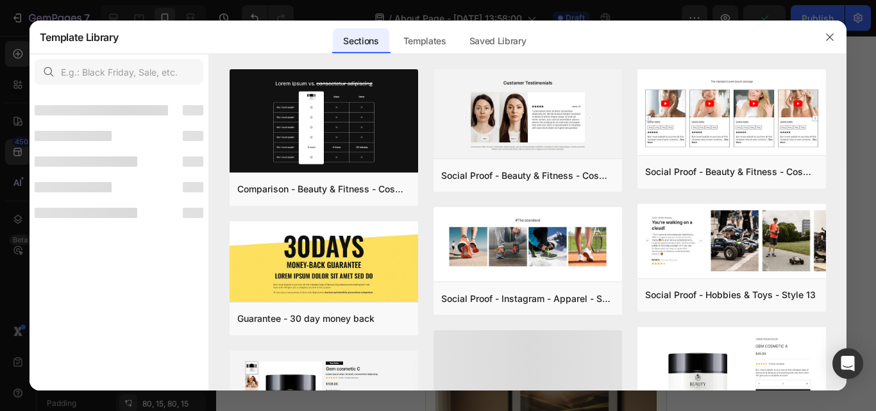
click at [359, 42] on div "Sections" at bounding box center [361, 41] width 56 height 26
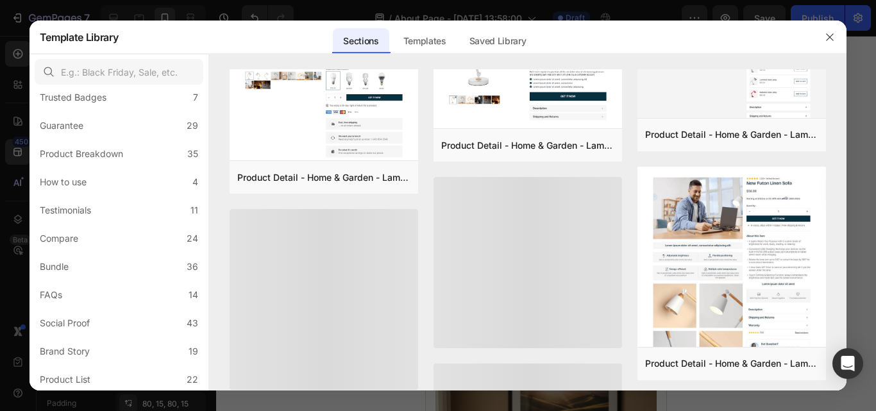
scroll to position [3660, 0]
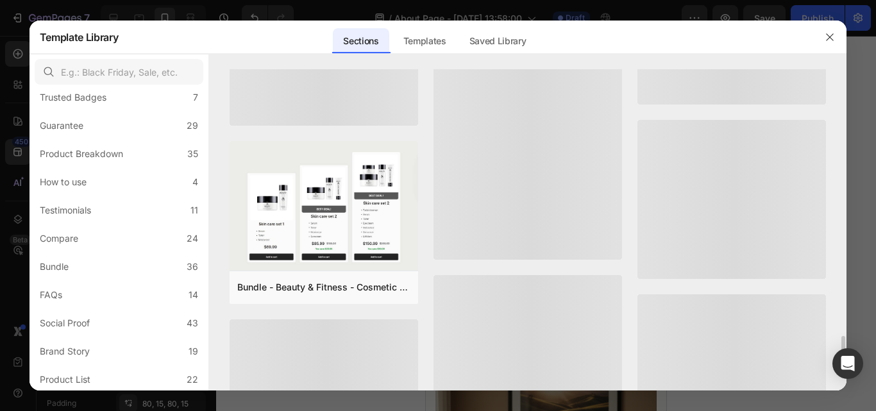
click at [845, 38] on div at bounding box center [829, 37] width 33 height 33
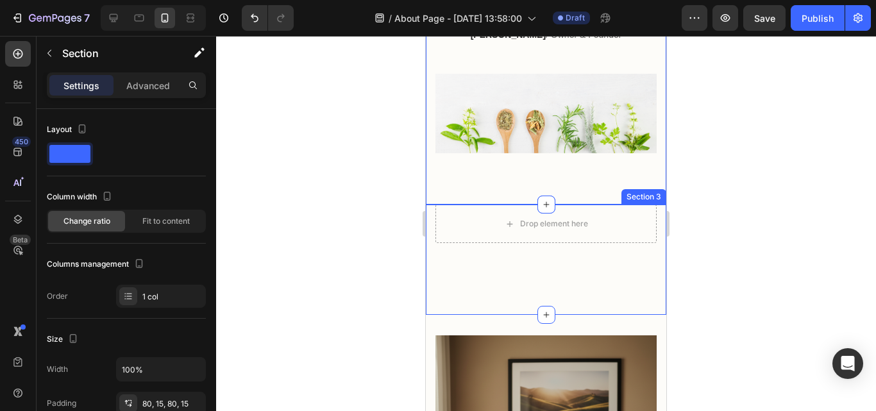
click at [565, 315] on div "Drop element here Section 3" at bounding box center [546, 260] width 240 height 110
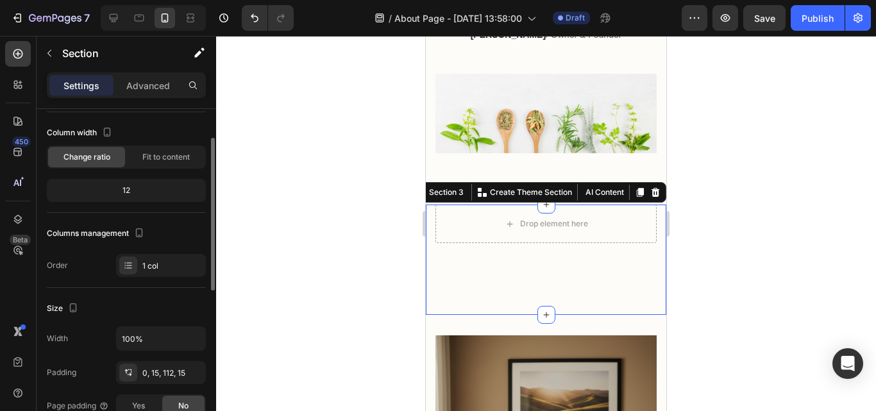
scroll to position [0, 0]
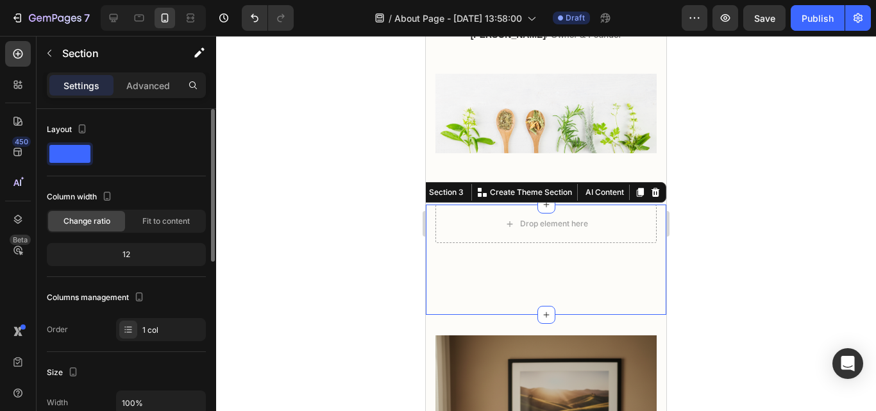
click at [126, 147] on div at bounding box center [126, 153] width 159 height 23
click at [573, 289] on div "Drop element here Section 3 You can create reusable sections Create Theme Secti…" at bounding box center [546, 260] width 240 height 110
click at [726, 231] on div at bounding box center [546, 223] width 660 height 375
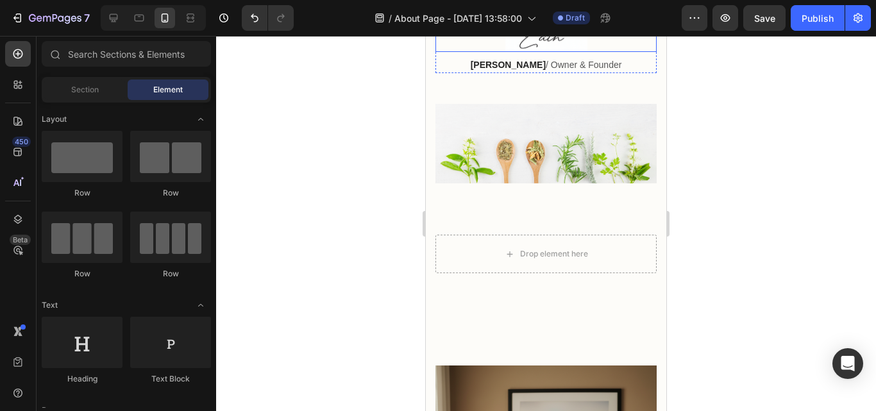
scroll to position [917, 0]
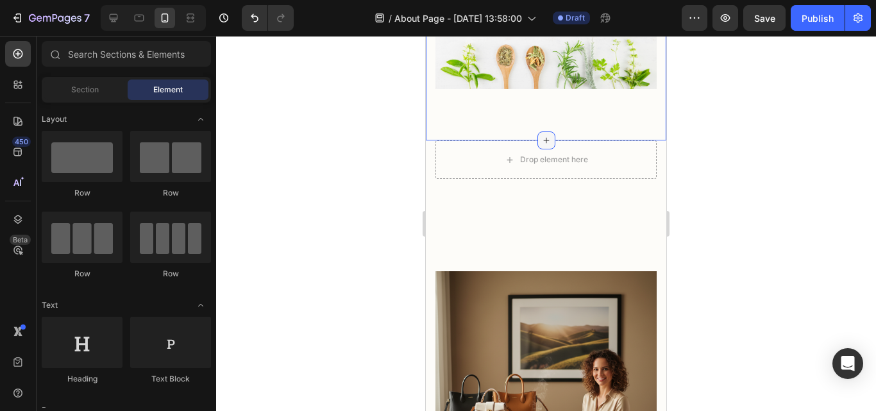
click at [541, 146] on icon at bounding box center [546, 140] width 10 height 10
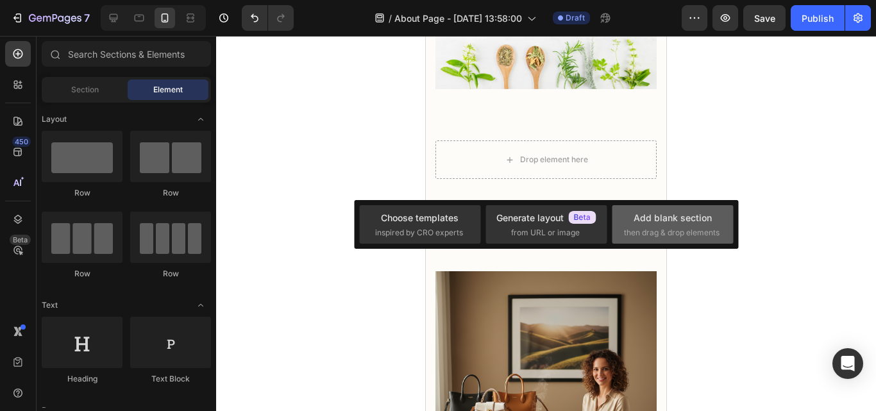
click at [662, 231] on span "then drag & drop elements" at bounding box center [672, 233] width 96 height 12
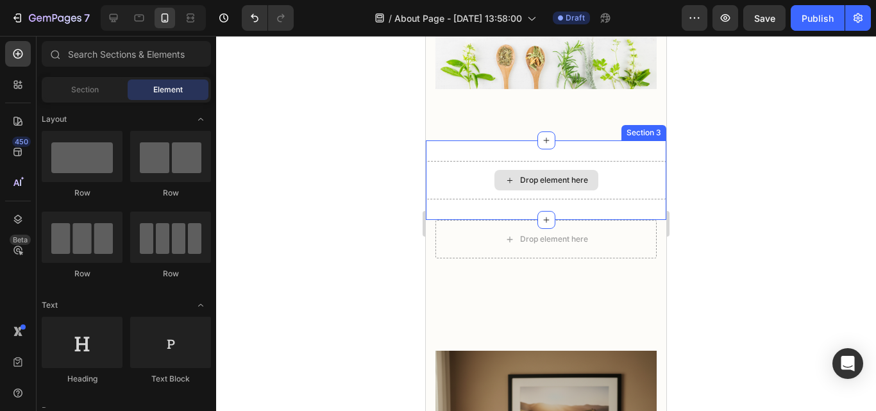
click at [591, 190] on div "Drop element here" at bounding box center [546, 180] width 104 height 21
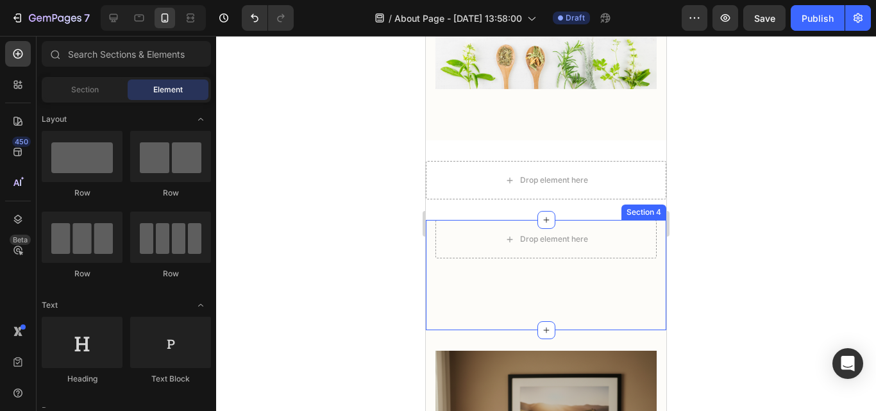
click at [654, 282] on div "Drop element here Section 4" at bounding box center [546, 275] width 240 height 110
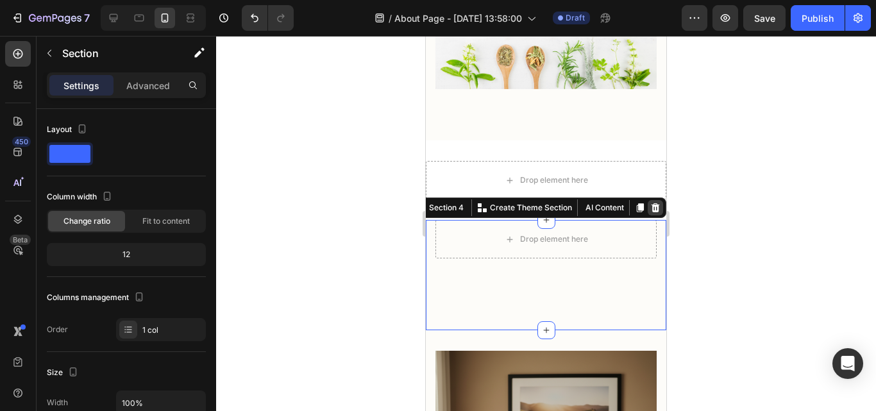
click at [650, 213] on icon at bounding box center [655, 208] width 10 height 10
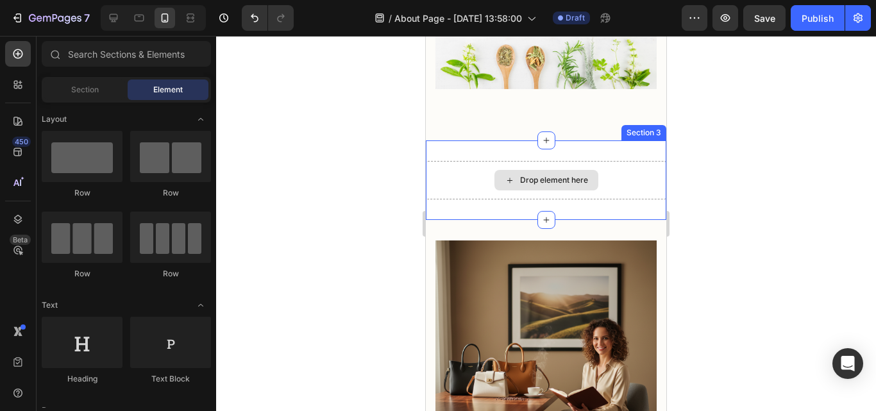
click at [589, 190] on div "Drop element here" at bounding box center [546, 180] width 104 height 21
click at [604, 220] on div "Drop element here Section 3" at bounding box center [546, 180] width 240 height 80
click at [605, 220] on div "Drop element here Section 3" at bounding box center [546, 180] width 240 height 80
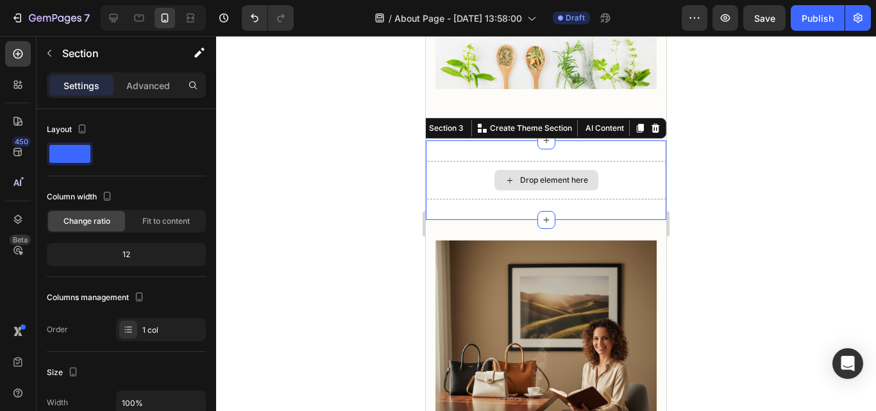
click at [611, 199] on div "Drop element here" at bounding box center [546, 180] width 240 height 38
click at [557, 134] on p "Create Theme Section" at bounding box center [531, 128] width 82 height 12
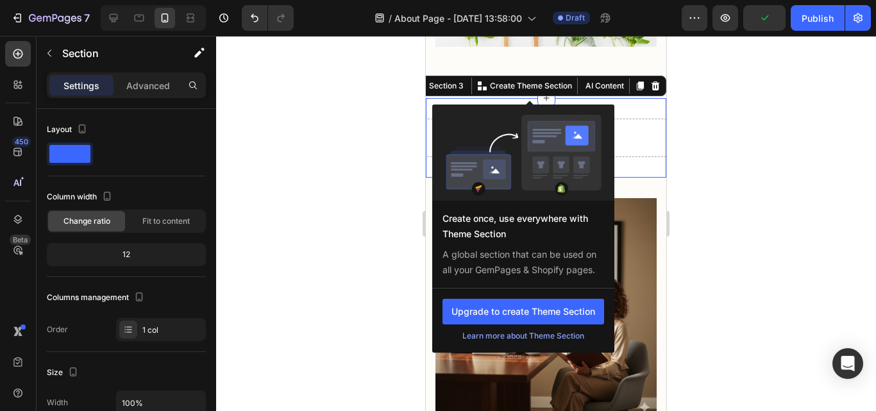
scroll to position [981, 0]
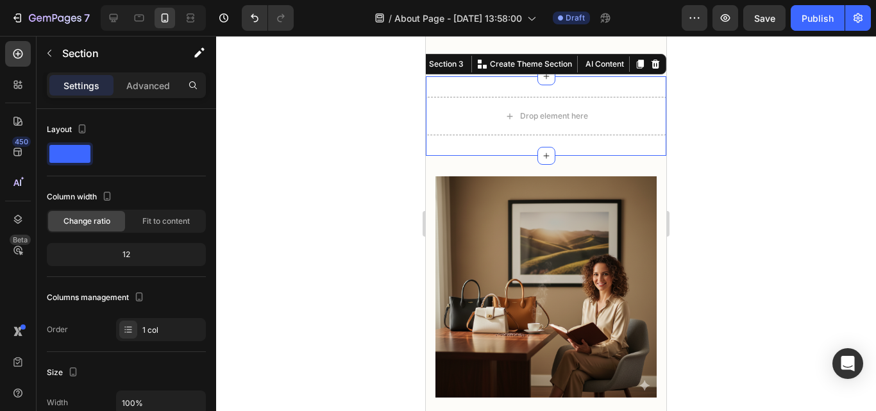
click at [746, 240] on div at bounding box center [546, 223] width 660 height 375
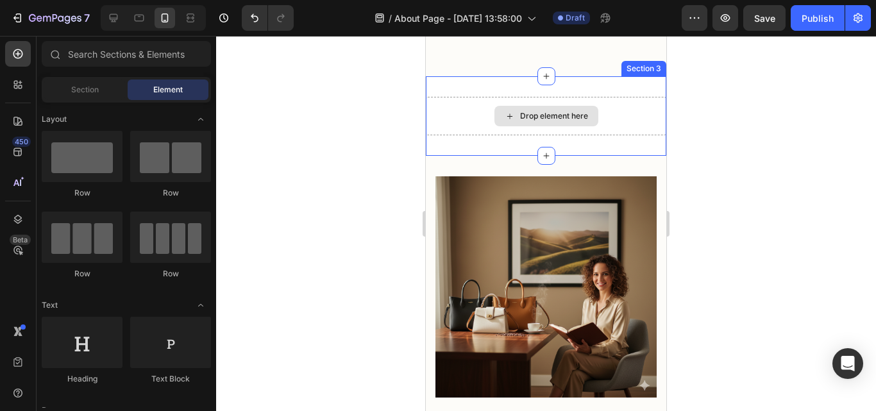
click at [596, 135] on div "Drop element here" at bounding box center [546, 116] width 240 height 38
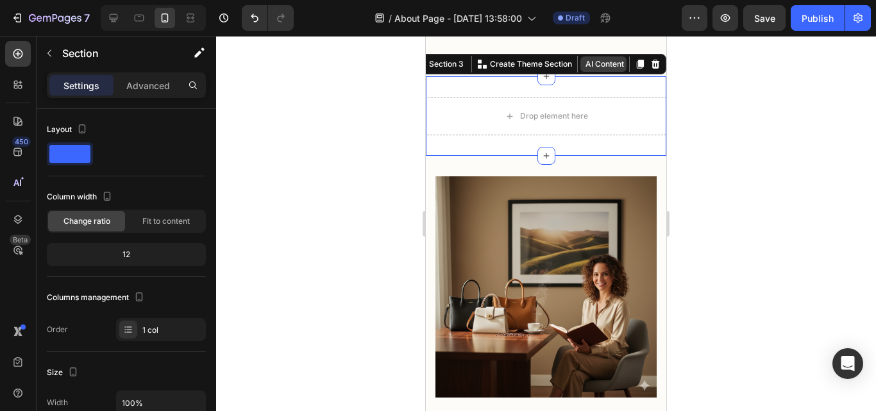
click at [594, 72] on button "AI Content" at bounding box center [603, 63] width 46 height 15
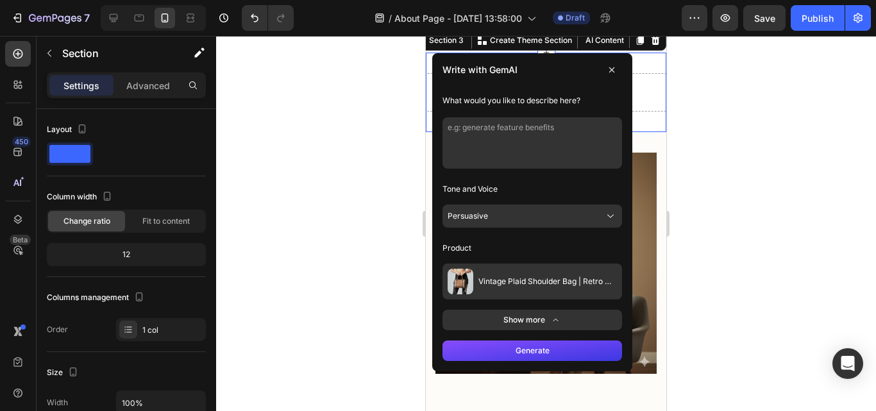
scroll to position [1045, 0]
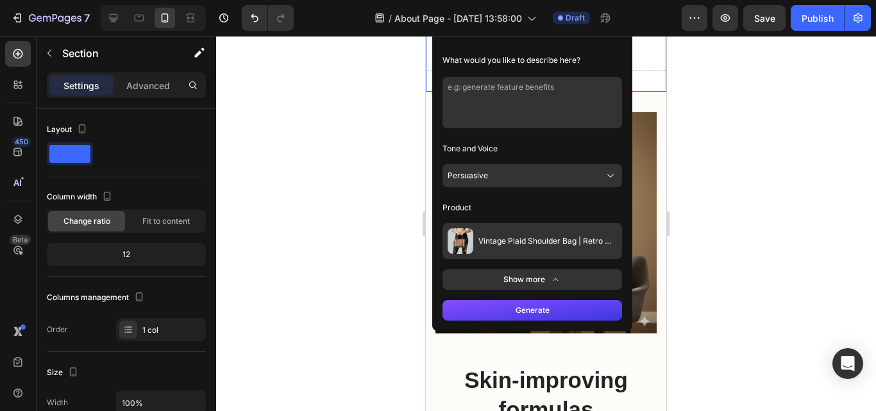
click at [535, 128] on textarea at bounding box center [532, 102] width 180 height 51
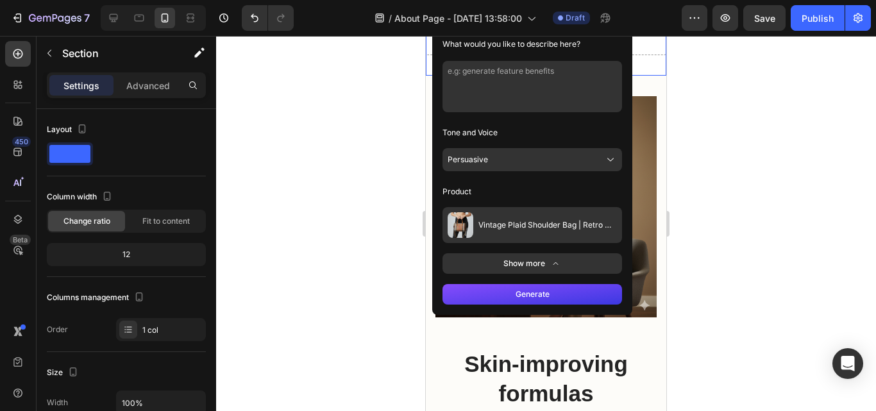
scroll to position [1109, 0]
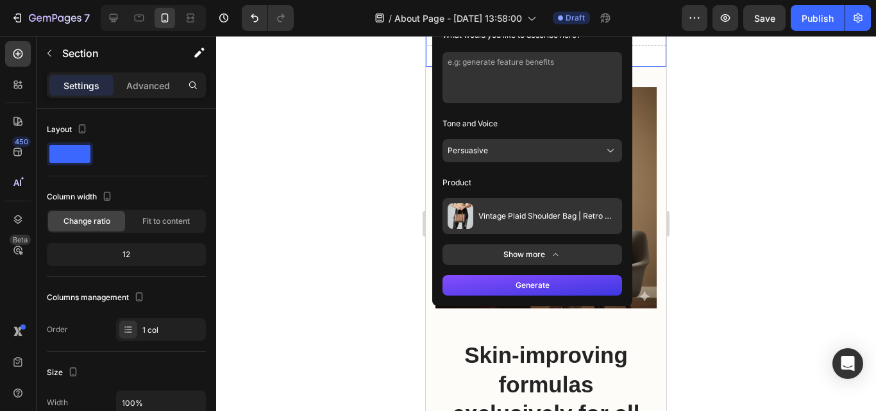
click at [548, 281] on button "Generate" at bounding box center [532, 285] width 180 height 21
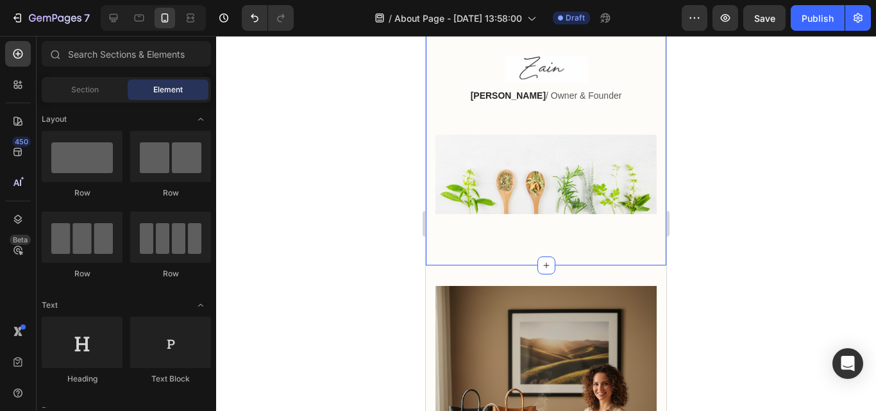
scroll to position [853, 0]
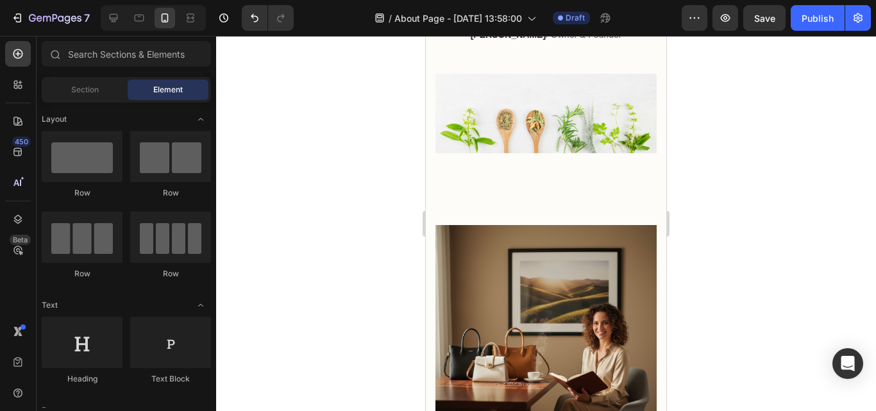
click at [684, 200] on div at bounding box center [546, 223] width 660 height 375
click at [696, 217] on div at bounding box center [546, 223] width 660 height 375
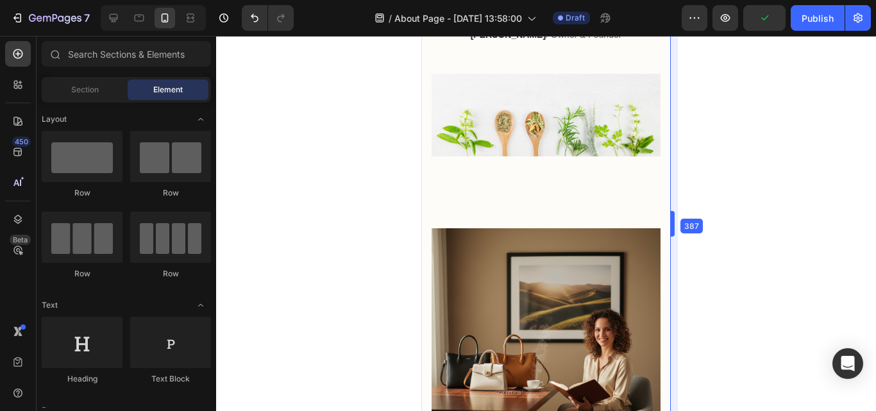
drag, startPoint x: 667, startPoint y: 226, endPoint x: 675, endPoint y: 292, distance: 65.9
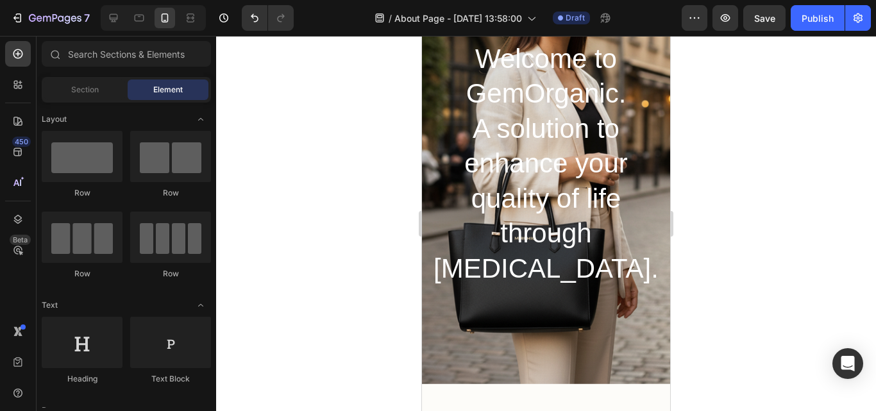
scroll to position [0, 0]
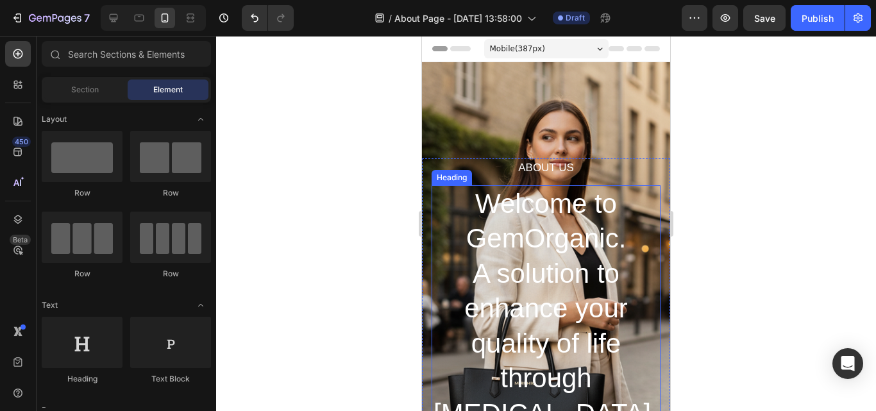
click at [604, 224] on p "Welcome to GemOrganic. A solution to enhance your quality of life through skin …" at bounding box center [546, 309] width 226 height 245
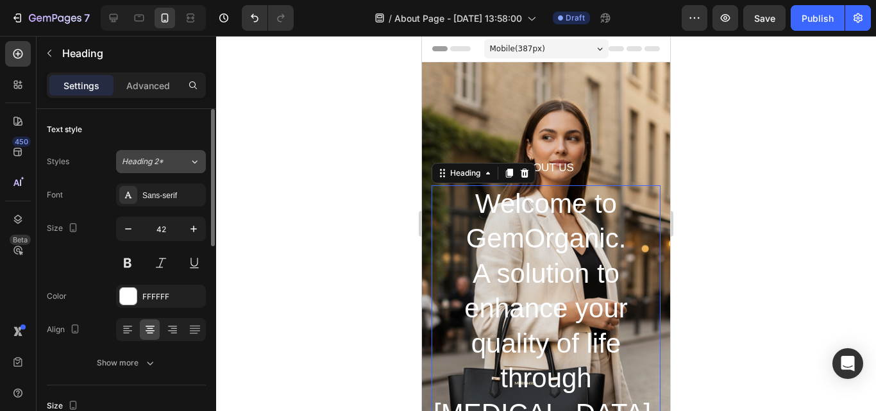
click at [187, 167] on div "Heading 2*" at bounding box center [155, 162] width 67 height 12
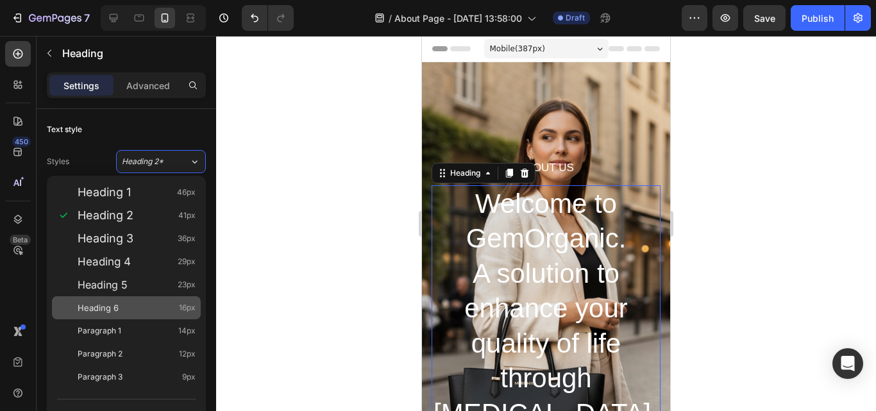
click at [141, 311] on div "Heading 6 16px" at bounding box center [137, 307] width 118 height 13
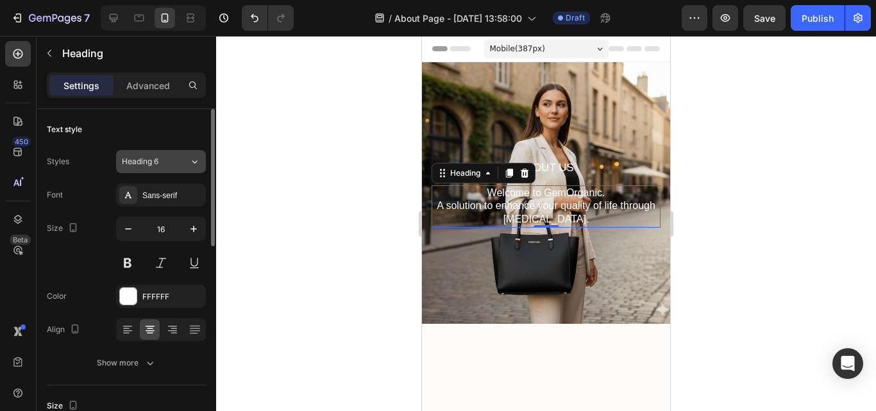
click at [170, 165] on div "Heading 6" at bounding box center [148, 162] width 52 height 12
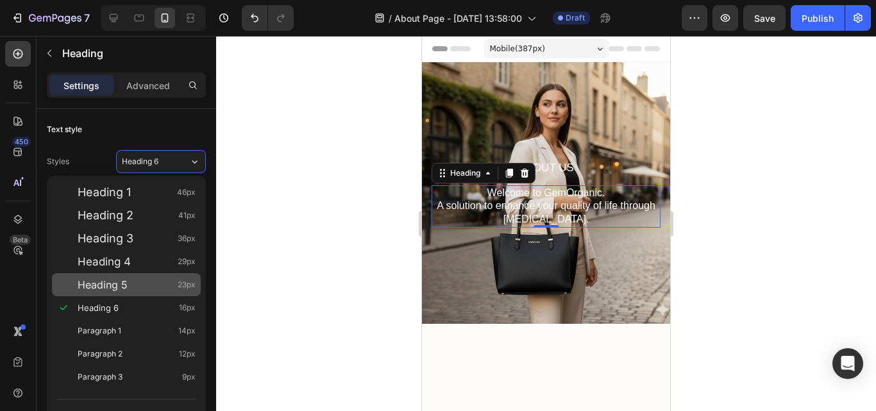
click at [180, 293] on div "Heading 5 23px" at bounding box center [126, 284] width 149 height 23
type input "23"
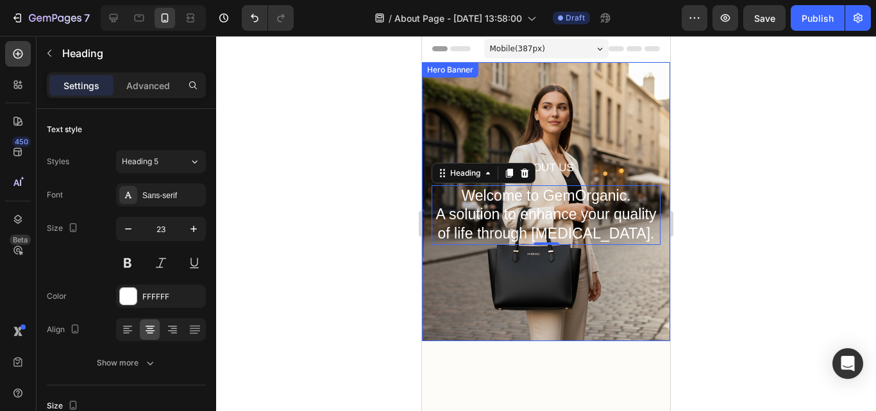
click at [588, 278] on div "About Us Heading Welcome to GemOrganic. A solution to enhance your quality of l…" at bounding box center [546, 201] width 248 height 279
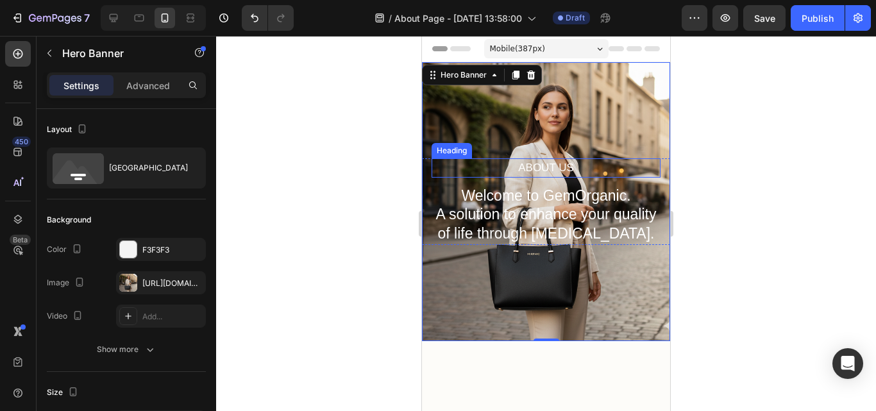
click at [582, 158] on h2 "About Us" at bounding box center [546, 167] width 229 height 19
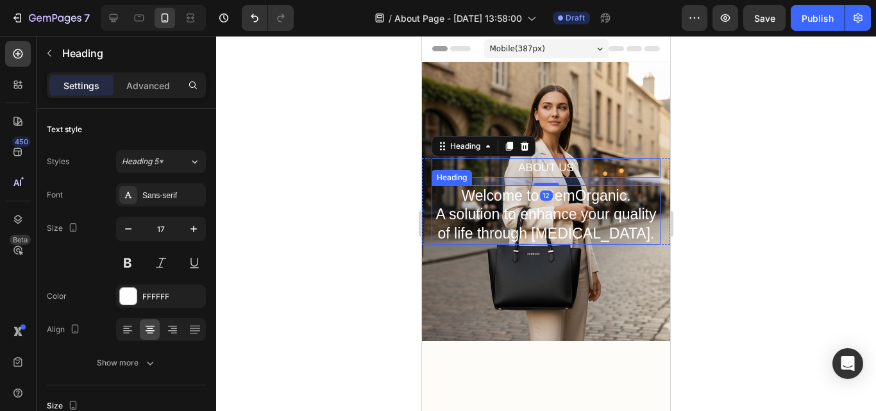
click at [582, 208] on p "Welcome to GemOrganic. A solution to enhance your quality of life through skin …" at bounding box center [546, 216] width 226 height 58
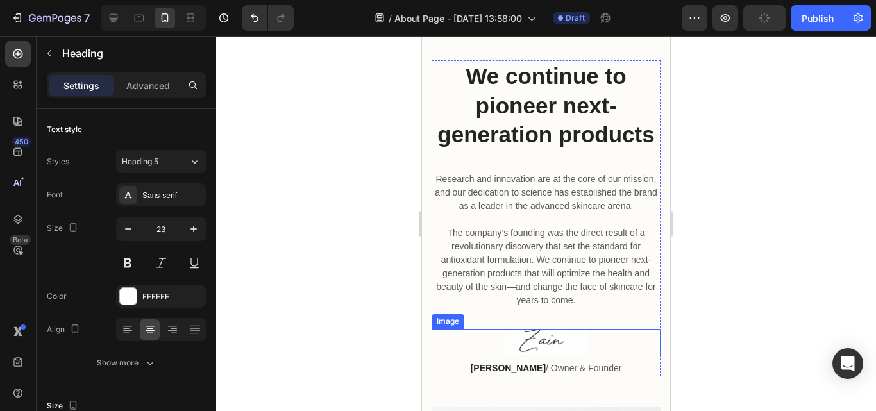
scroll to position [321, 0]
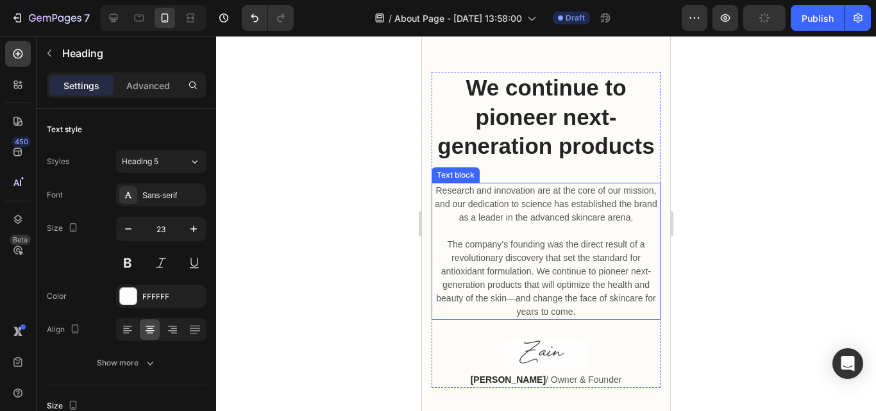
click at [576, 257] on p "Research and innovation are at the core of our mission, and our dedication to s…" at bounding box center [546, 251] width 226 height 135
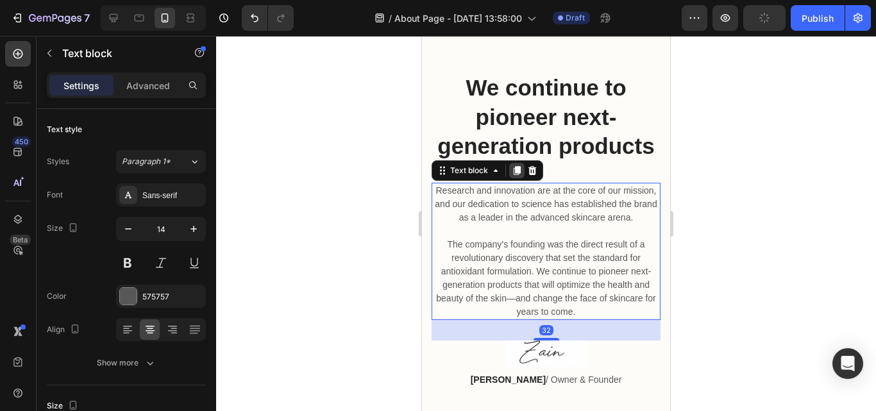
click at [521, 176] on icon at bounding box center [517, 170] width 10 height 10
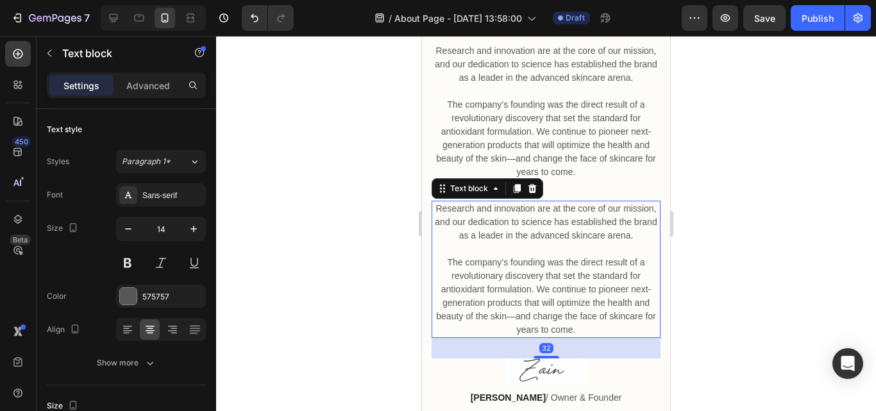
scroll to position [430, 0]
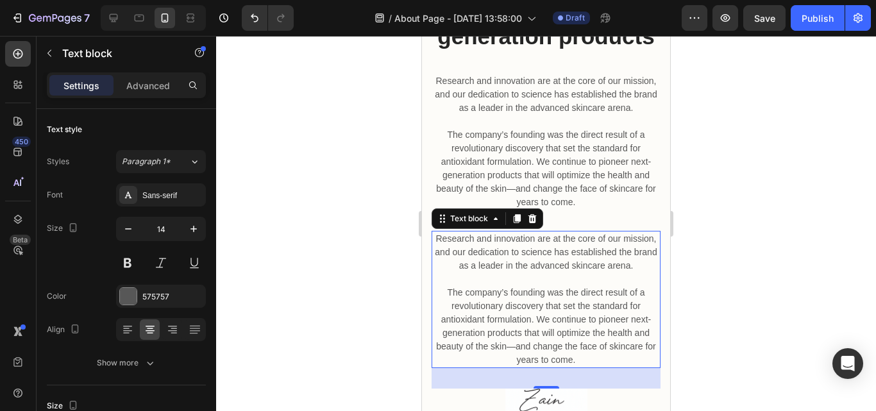
click at [536, 223] on icon at bounding box center [532, 218] width 8 height 9
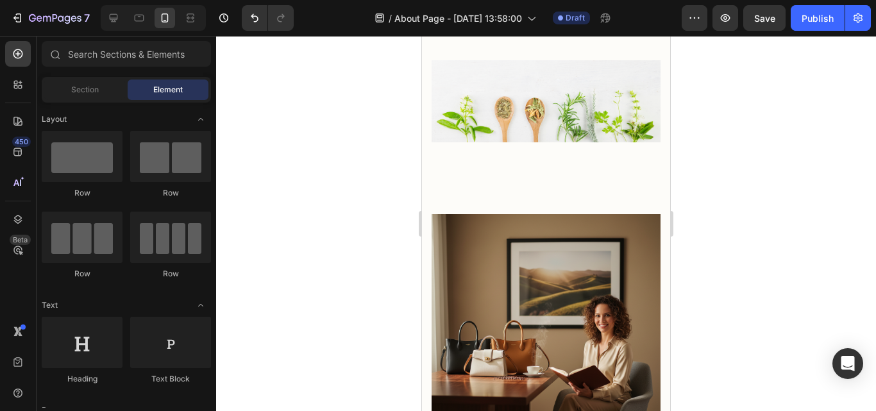
scroll to position [687, 0]
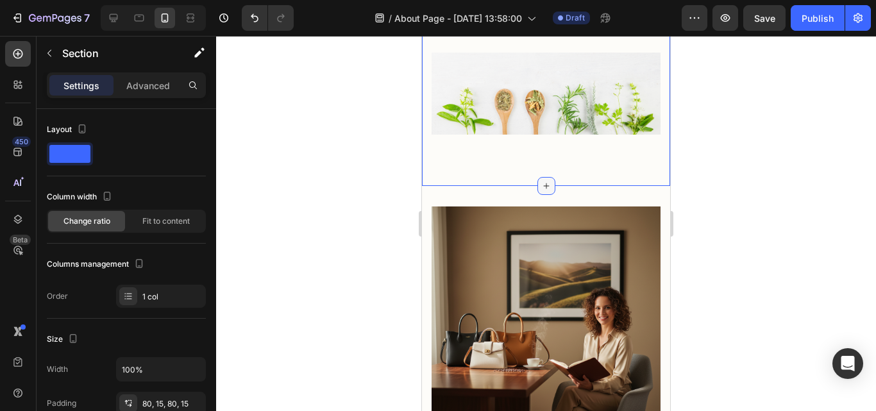
click at [541, 191] on icon at bounding box center [546, 186] width 10 height 10
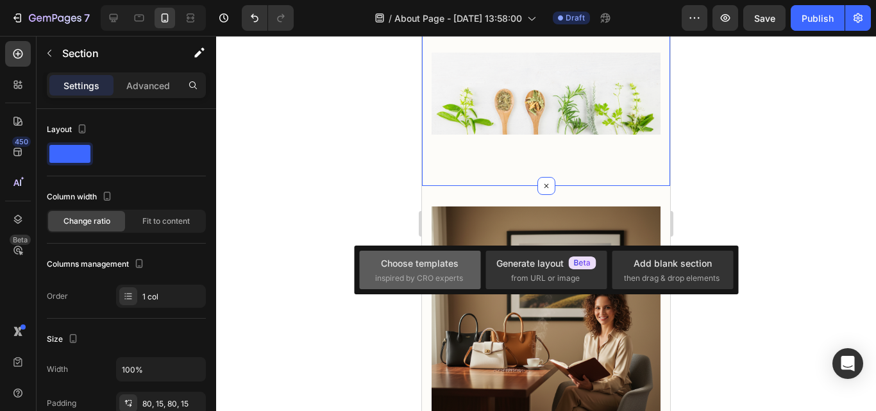
click at [450, 267] on div "Choose templates" at bounding box center [420, 263] width 78 height 13
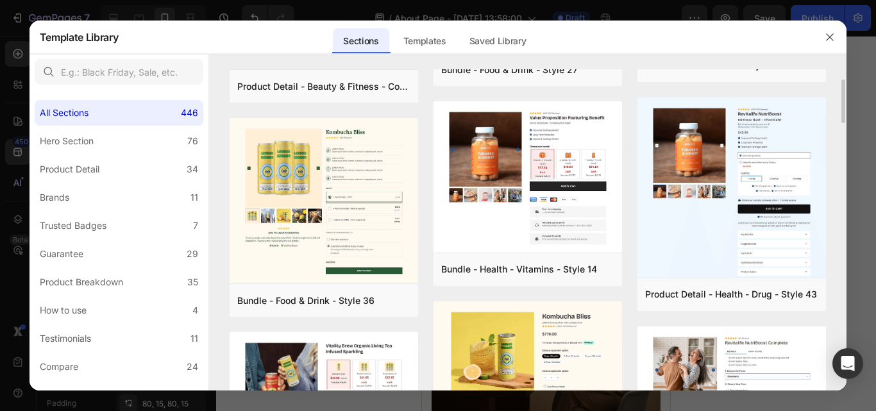
scroll to position [573, 0]
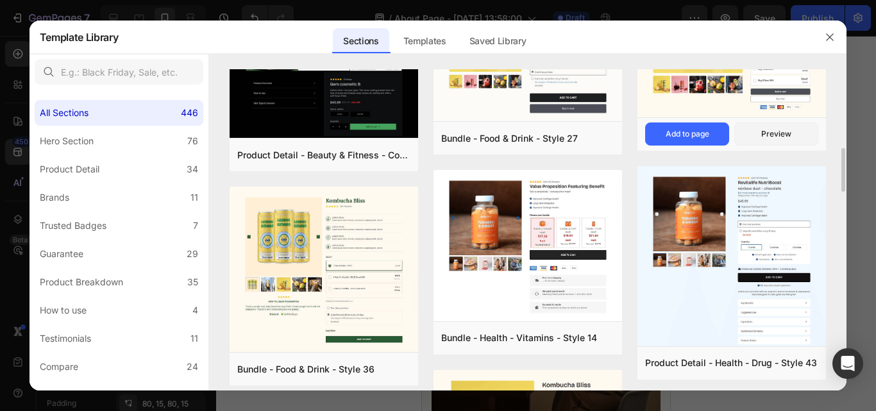
click at [835, 37] on icon "button" at bounding box center [830, 37] width 10 height 10
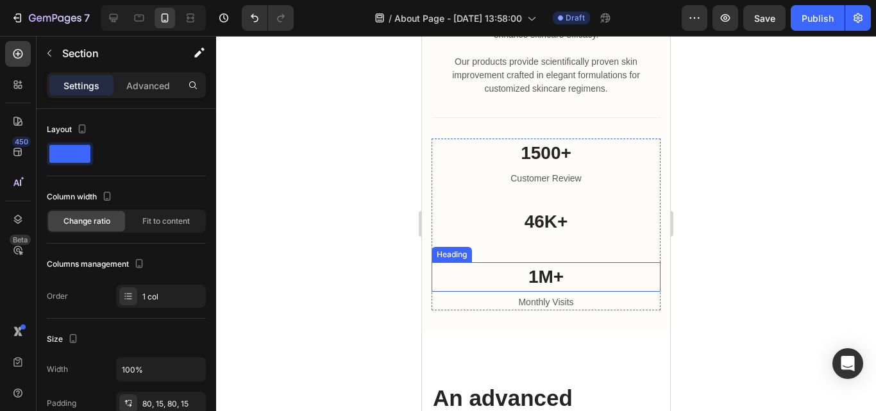
scroll to position [1328, 0]
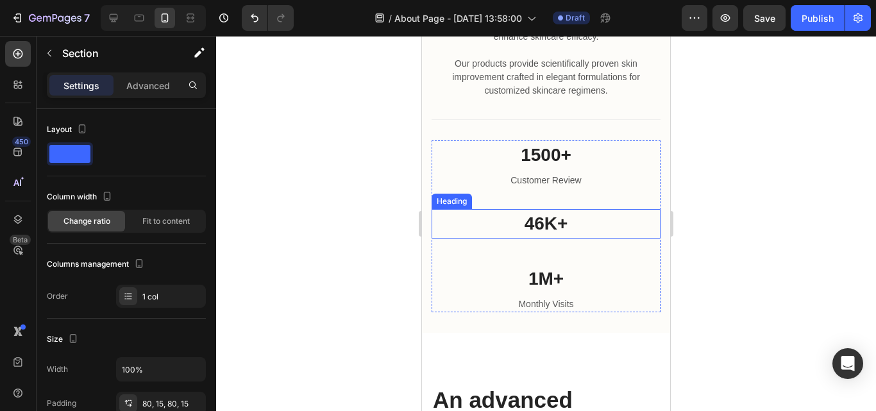
click at [614, 239] on h2 "46K+" at bounding box center [546, 223] width 229 height 29
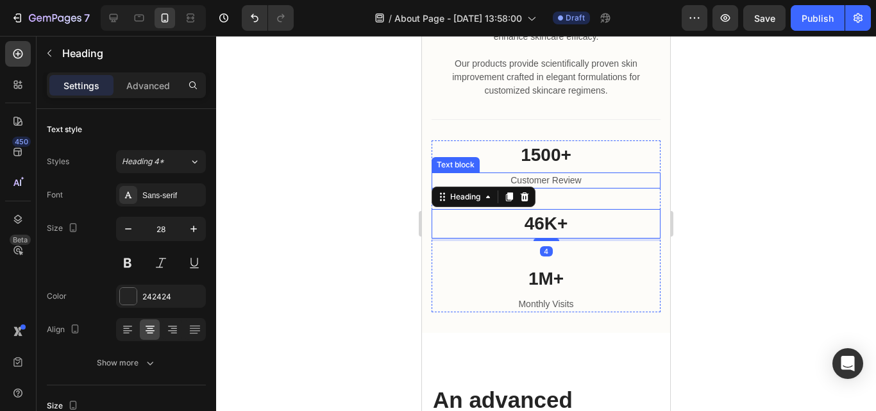
click at [619, 187] on p "Customer Review" at bounding box center [546, 180] width 226 height 13
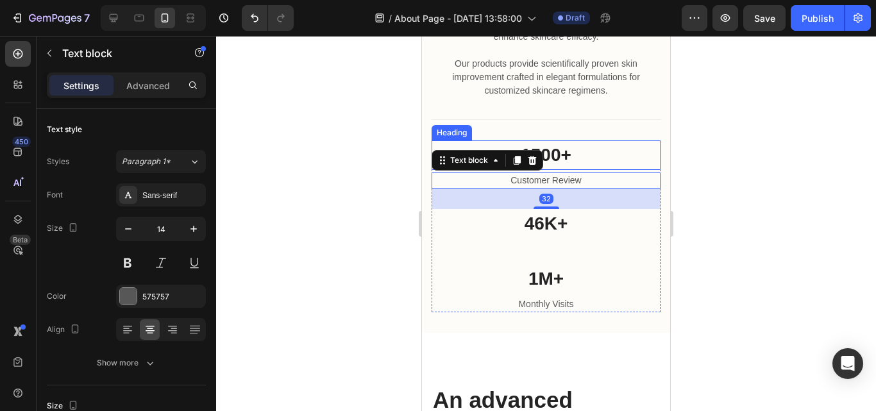
click at [632, 166] on h2 "1500+" at bounding box center [546, 154] width 229 height 29
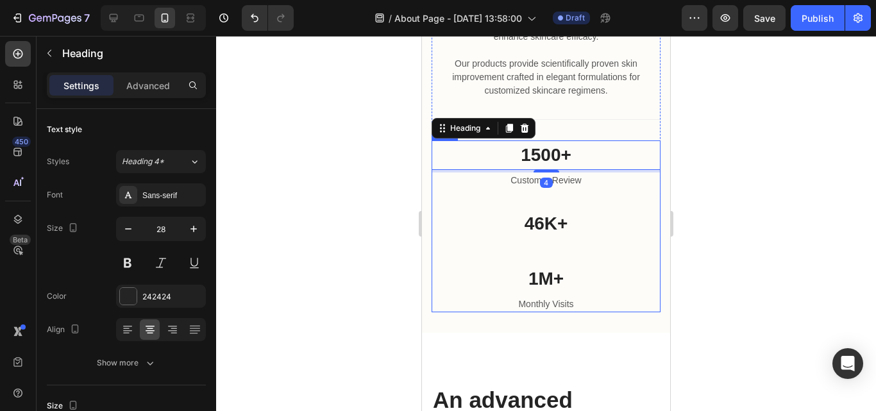
click at [639, 264] on div "46K+ Heading Text block" at bounding box center [546, 236] width 229 height 55
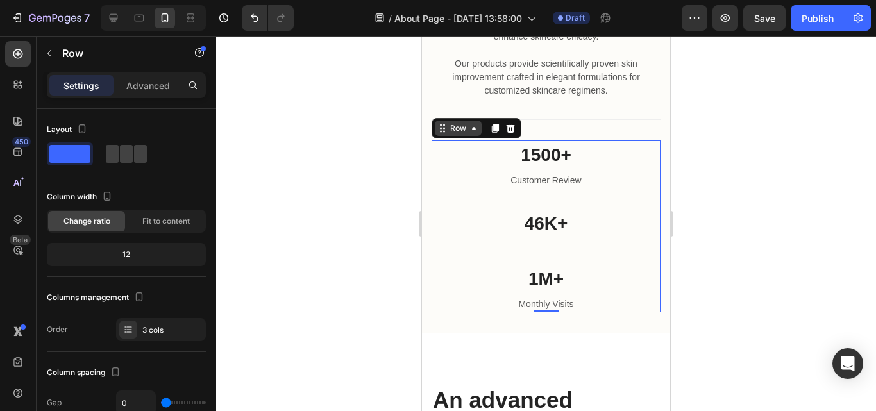
click at [456, 134] on div "Row" at bounding box center [458, 128] width 21 height 12
click at [621, 209] on div "1500+ Heading Customer Review Text block" at bounding box center [546, 174] width 229 height 69
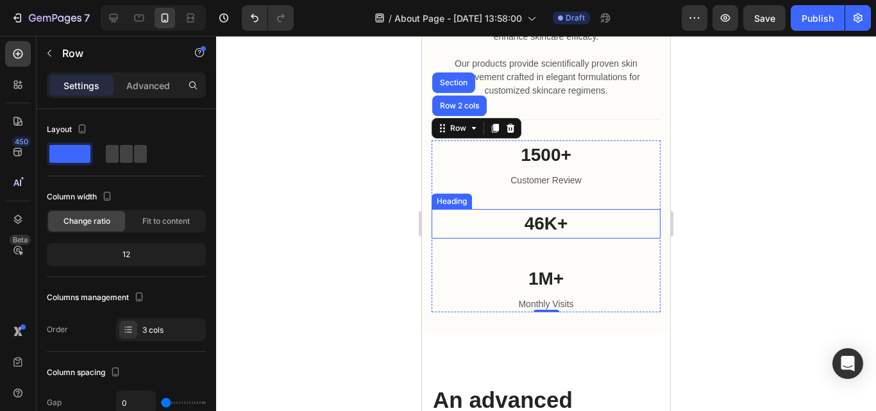
click at [630, 239] on h2 "46K+" at bounding box center [546, 223] width 229 height 29
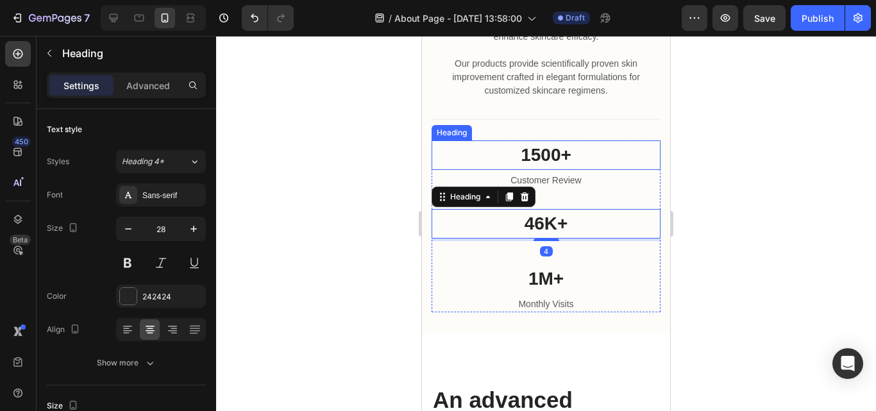
click at [602, 170] on h2 "1500+" at bounding box center [546, 154] width 229 height 29
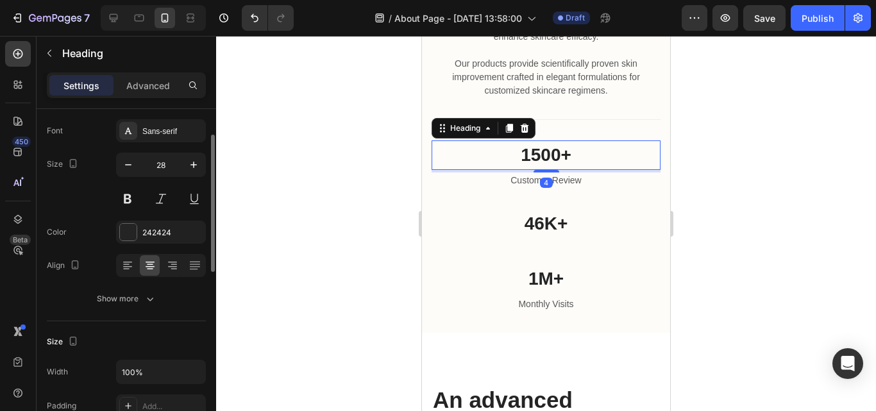
scroll to position [0, 0]
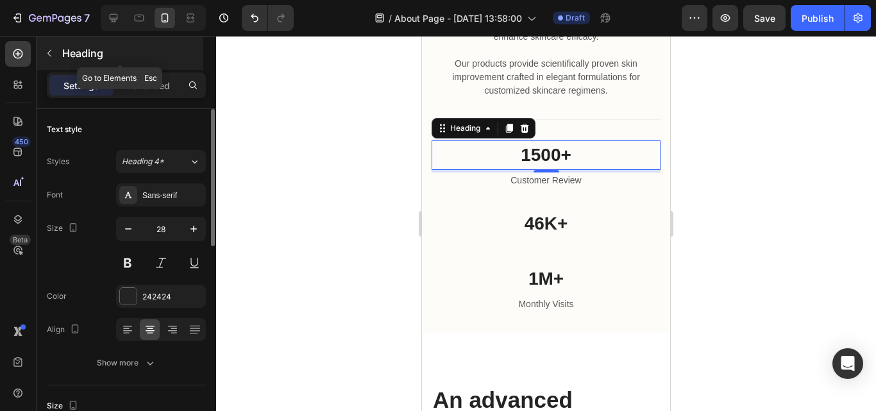
click at [38, 46] on div "Heading" at bounding box center [120, 53] width 167 height 33
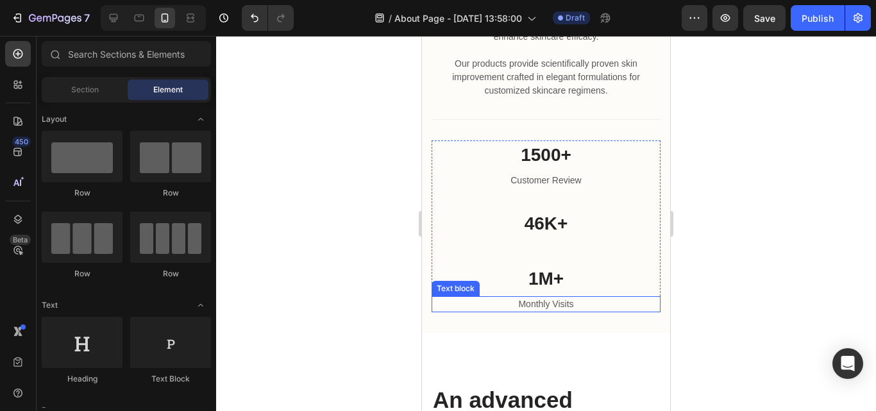
click at [474, 311] on p "Monthly Visits" at bounding box center [546, 304] width 226 height 13
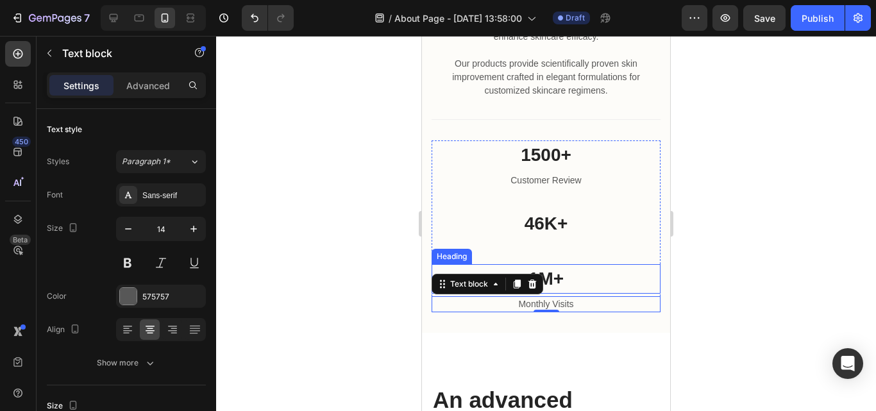
click at [476, 264] on div "46K+ Heading Text block" at bounding box center [546, 236] width 229 height 55
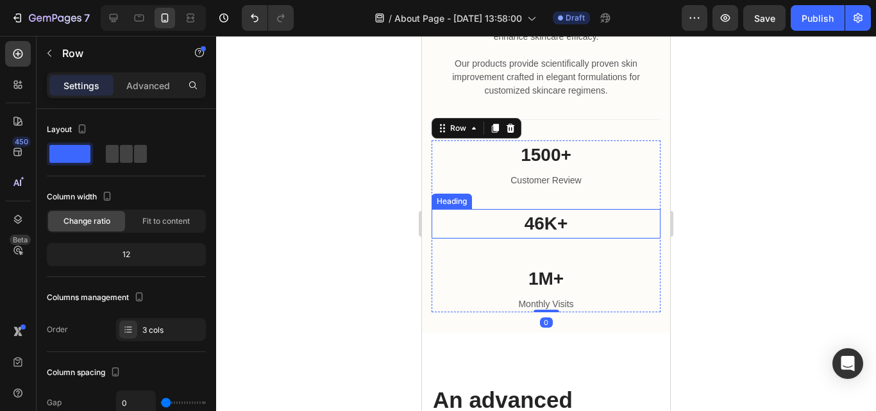
click at [513, 239] on h2 "46K+" at bounding box center [546, 223] width 229 height 29
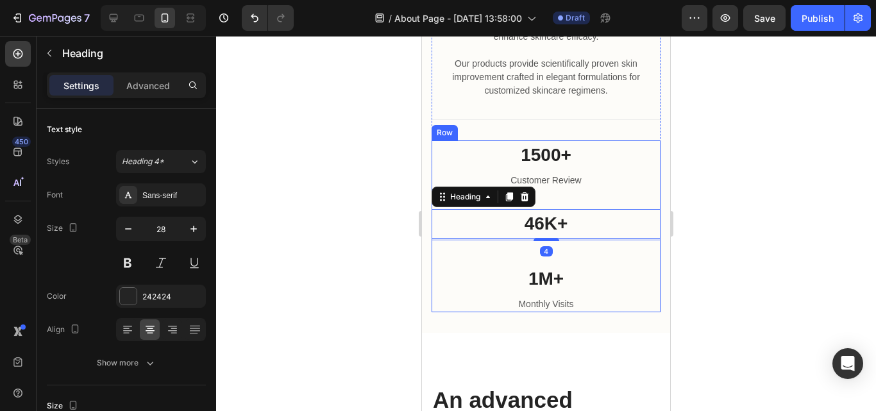
click at [514, 264] on div "46K+ Heading 4 Text block" at bounding box center [546, 236] width 229 height 55
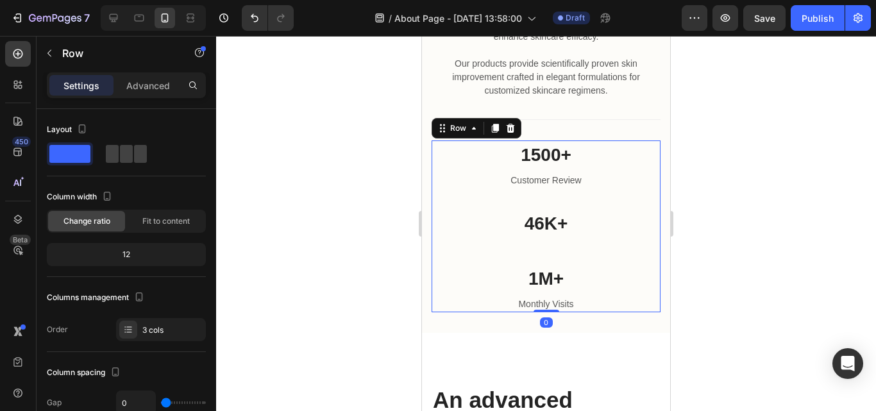
click at [514, 239] on h2 "46K+" at bounding box center [546, 223] width 229 height 29
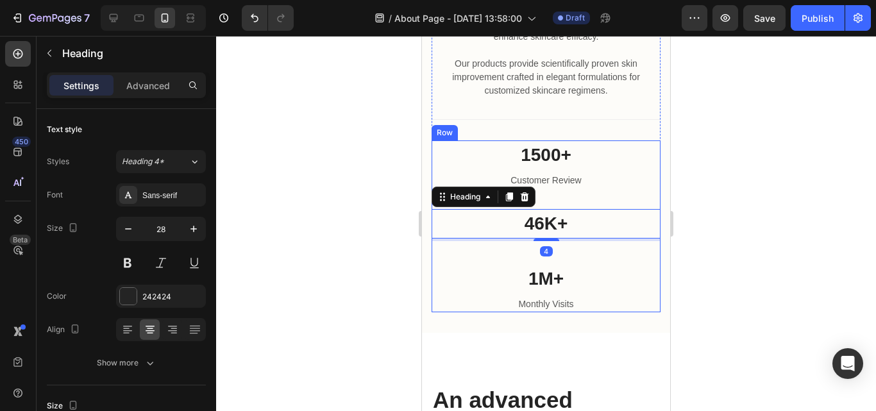
click at [499, 244] on div at bounding box center [546, 242] width 229 height 3
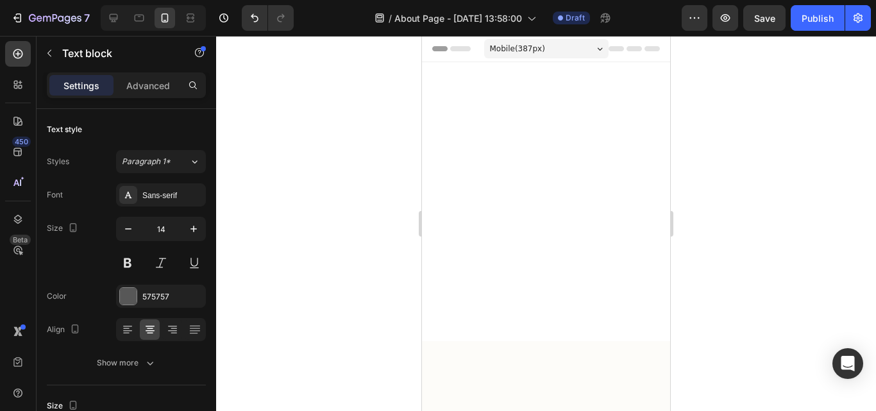
scroll to position [1328, 0]
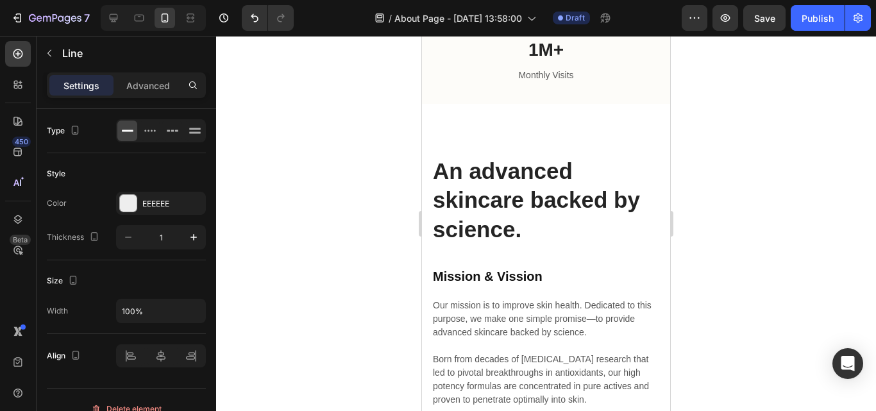
drag, startPoint x: 790, startPoint y: 172, endPoint x: 773, endPoint y: 181, distance: 19.5
click at [791, 172] on div at bounding box center [546, 223] width 660 height 375
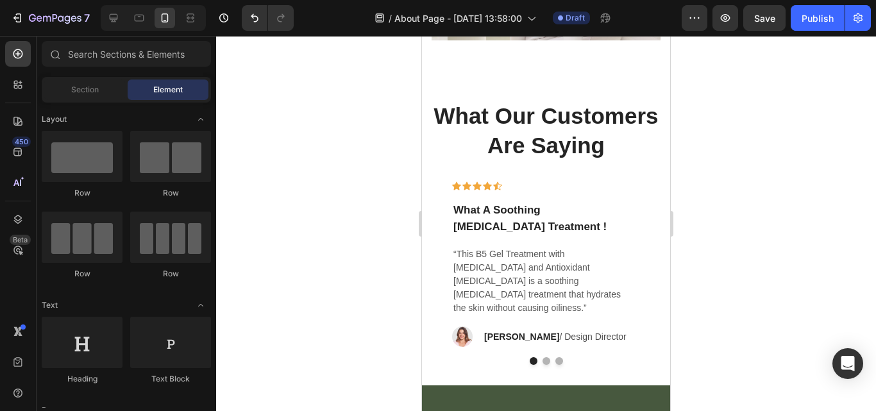
scroll to position [2499, 0]
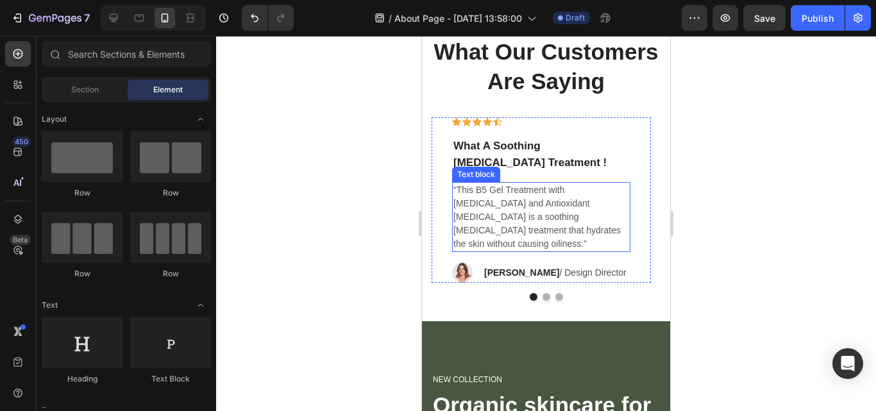
drag, startPoint x: 618, startPoint y: 218, endPoint x: 473, endPoint y: 218, distance: 144.9
click at [474, 218] on p "“This B5 Gel Treatment with [MEDICAL_DATA] and Antioxidant [MEDICAL_DATA] is a …" at bounding box center [541, 216] width 176 height 67
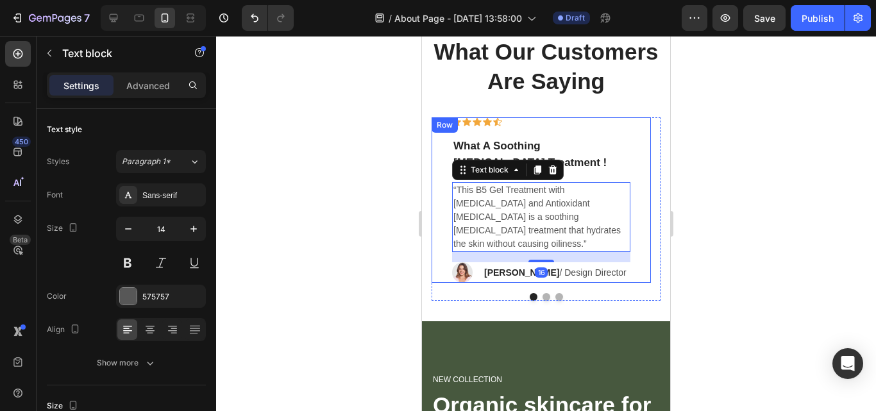
click at [636, 172] on div "Icon Icon Icon Icon Icon Row What A Soothing [MEDICAL_DATA] Treatment ! Text bl…" at bounding box center [541, 199] width 219 height 165
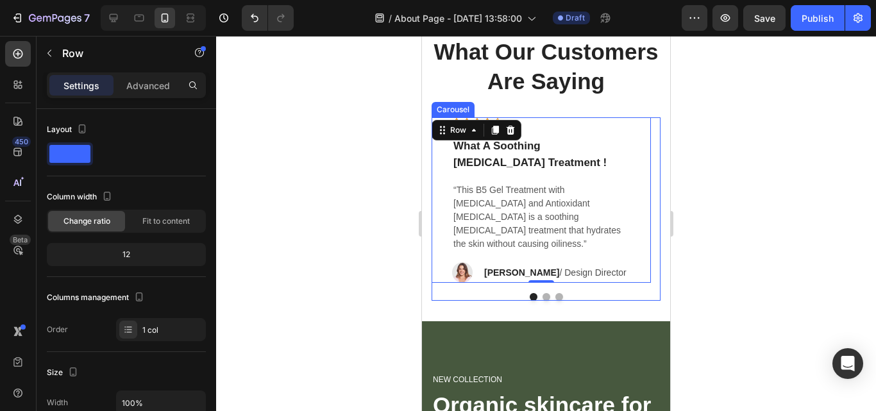
click at [543, 301] on button "Dot" at bounding box center [547, 297] width 8 height 8
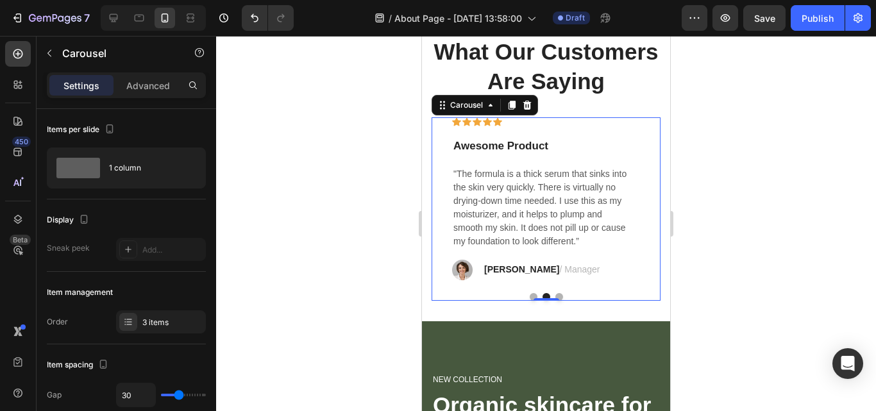
click at [555, 301] on button "Dot" at bounding box center [559, 297] width 8 height 8
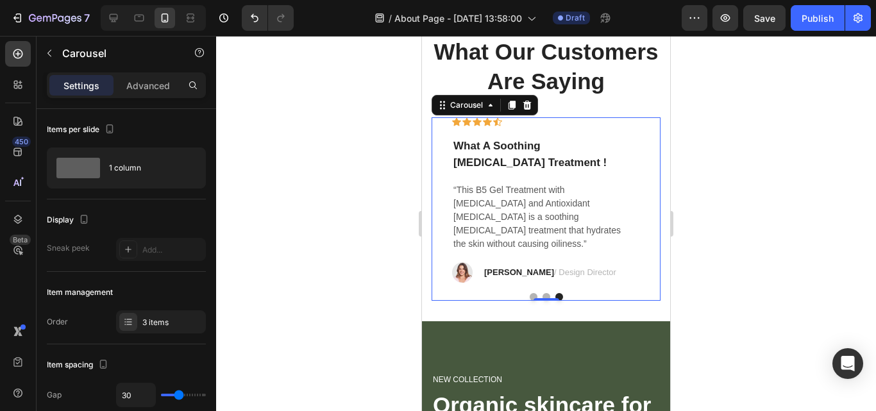
click at [530, 301] on button "Dot" at bounding box center [534, 297] width 8 height 8
click at [541, 306] on div "0" at bounding box center [546, 301] width 13 height 10
click at [543, 301] on button "Dot" at bounding box center [547, 297] width 8 height 8
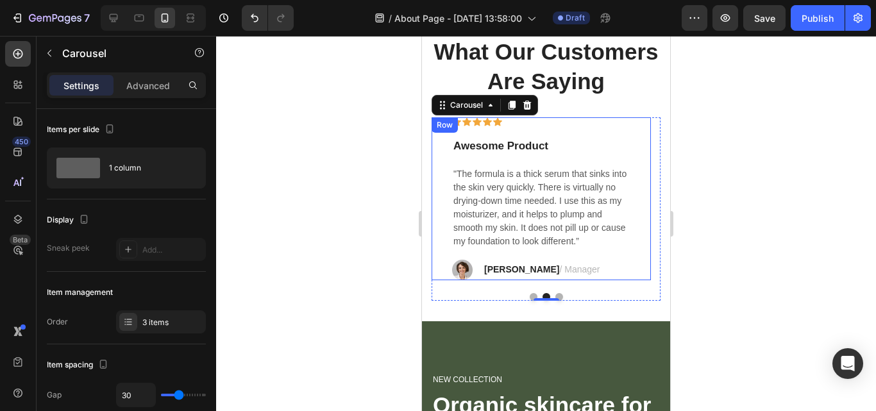
click at [638, 162] on div "Icon Icon Icon Icon Icon Row Awesome Product Text block "The formula is a thick…" at bounding box center [541, 198] width 219 height 163
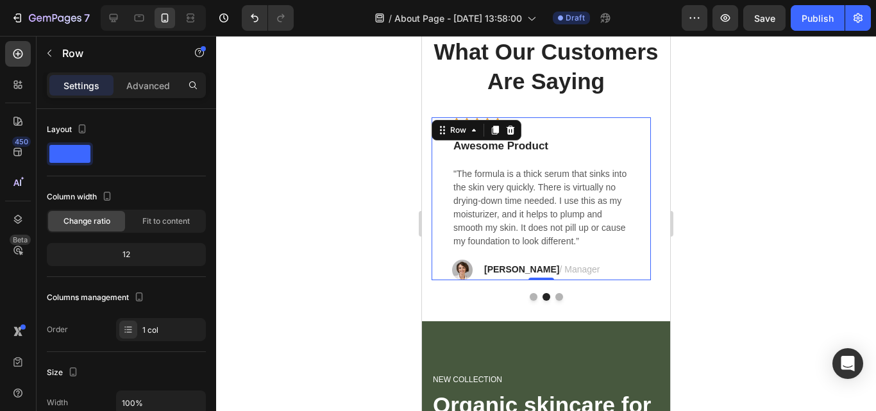
click at [648, 149] on div "Icon Icon Icon Icon Icon Row Awesome Product Text block "The formula is a thick…" at bounding box center [541, 198] width 219 height 163
click at [628, 156] on div "Awesome Product" at bounding box center [541, 146] width 178 height 19
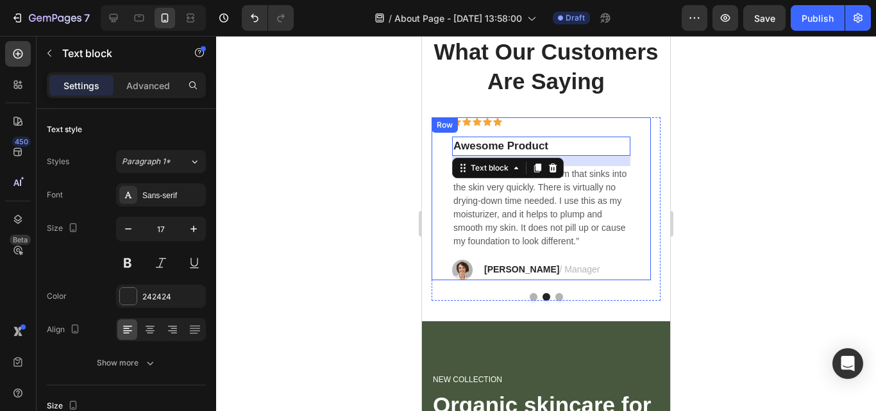
scroll to position [2435, 0]
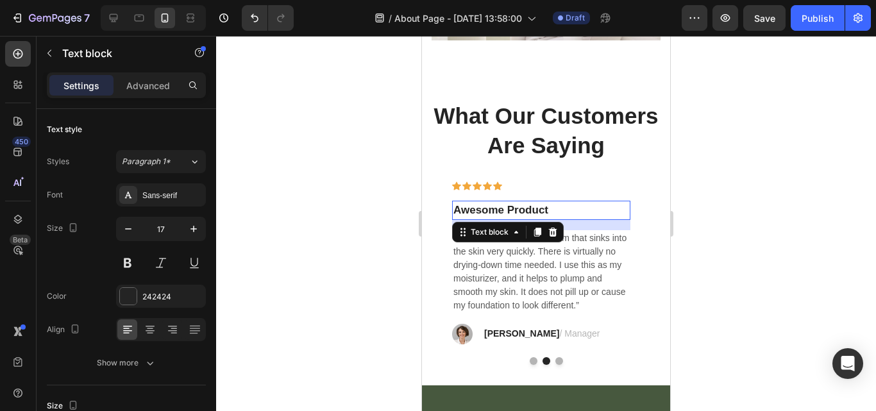
click at [606, 219] on p "Awesome Product" at bounding box center [541, 210] width 176 height 17
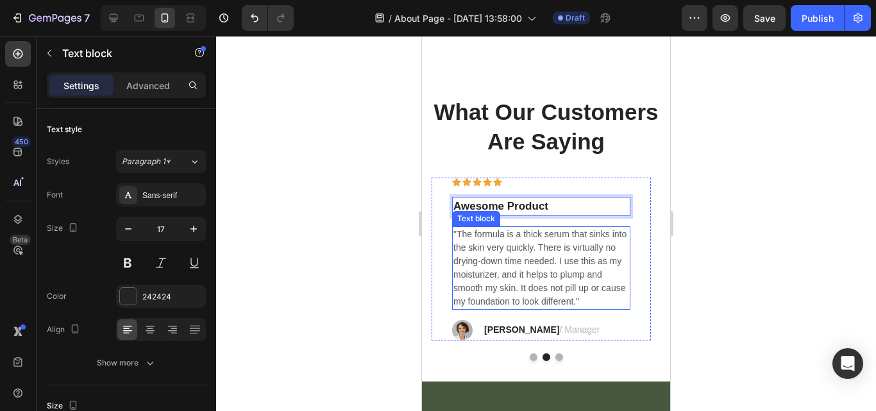
scroll to position [2499, 0]
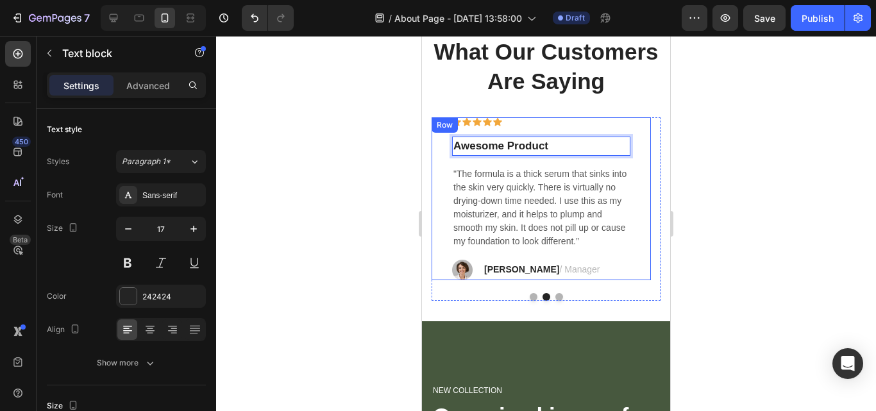
click at [618, 280] on div "Icon Icon Icon Icon Icon Row Awesome Product Text block 16 "The formula is a th…" at bounding box center [541, 198] width 178 height 163
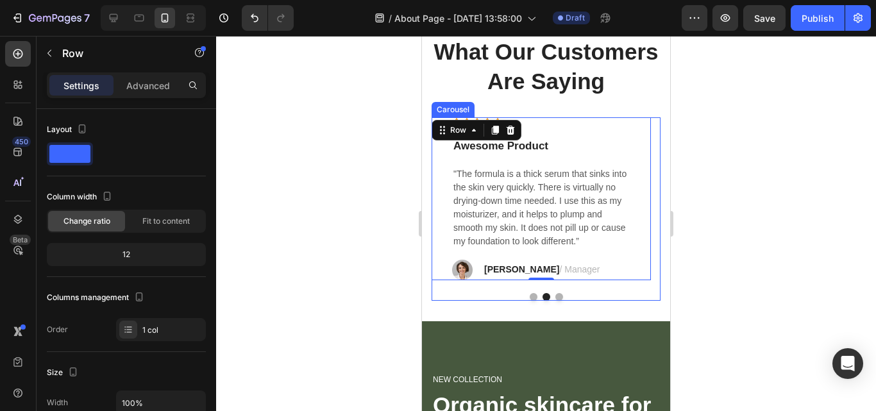
click at [530, 301] on button "Dot" at bounding box center [534, 297] width 8 height 8
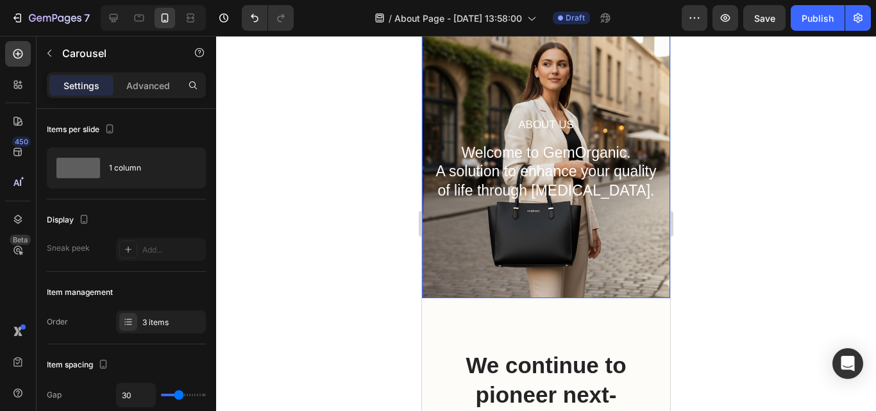
scroll to position [64, 0]
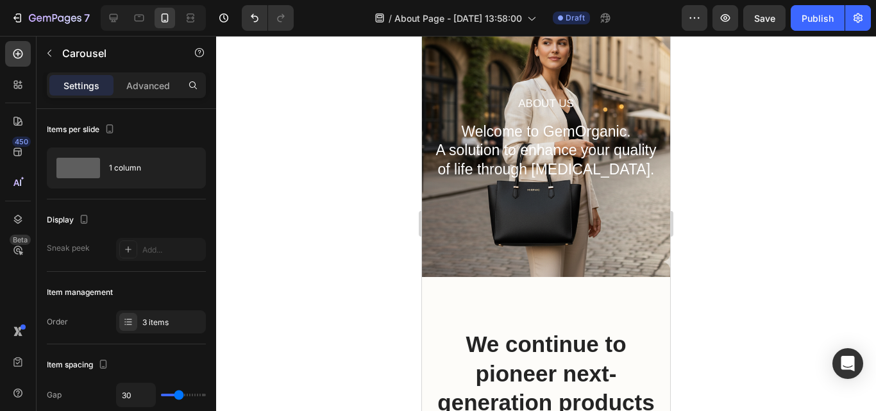
click at [768, 284] on div at bounding box center [546, 223] width 660 height 375
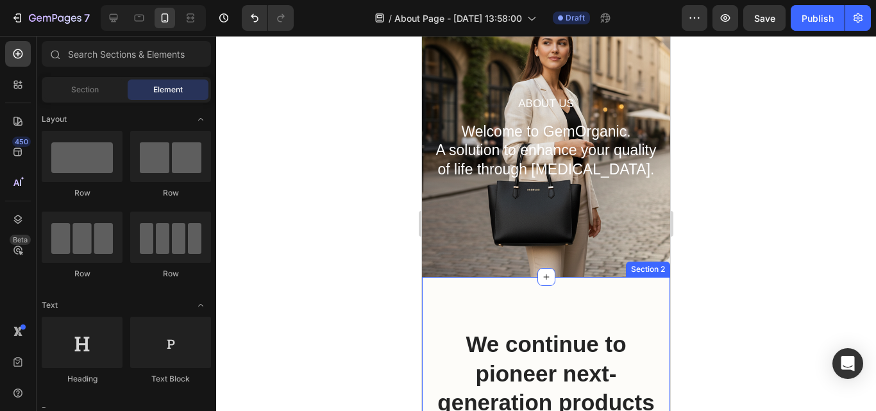
scroll to position [0, 0]
